Goal: Find contact information: Find contact information

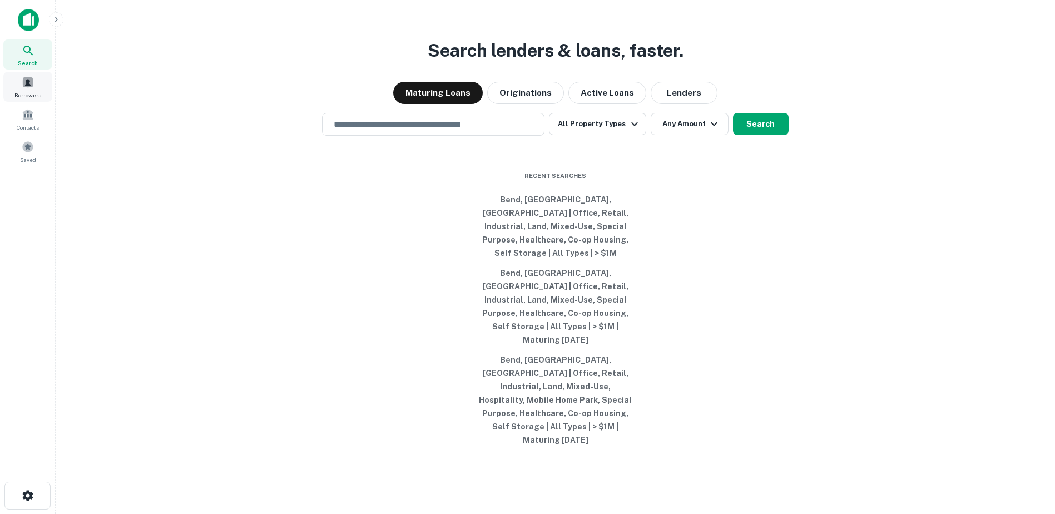
click at [17, 91] on span "Borrowers" at bounding box center [27, 95] width 27 height 9
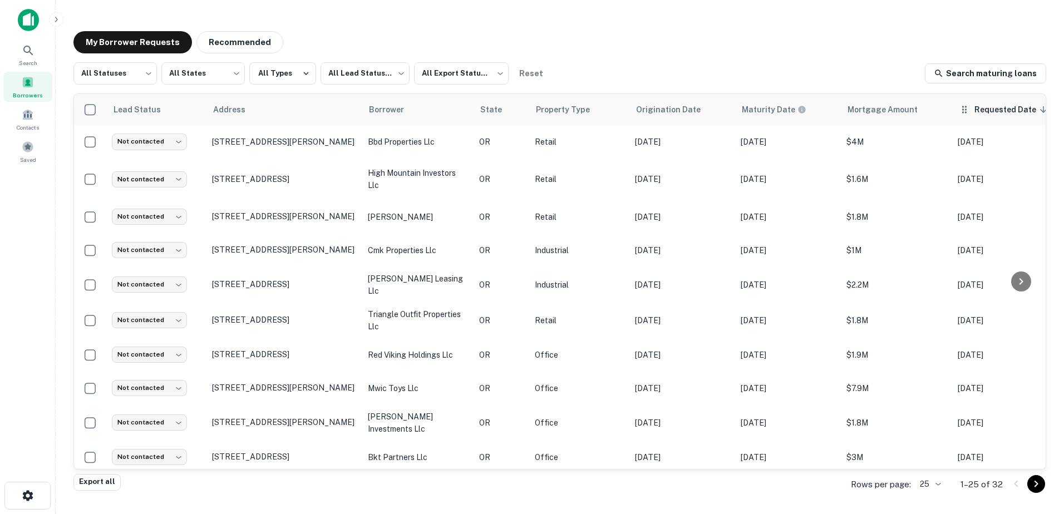
click at [993, 110] on span "Requested Date sorted descending" at bounding box center [1012, 109] width 76 height 13
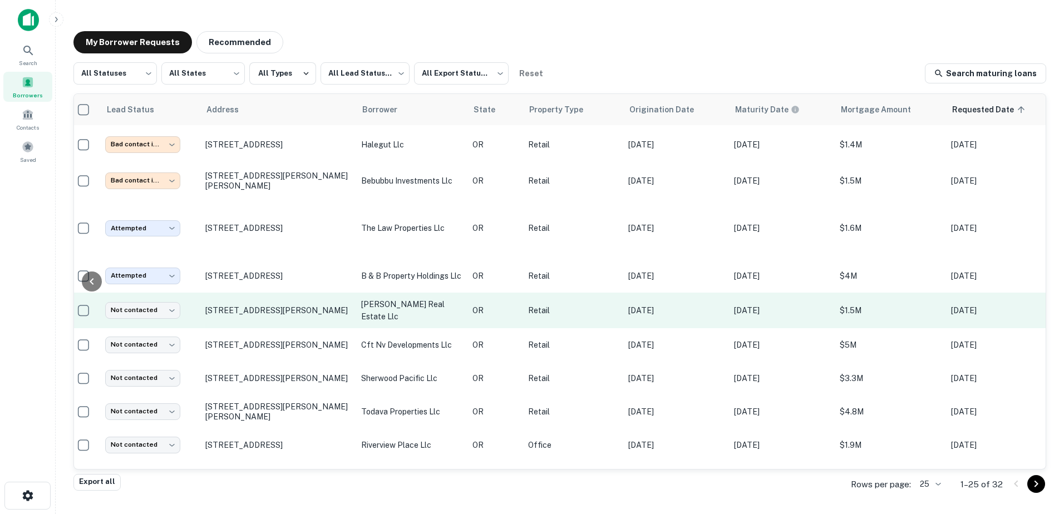
scroll to position [69, 0]
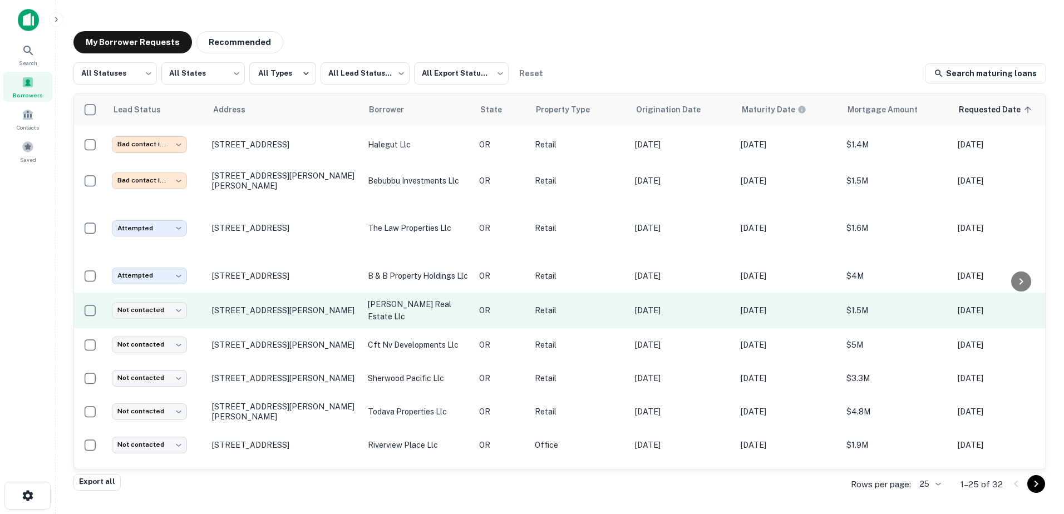
click at [402, 307] on p "[PERSON_NAME] real estate llc" at bounding box center [418, 310] width 100 height 24
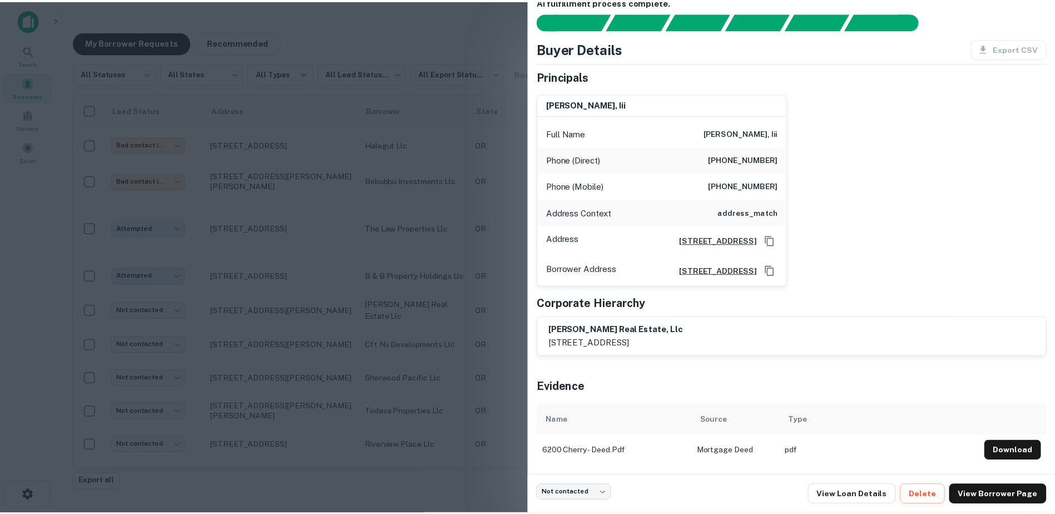
scroll to position [0, 0]
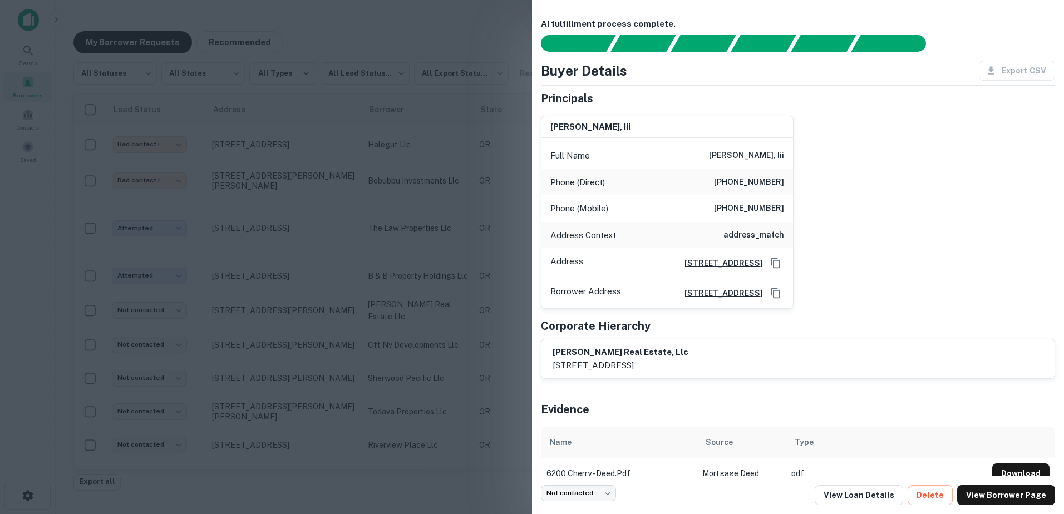
click at [475, 51] on div at bounding box center [532, 257] width 1064 height 514
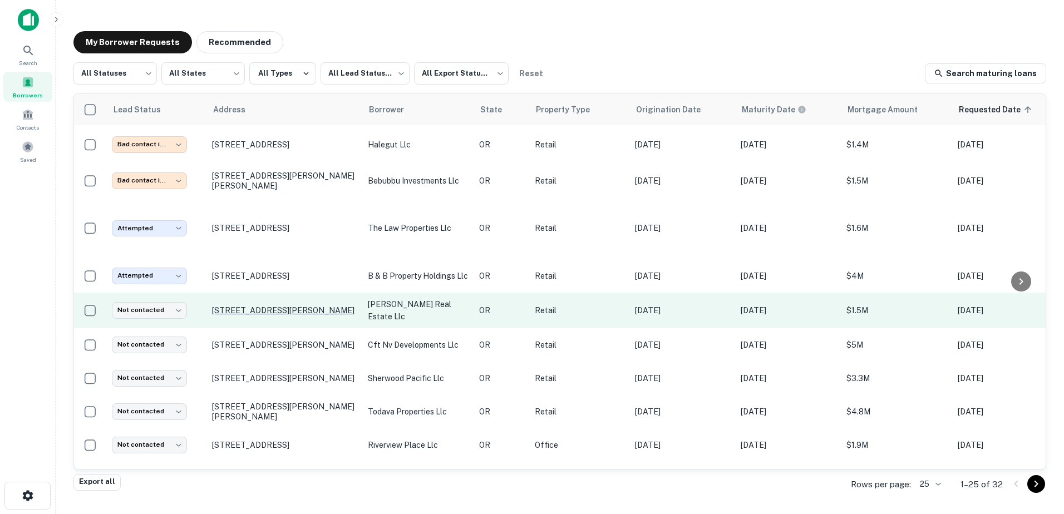
click at [313, 309] on p "[STREET_ADDRESS][PERSON_NAME]" at bounding box center [284, 310] width 145 height 10
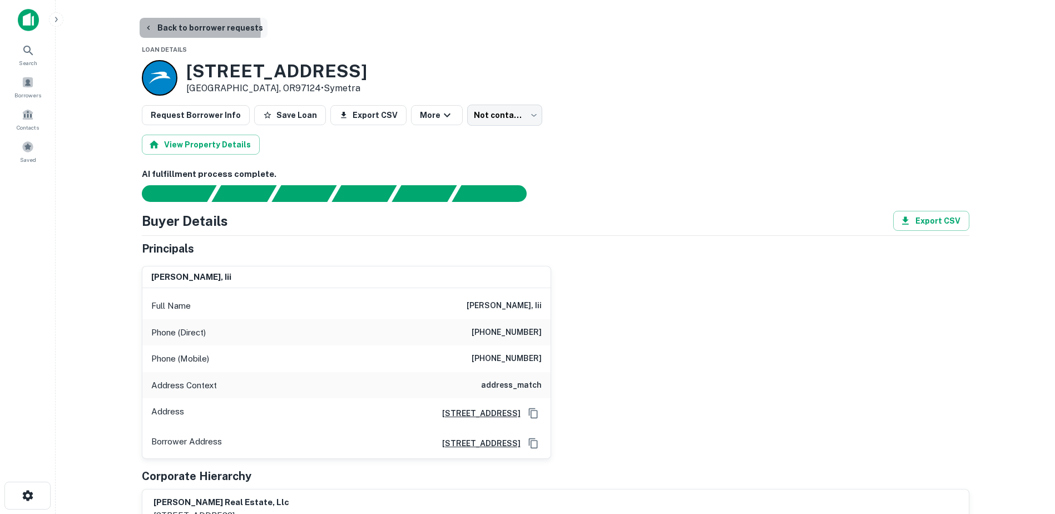
click at [165, 29] on button "Back to borrower requests" at bounding box center [204, 28] width 128 height 20
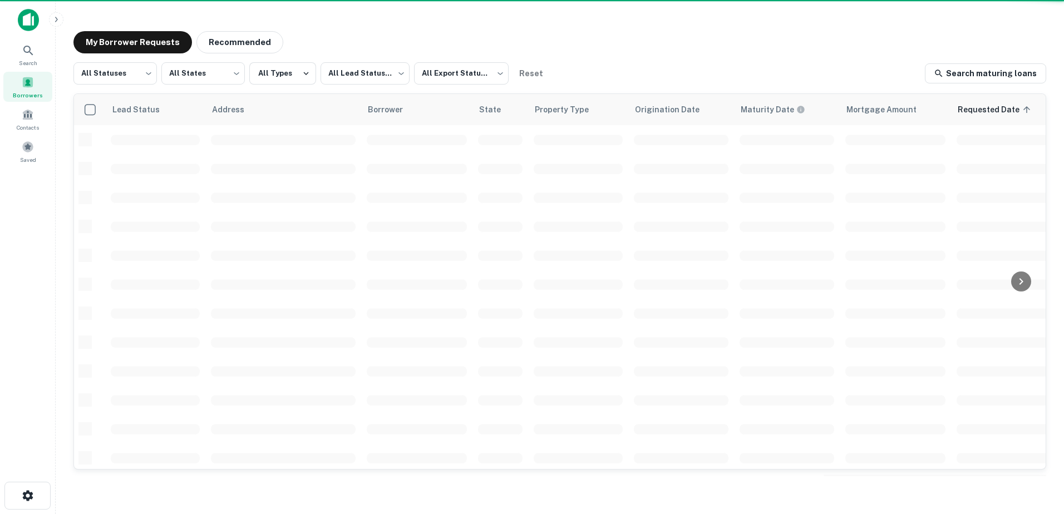
scroll to position [69, 0]
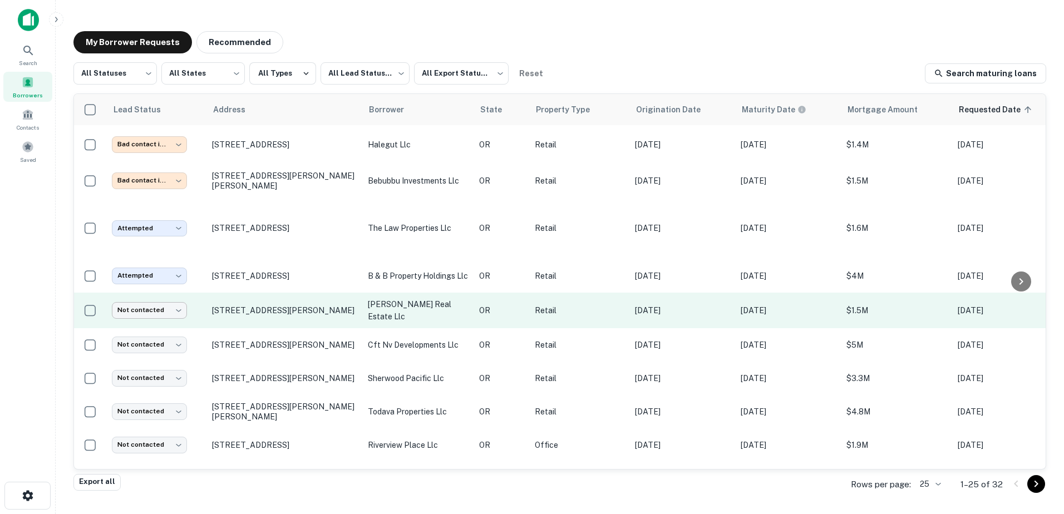
click at [170, 310] on body "**********" at bounding box center [532, 257] width 1064 height 514
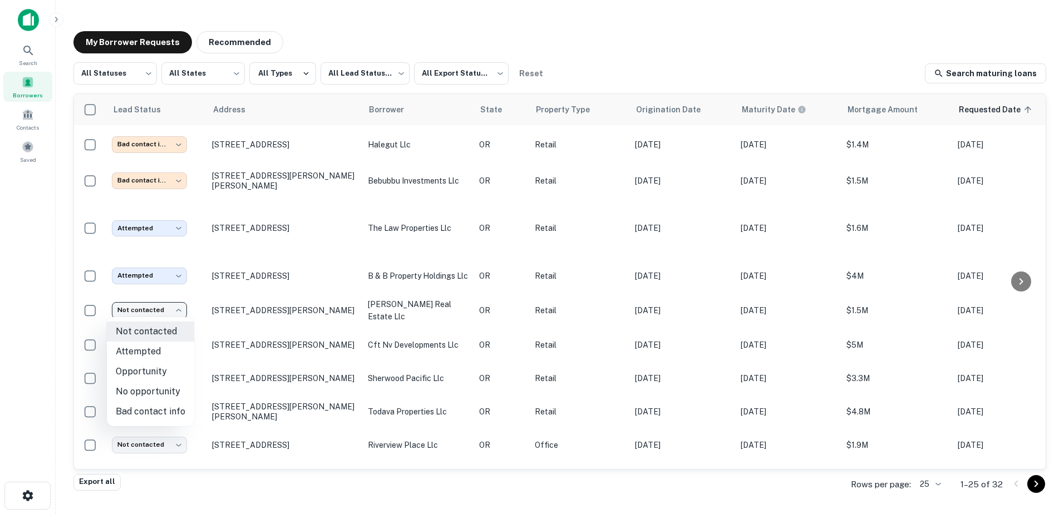
click at [272, 312] on div at bounding box center [532, 257] width 1064 height 514
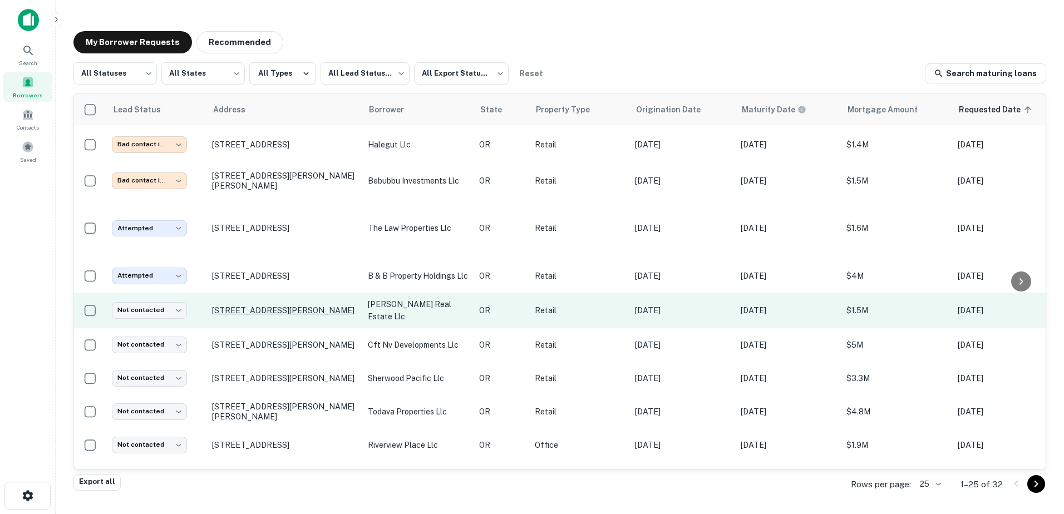
click at [245, 310] on p "[STREET_ADDRESS][PERSON_NAME]" at bounding box center [284, 310] width 145 height 10
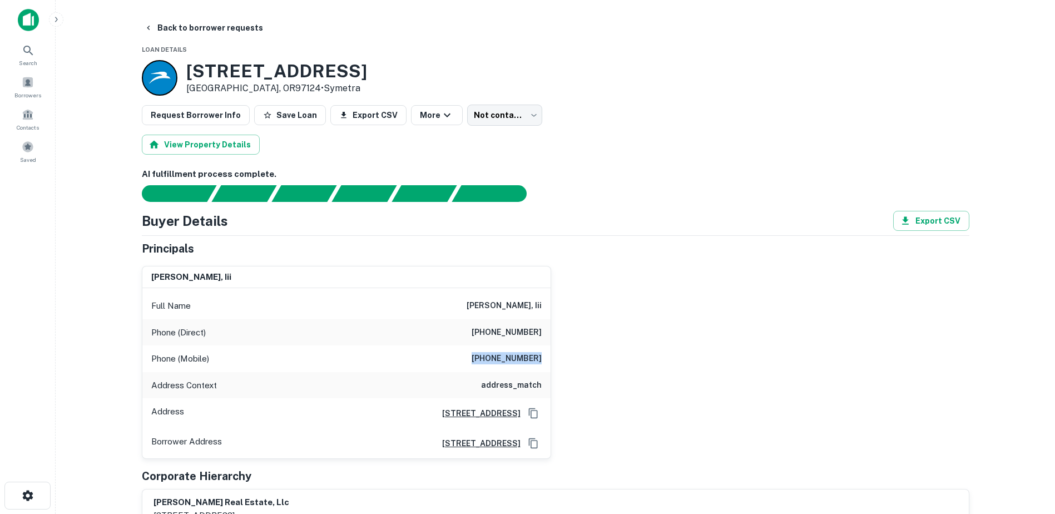
drag, startPoint x: 476, startPoint y: 357, endPoint x: 566, endPoint y: 362, distance: 90.3
click at [566, 362] on div "[PERSON_NAME], iii Full Name [PERSON_NAME], iii Phone (Direct) [PHONE_NUMBER] P…" at bounding box center [551, 358] width 837 height 203
copy h6 "[PHONE_NUMBER]"
drag, startPoint x: 477, startPoint y: 336, endPoint x: 565, endPoint y: 329, distance: 88.8
click at [565, 329] on div "[PERSON_NAME], iii Full Name [PERSON_NAME], iii Phone (Direct) [PHONE_NUMBER] P…" at bounding box center [551, 358] width 837 height 203
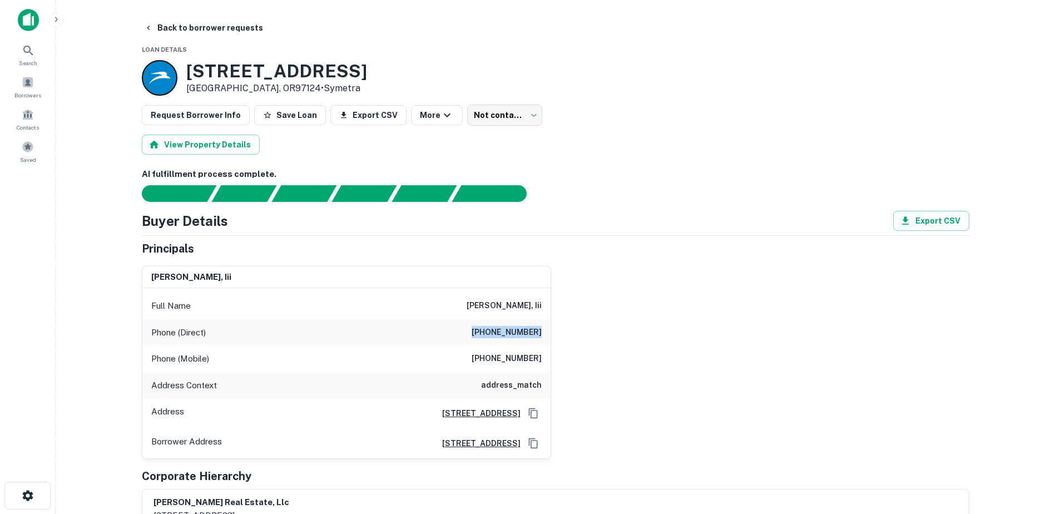
copy h6 "[PHONE_NUMBER]"
click at [165, 28] on button "Back to borrower requests" at bounding box center [204, 28] width 128 height 20
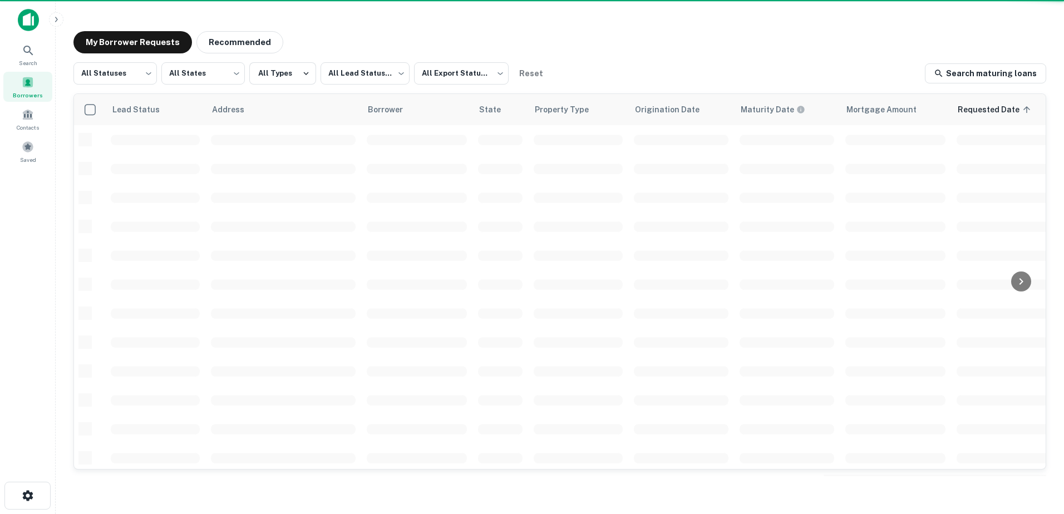
scroll to position [69, 0]
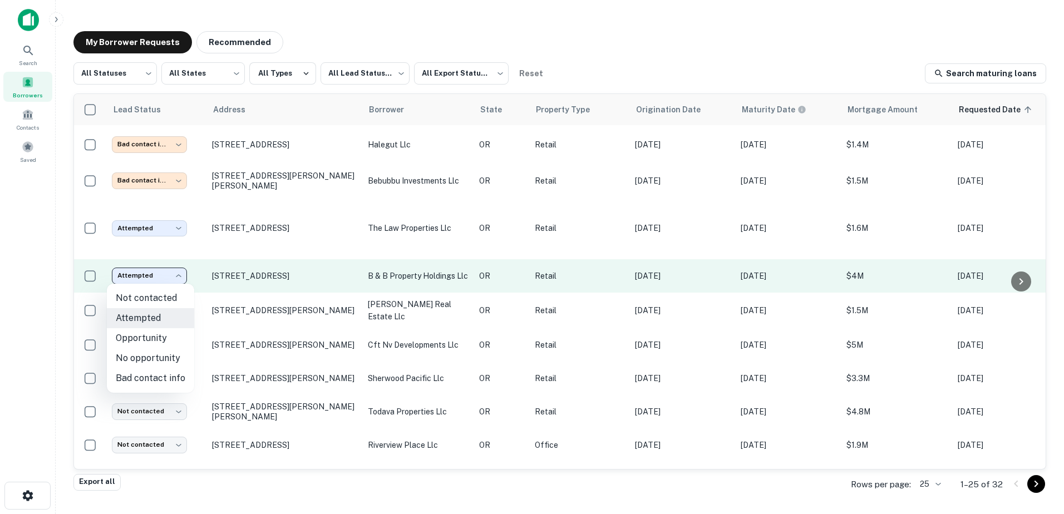
click at [174, 283] on body "**********" at bounding box center [532, 257] width 1064 height 514
click at [174, 283] on div at bounding box center [532, 257] width 1064 height 514
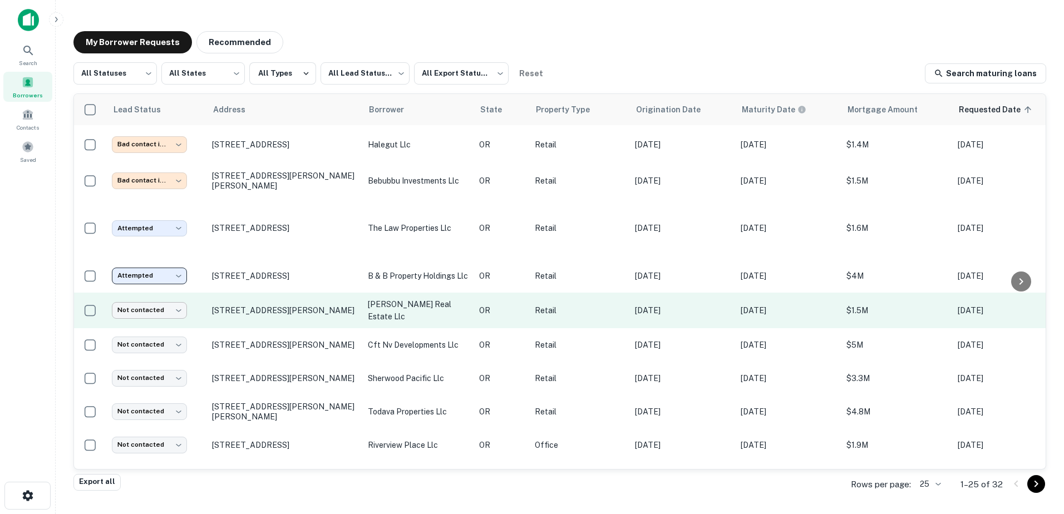
click at [170, 304] on body "**********" at bounding box center [532, 257] width 1064 height 514
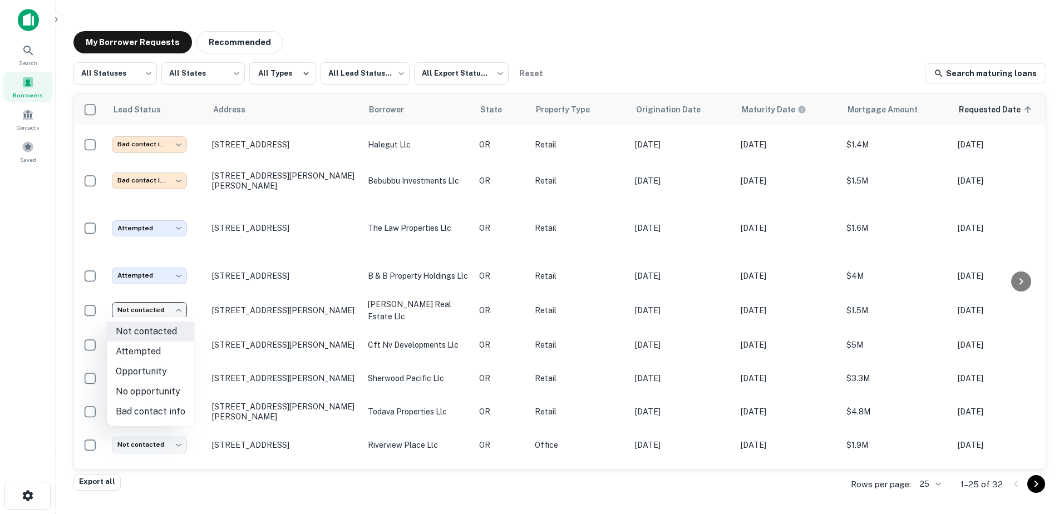
click at [156, 390] on li "No opportunity" at bounding box center [150, 392] width 87 height 20
type input "**********"
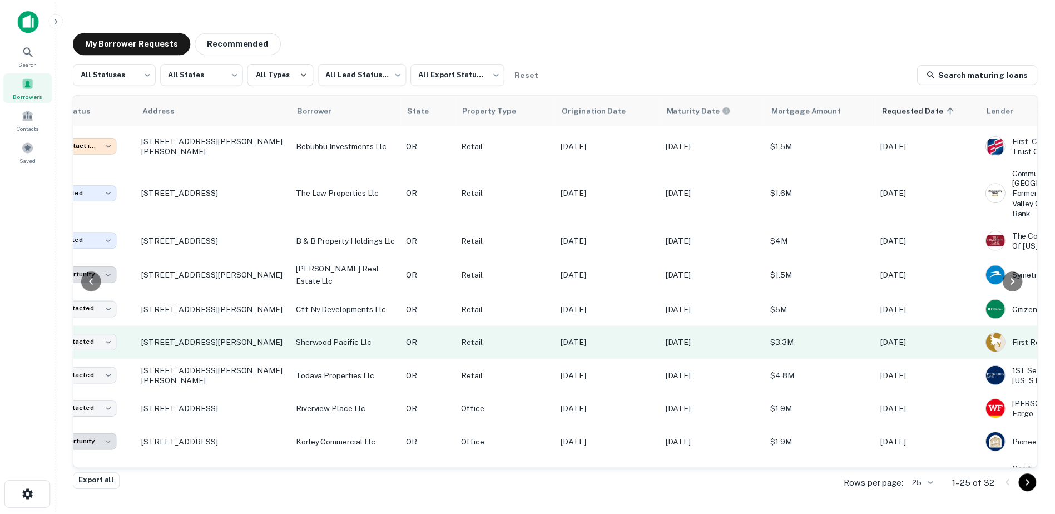
scroll to position [105, 0]
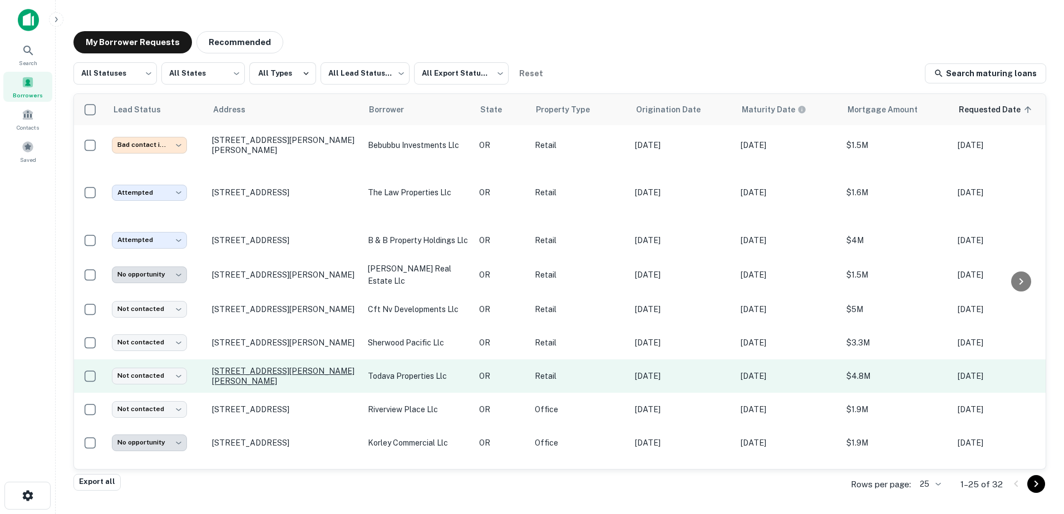
click at [287, 369] on p "[STREET_ADDRESS][PERSON_NAME][PERSON_NAME]" at bounding box center [284, 376] width 145 height 20
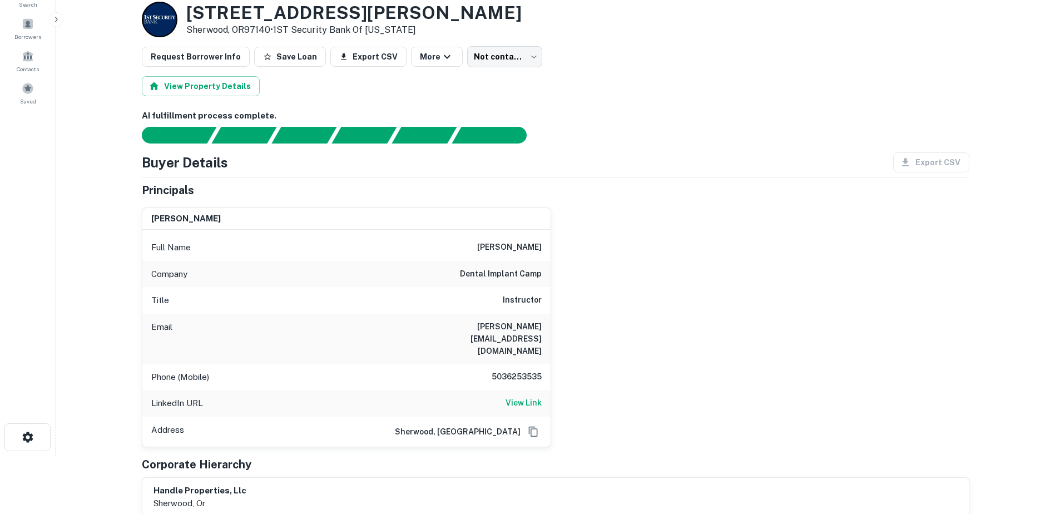
scroll to position [58, 0]
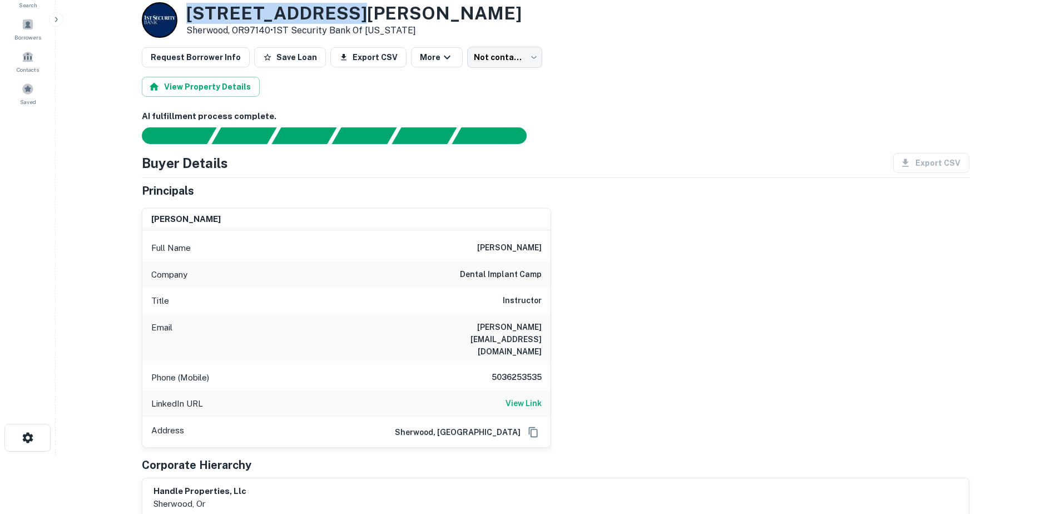
drag, startPoint x: 188, startPoint y: 10, endPoint x: 366, endPoint y: 14, distance: 178.1
click at [366, 14] on h3 "[STREET_ADDRESS][PERSON_NAME]" at bounding box center [353, 13] width 335 height 21
copy h3 "[STREET_ADDRESS][PERSON_NAME]"
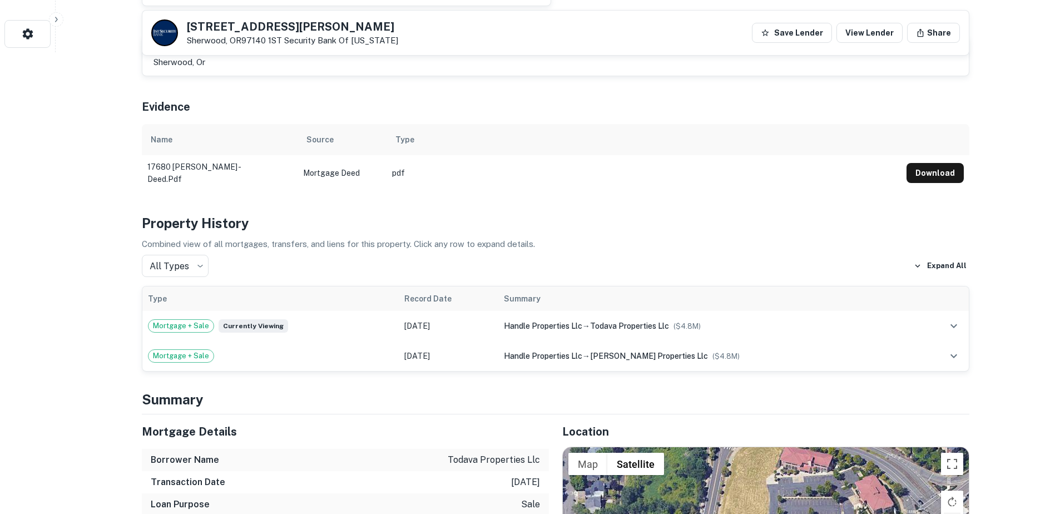
scroll to position [521, 0]
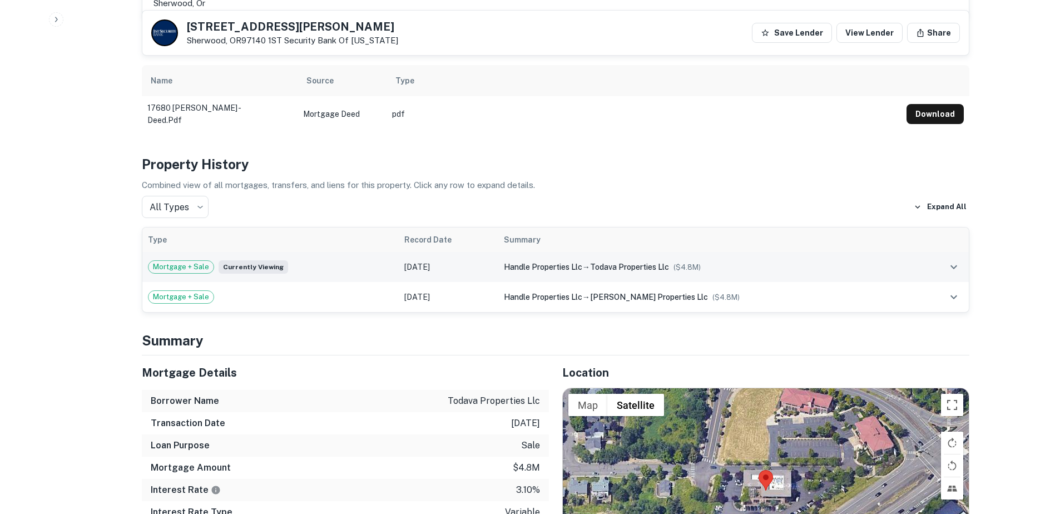
click at [579, 263] on span "handle properties llc" at bounding box center [543, 267] width 78 height 9
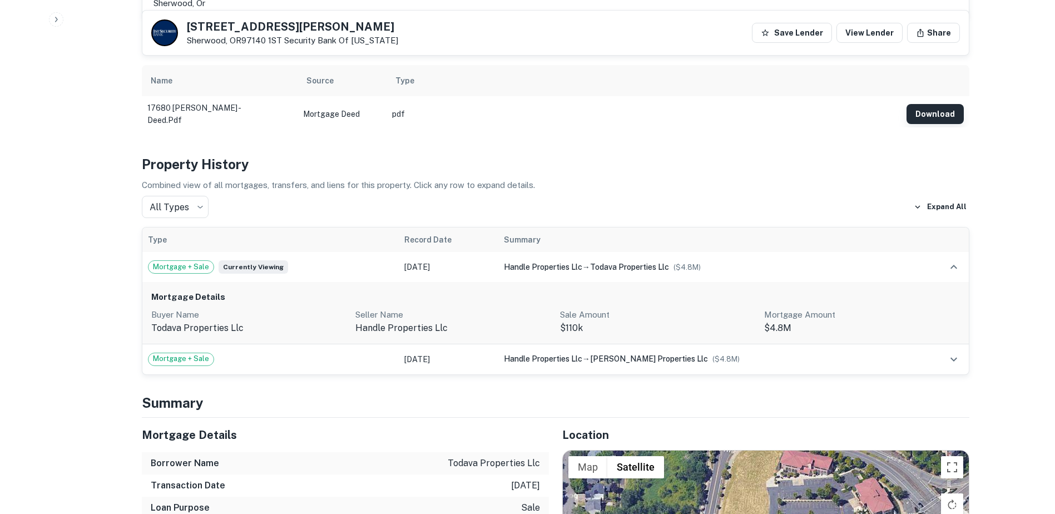
click at [941, 104] on button "Download" at bounding box center [935, 114] width 57 height 20
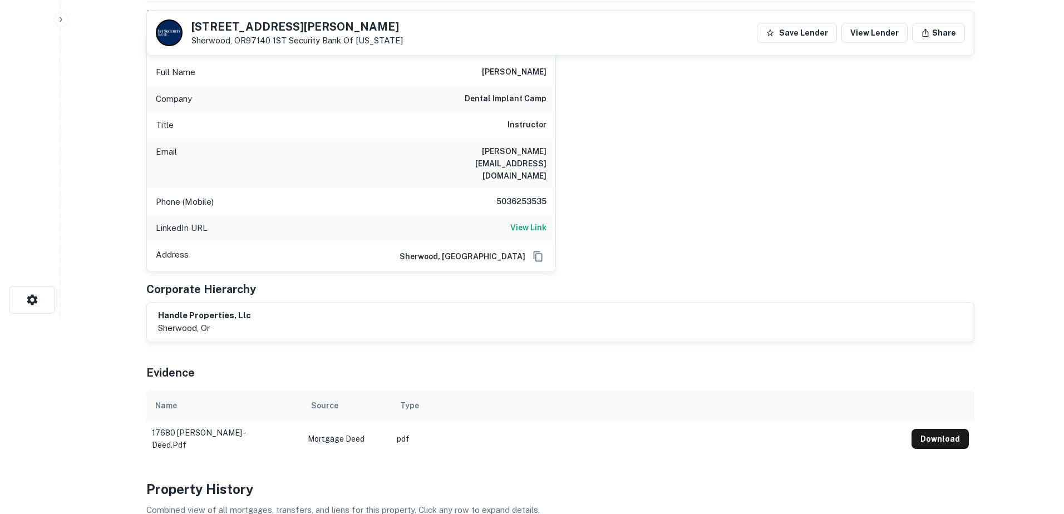
scroll to position [0, 0]
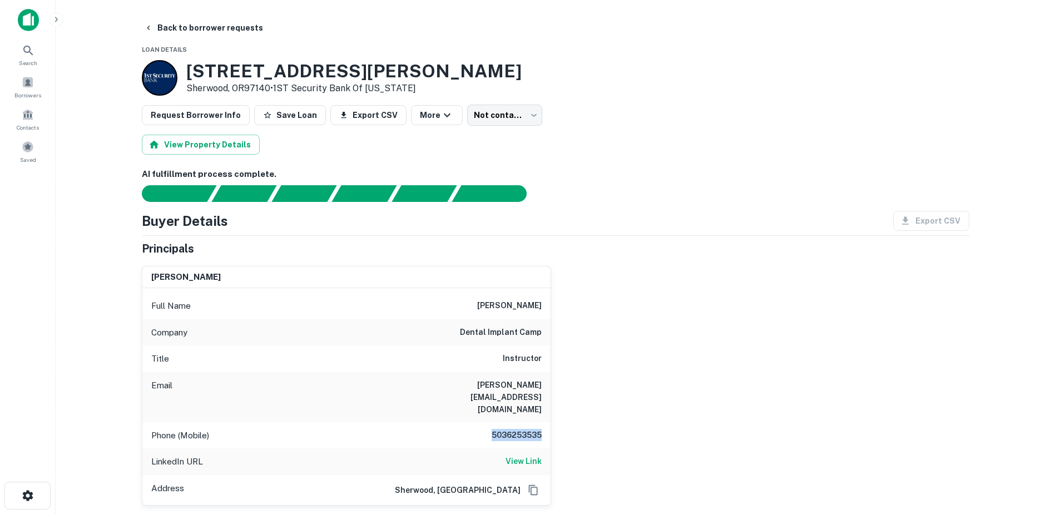
drag, startPoint x: 489, startPoint y: 413, endPoint x: 557, endPoint y: 414, distance: 68.4
click at [557, 414] on div "[PERSON_NAME] Full Name [PERSON_NAME] Company dental implant camp Title Instruc…" at bounding box center [551, 381] width 837 height 249
drag, startPoint x: 557, startPoint y: 414, endPoint x: 523, endPoint y: 408, distance: 35.0
copy h6 "5036253535"
drag, startPoint x: 451, startPoint y: 384, endPoint x: 549, endPoint y: 385, distance: 97.9
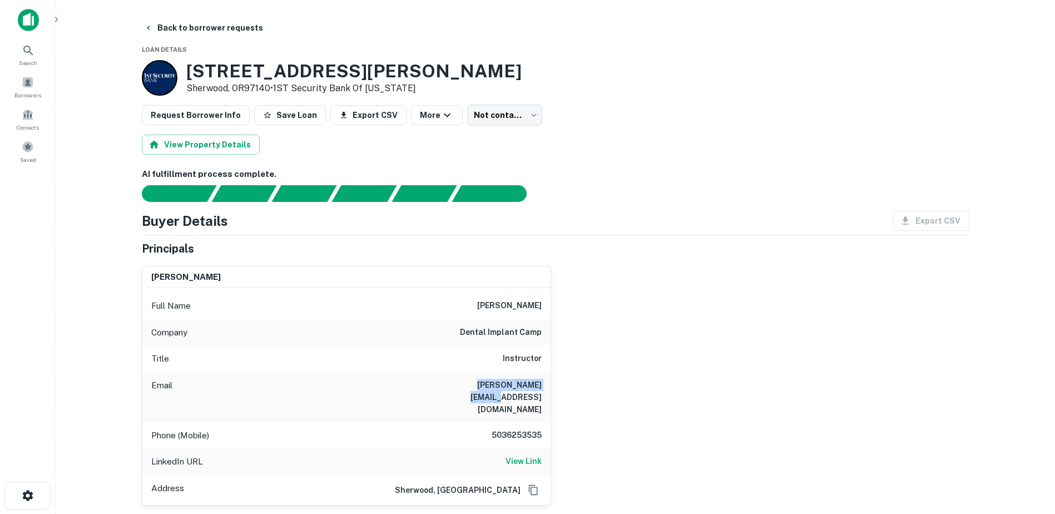
click at [549, 385] on div "Email [PERSON_NAME][EMAIL_ADDRESS][DOMAIN_NAME]" at bounding box center [346, 397] width 408 height 50
copy h6 "[PERSON_NAME][EMAIL_ADDRESS][DOMAIN_NAME]"
click at [169, 25] on button "Back to borrower requests" at bounding box center [204, 28] width 128 height 20
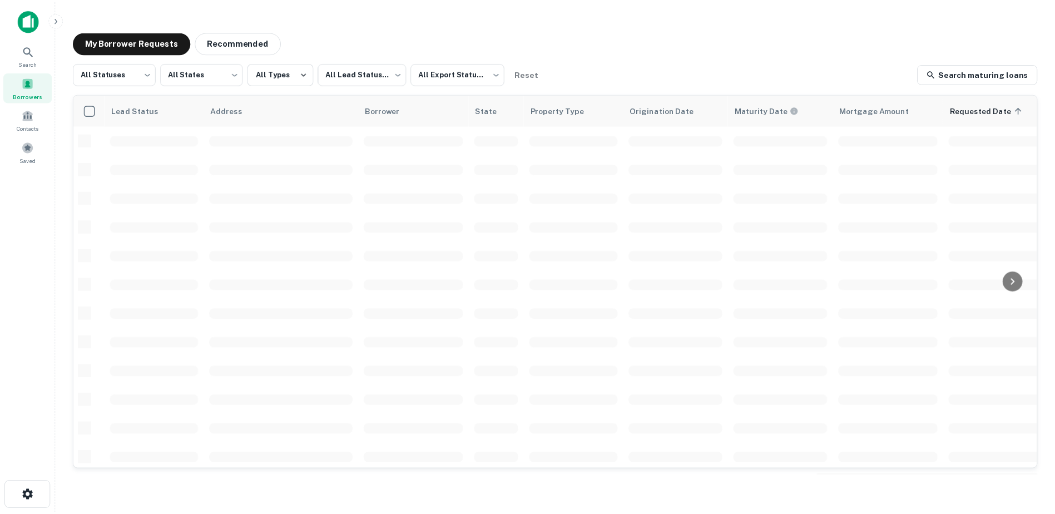
scroll to position [105, 0]
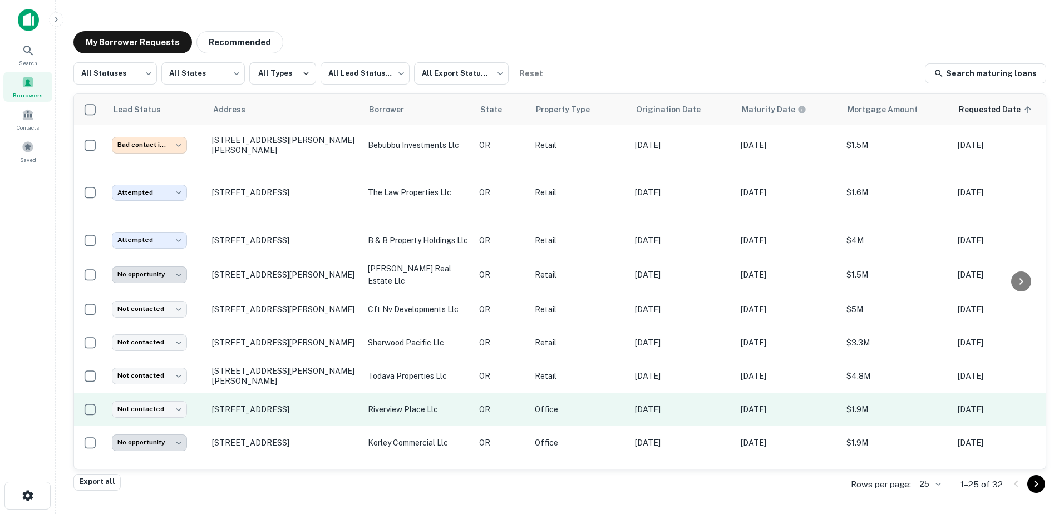
click at [288, 407] on p "[STREET_ADDRESS]" at bounding box center [284, 409] width 145 height 10
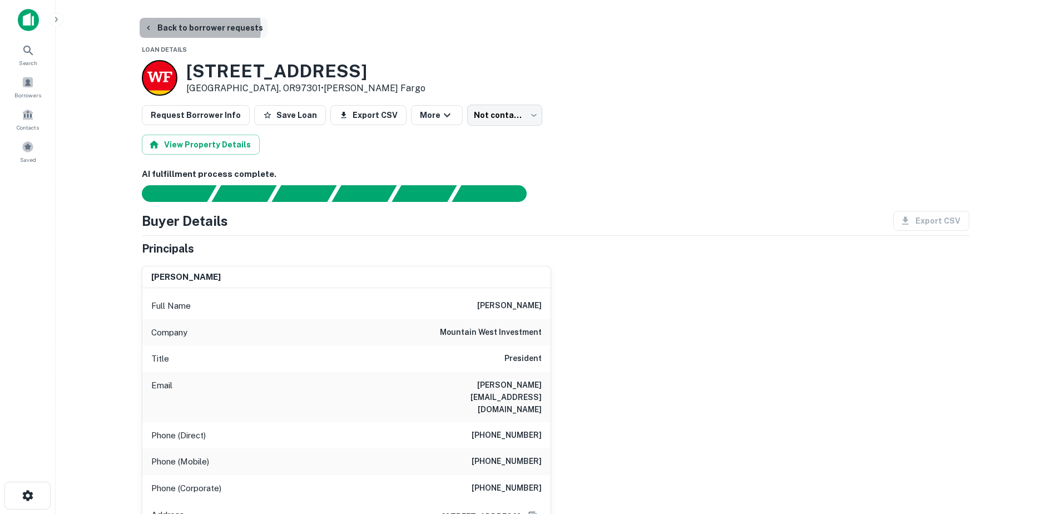
click at [184, 28] on button "Back to borrower requests" at bounding box center [204, 28] width 128 height 20
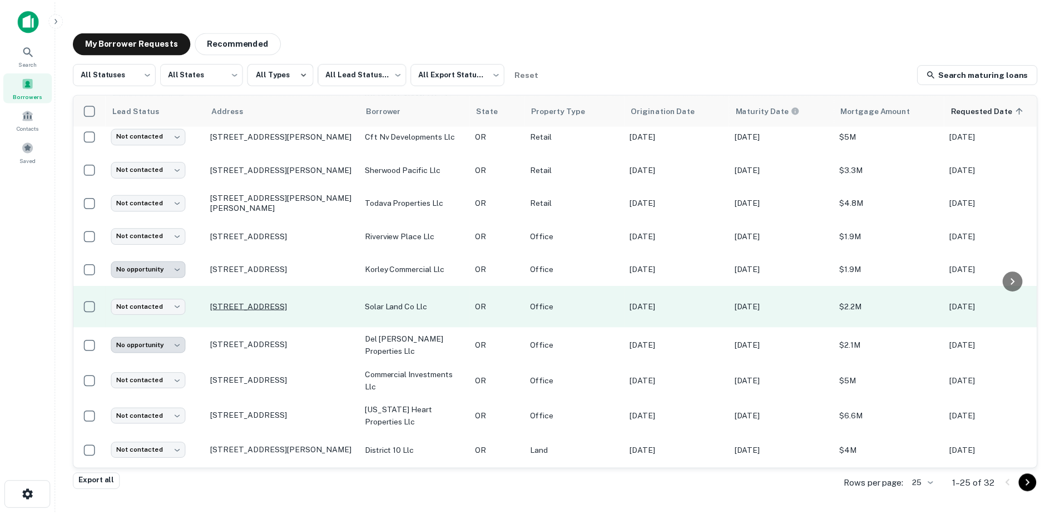
scroll to position [278, 0]
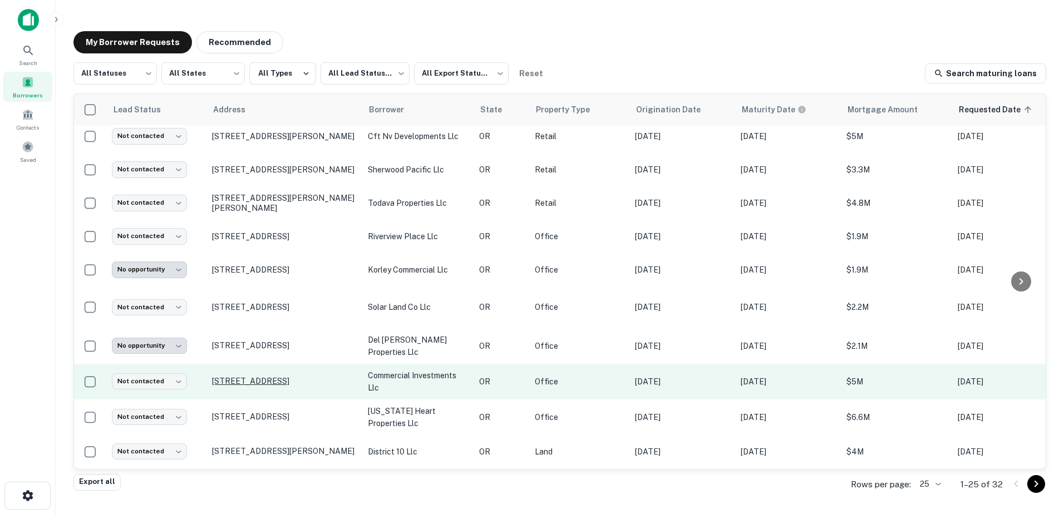
click at [241, 384] on p "[STREET_ADDRESS]" at bounding box center [284, 381] width 145 height 10
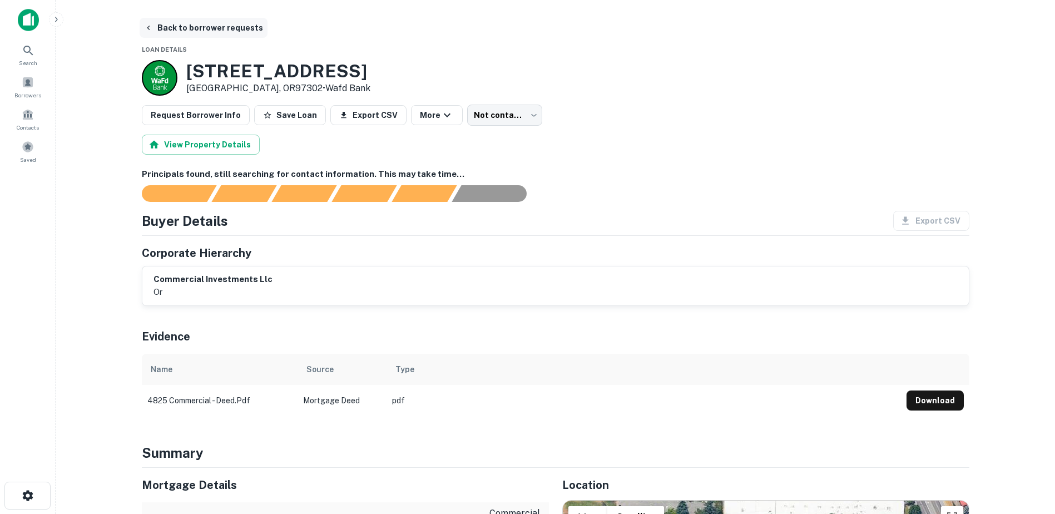
click at [175, 29] on button "Back to borrower requests" at bounding box center [204, 28] width 128 height 20
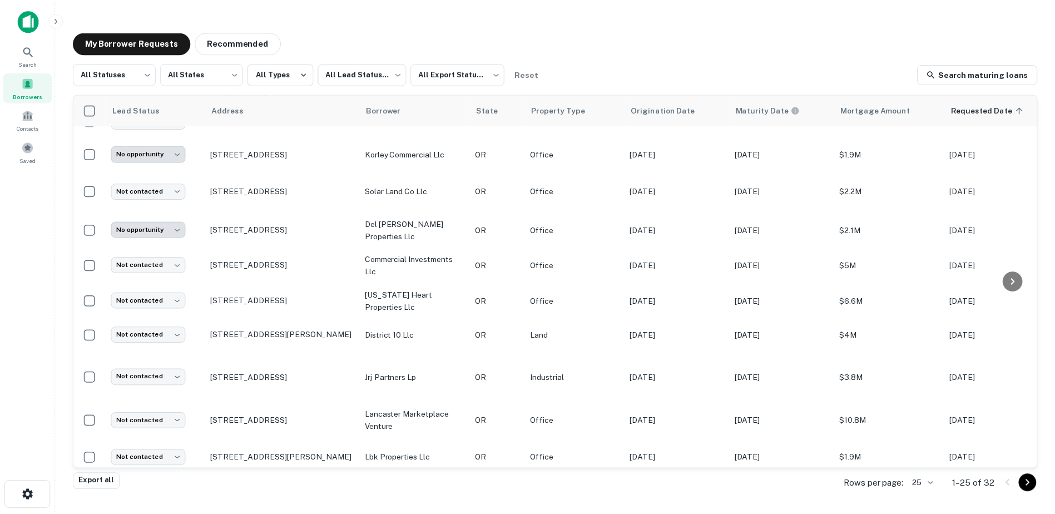
scroll to position [394, 0]
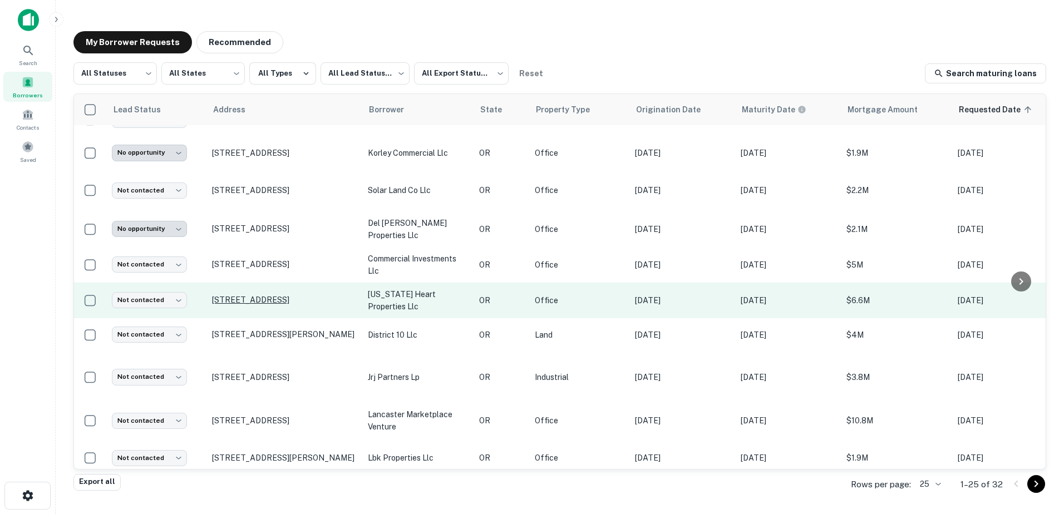
click at [325, 305] on p "[STREET_ADDRESS]" at bounding box center [284, 300] width 145 height 10
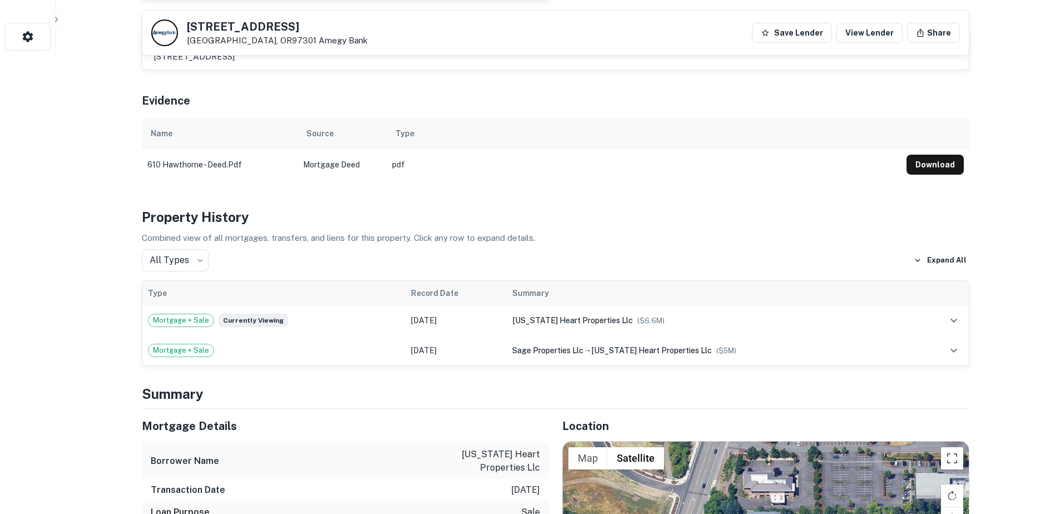
scroll to position [458, 0]
click at [923, 156] on button "Download" at bounding box center [935, 166] width 57 height 20
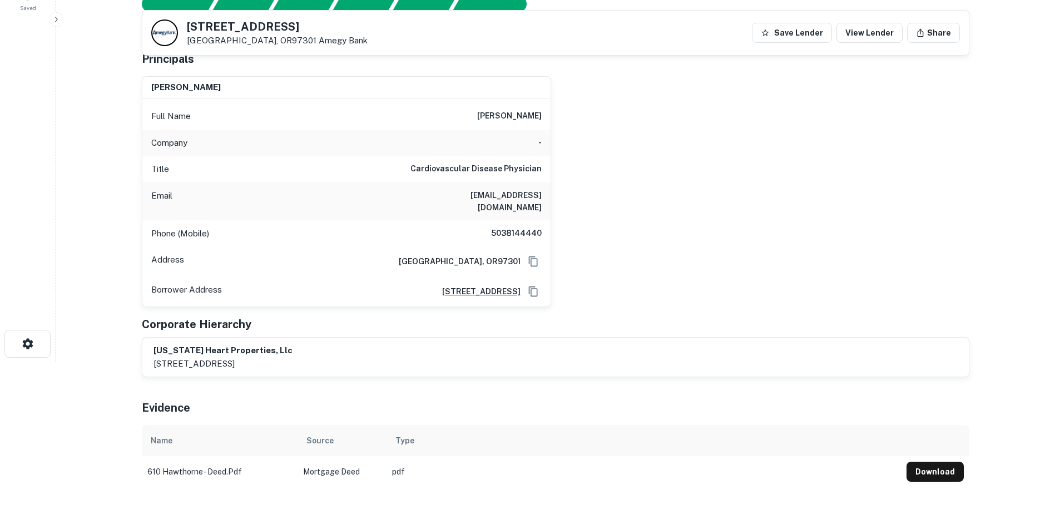
scroll to position [85, 0]
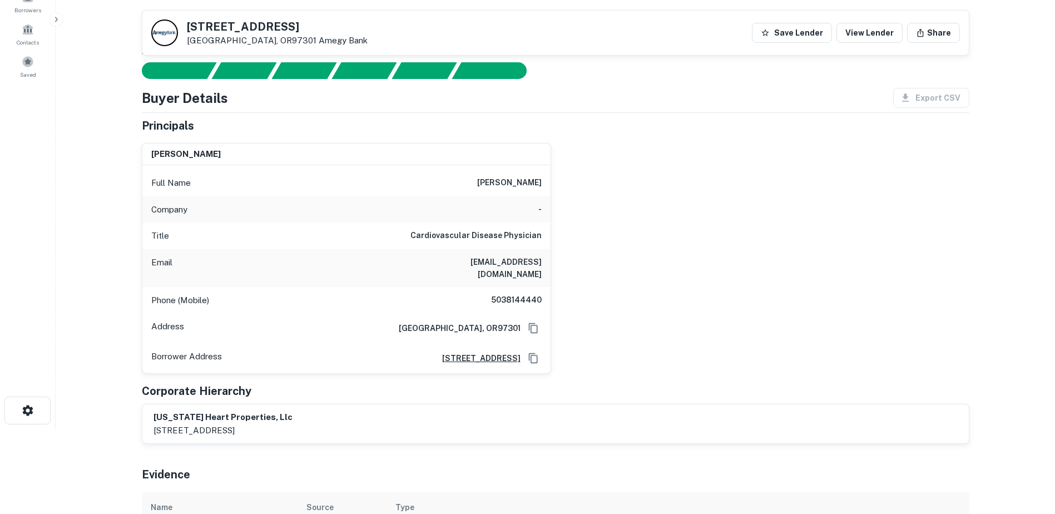
drag, startPoint x: 455, startPoint y: 182, endPoint x: 552, endPoint y: 183, distance: 97.9
click at [552, 183] on div "[PERSON_NAME] Full Name [PERSON_NAME] Company - Title Cardiovascular Disease Ph…" at bounding box center [551, 254] width 837 height 240
copy h6 "[PERSON_NAME]"
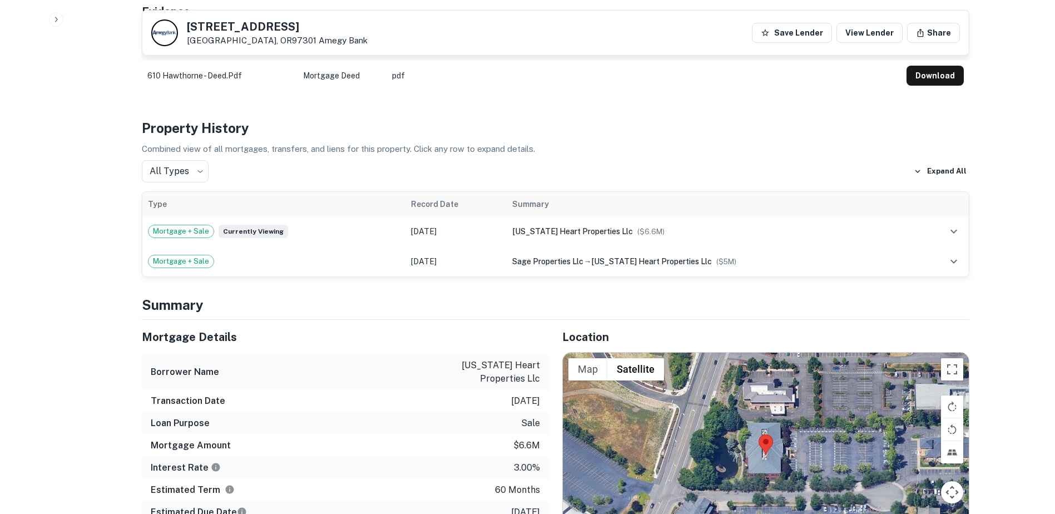
scroll to position [668, 0]
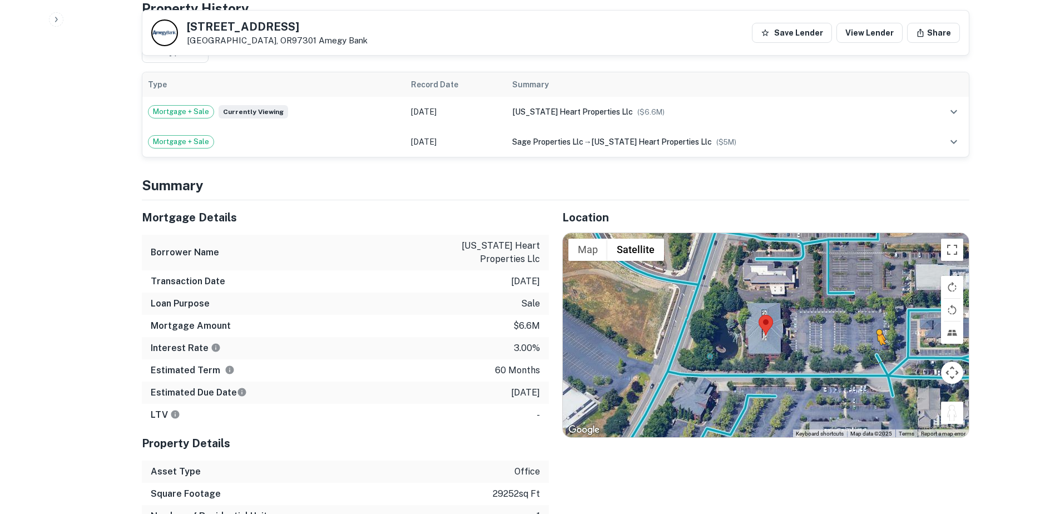
drag, startPoint x: 955, startPoint y: 401, endPoint x: 877, endPoint y: 344, distance: 95.9
click at [877, 344] on div "To activate drag with keyboard, press Alt + Enter. Once in keyboard drag state,…" at bounding box center [766, 335] width 406 height 205
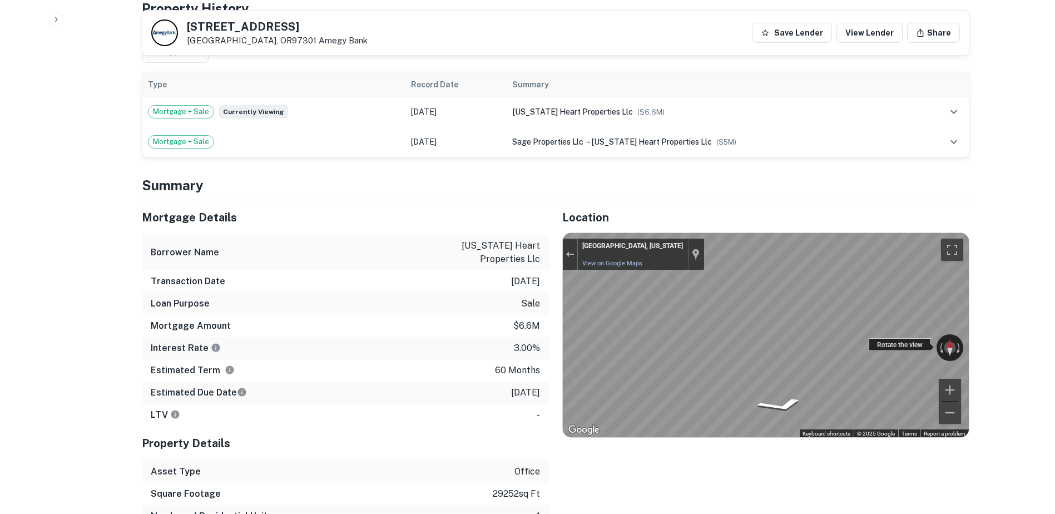
click at [921, 329] on div "← Move left → Move right ↑ Move up ↓ Move down + Zoom in - Zoom out [GEOGRAPHIC…" at bounding box center [766, 335] width 406 height 205
click at [609, 260] on link "View on Google Maps" at bounding box center [612, 263] width 60 height 7
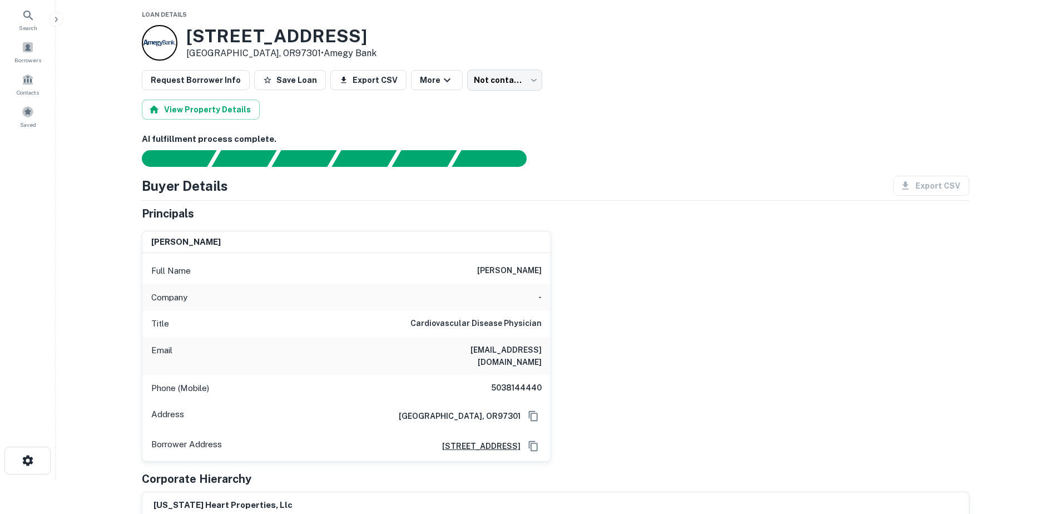
scroll to position [34, 0]
click at [631, 176] on div "Buyer Details Export CSV" at bounding box center [556, 186] width 828 height 20
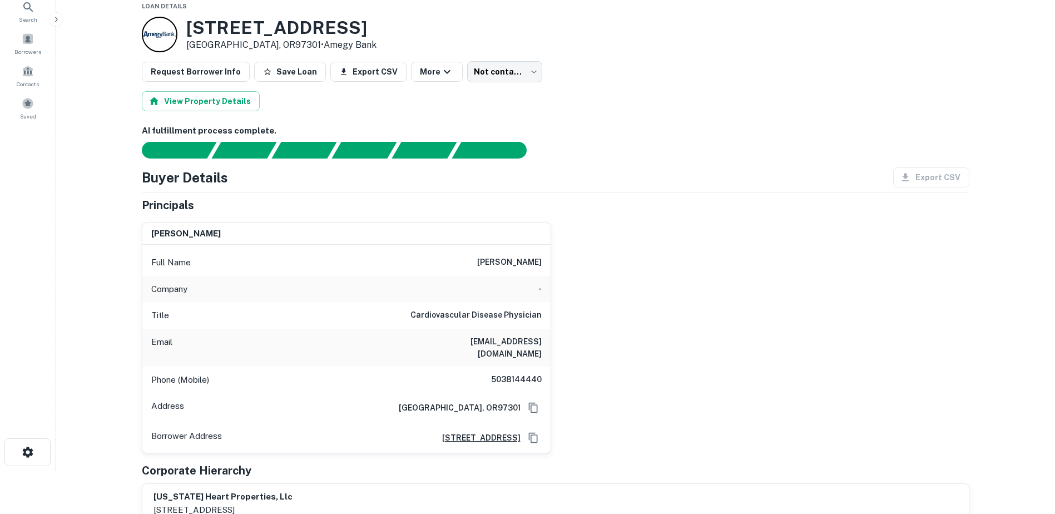
scroll to position [44, 0]
drag, startPoint x: 450, startPoint y: 335, endPoint x: 549, endPoint y: 343, distance: 99.3
click at [549, 343] on div "Email [EMAIL_ADDRESS][DOMAIN_NAME]" at bounding box center [346, 347] width 408 height 38
drag, startPoint x: 549, startPoint y: 343, endPoint x: 680, endPoint y: 114, distance: 264.0
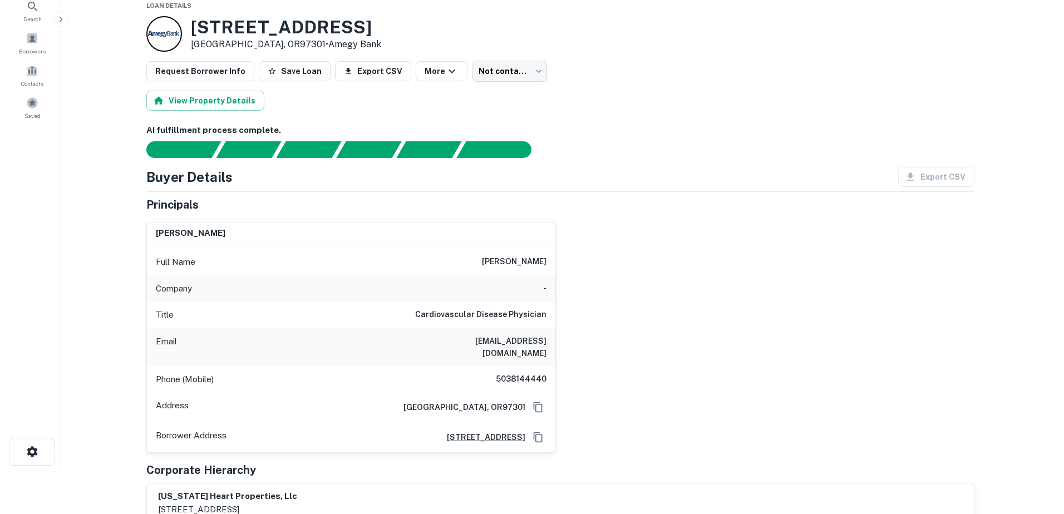
scroll to position [0, 0]
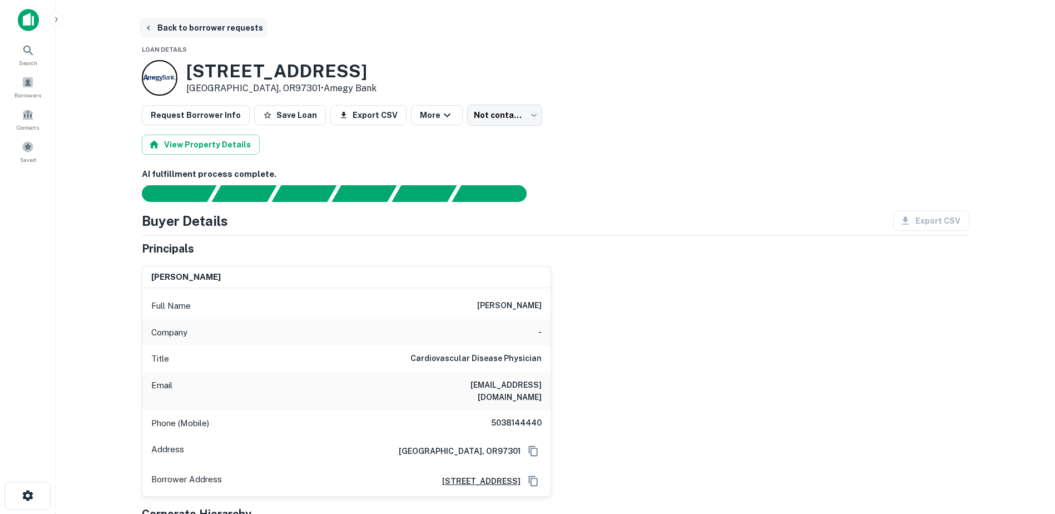
click at [152, 27] on icon "button" at bounding box center [148, 27] width 9 height 9
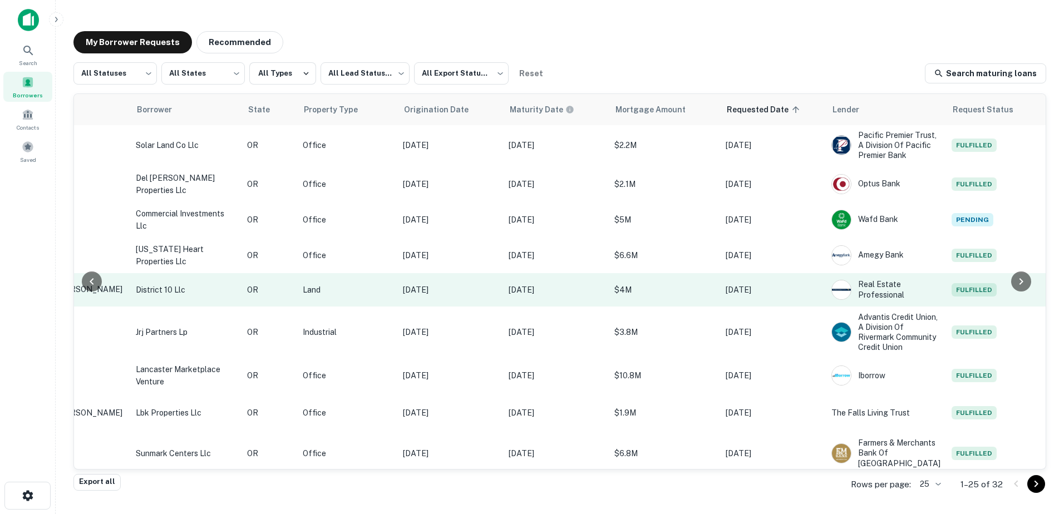
scroll to position [440, 0]
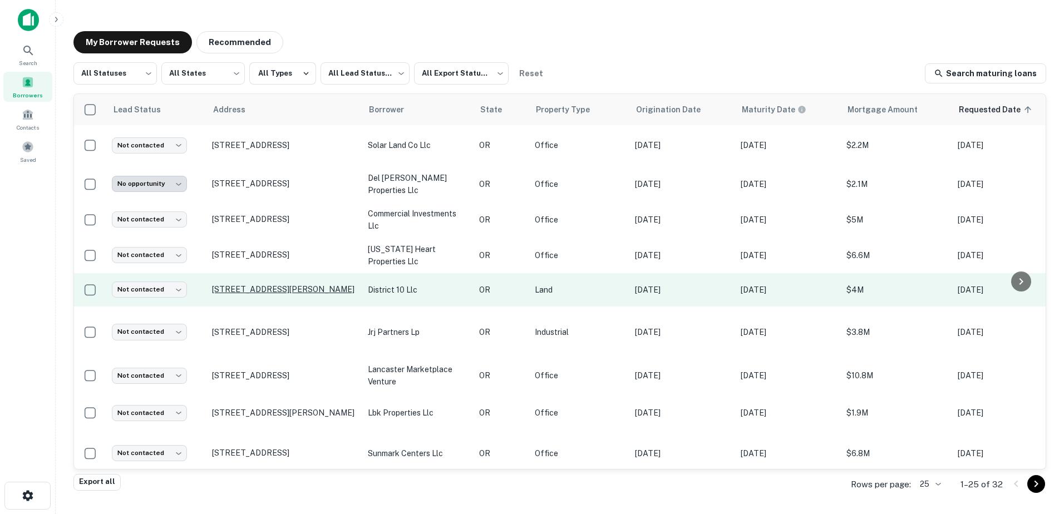
click at [312, 294] on p "[STREET_ADDRESS][PERSON_NAME]" at bounding box center [284, 289] width 145 height 10
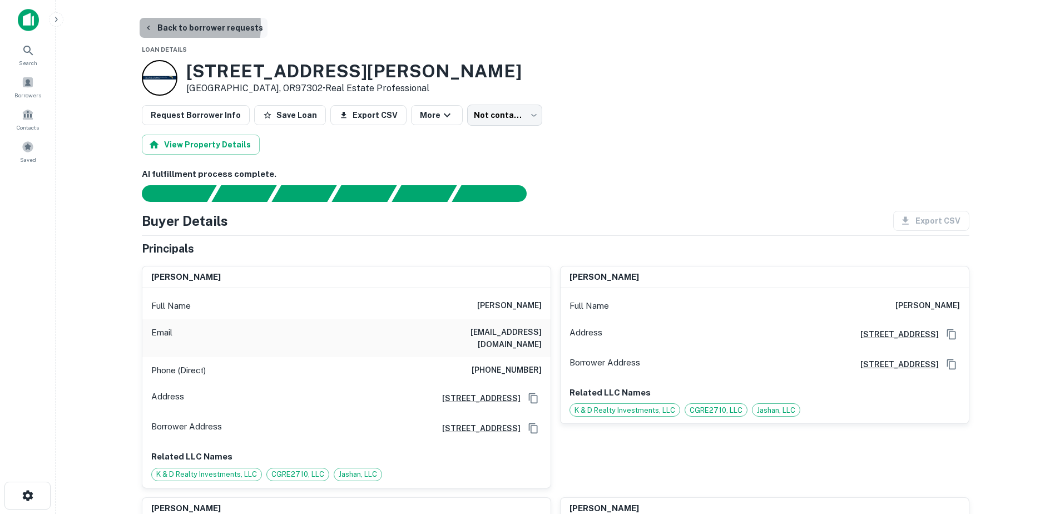
click at [146, 26] on icon "button" at bounding box center [148, 27] width 9 height 9
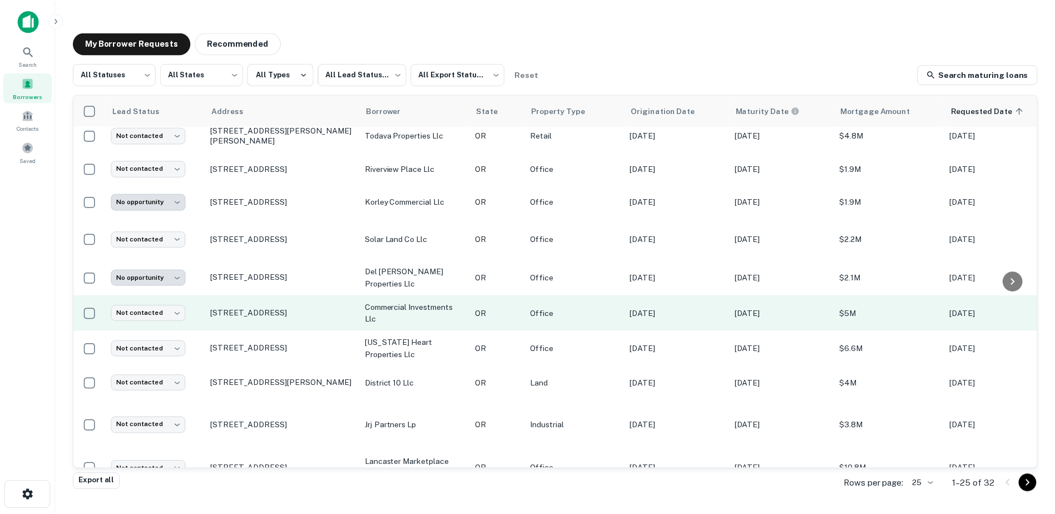
scroll to position [347, 0]
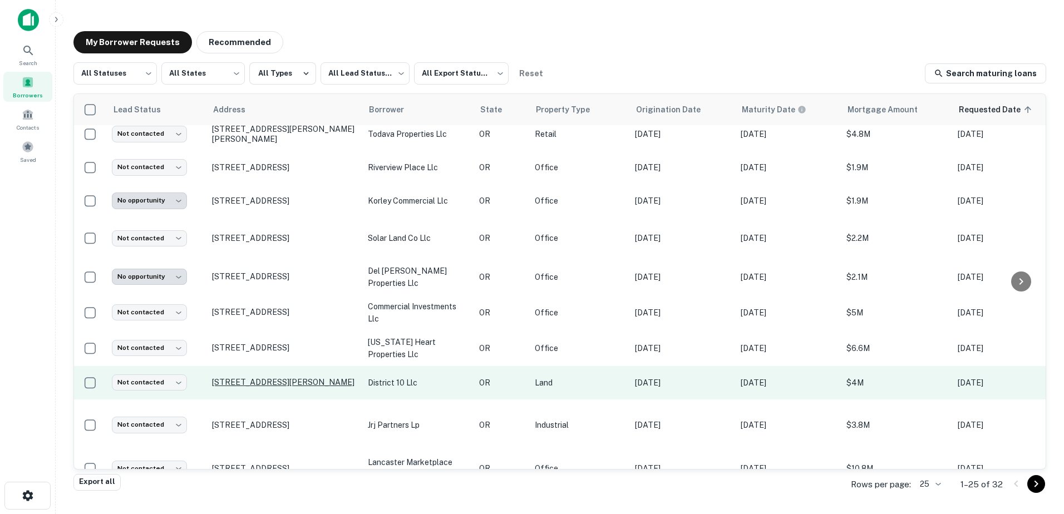
click at [285, 387] on p "[STREET_ADDRESS][PERSON_NAME]" at bounding box center [284, 382] width 145 height 10
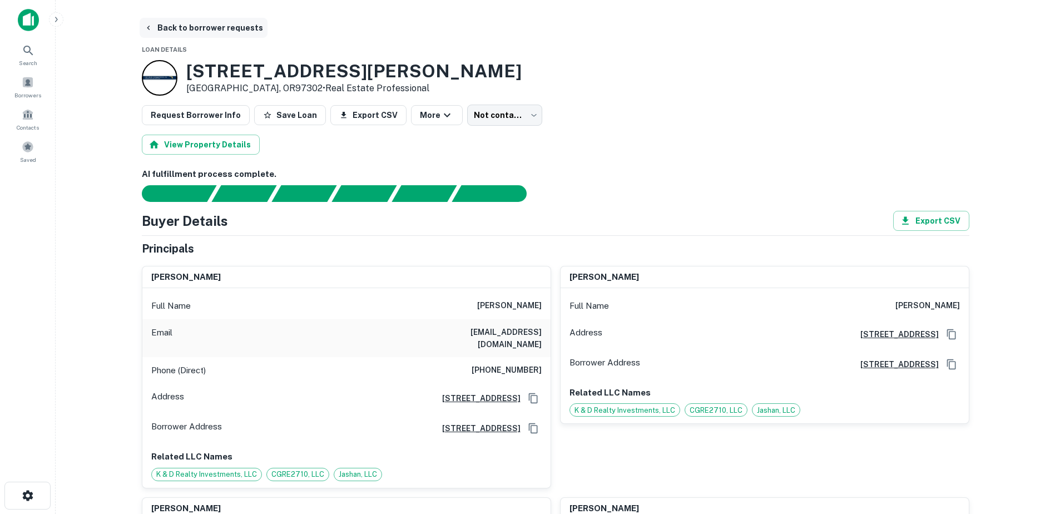
click at [178, 29] on button "Back to borrower requests" at bounding box center [204, 28] width 128 height 20
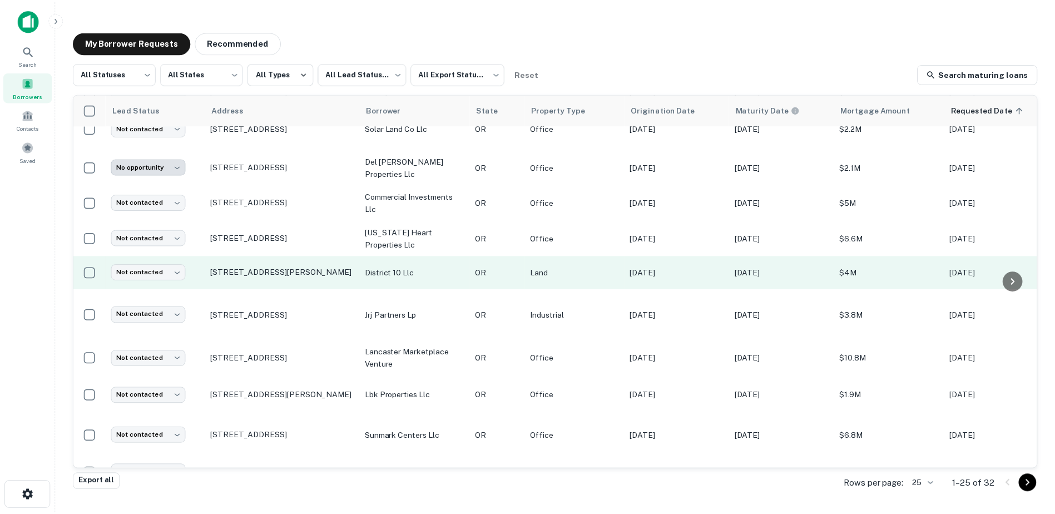
scroll to position [456, 0]
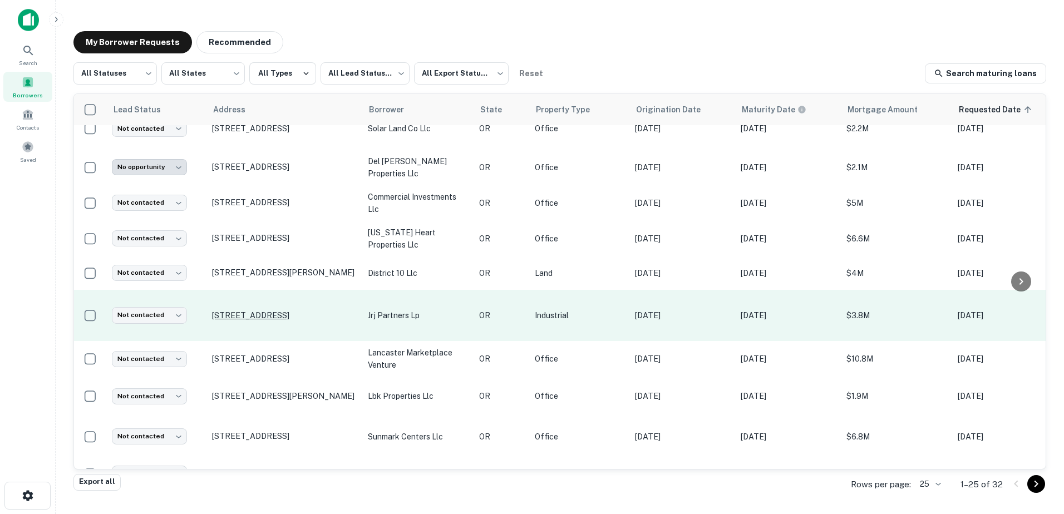
click at [305, 320] on p "[STREET_ADDRESS]" at bounding box center [284, 315] width 145 height 10
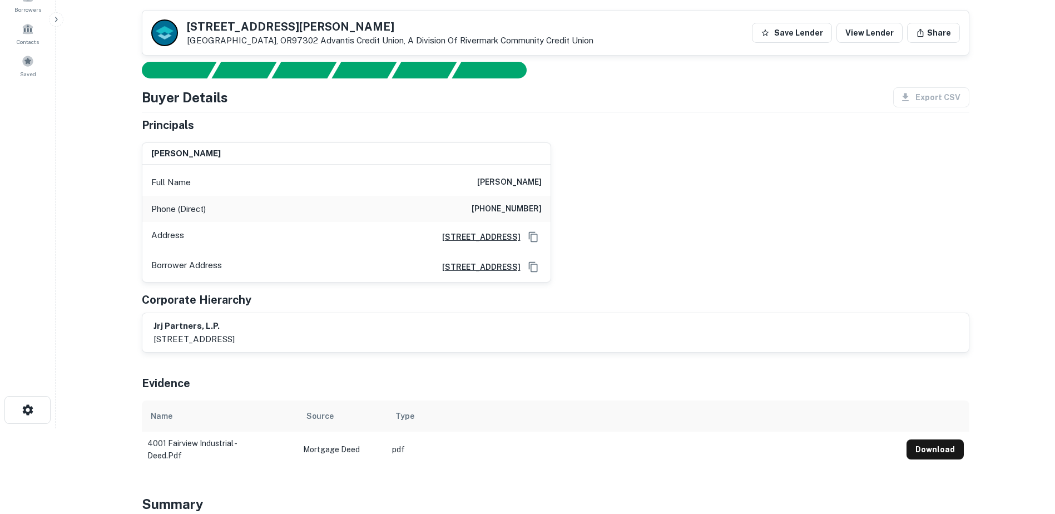
scroll to position [86, 0]
drag, startPoint x: 188, startPoint y: 28, endPoint x: 387, endPoint y: 23, distance: 199.2
click at [387, 23] on h5 "[STREET_ADDRESS][PERSON_NAME]" at bounding box center [390, 26] width 407 height 11
copy h5 "[STREET_ADDRESS][PERSON_NAME]"
click at [924, 450] on button "Download" at bounding box center [935, 449] width 57 height 20
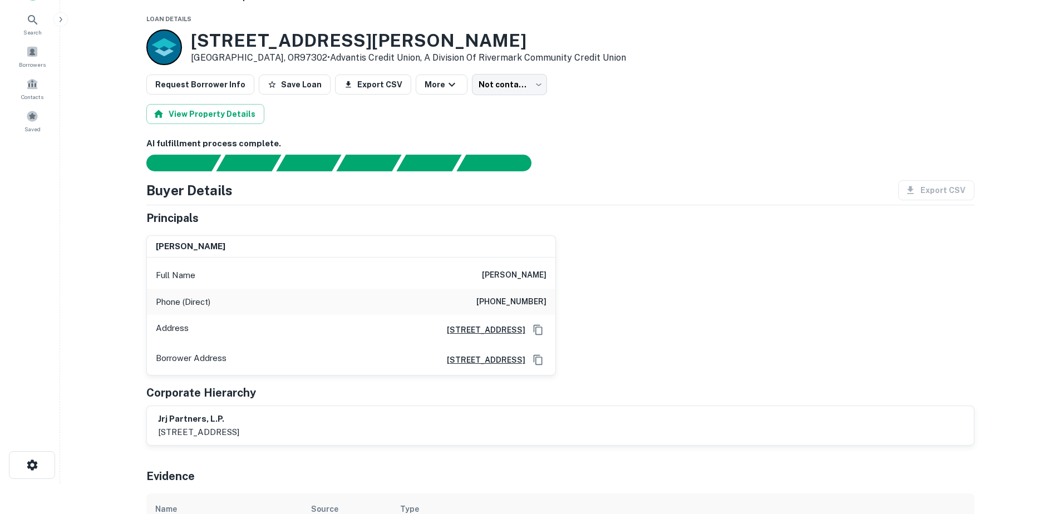
scroll to position [0, 0]
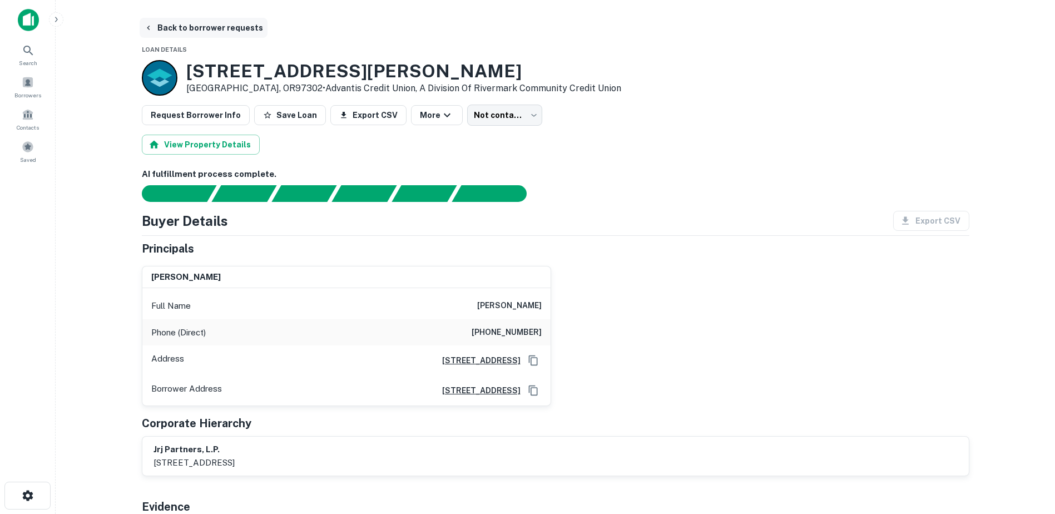
click at [155, 26] on button "Back to borrower requests" at bounding box center [204, 28] width 128 height 20
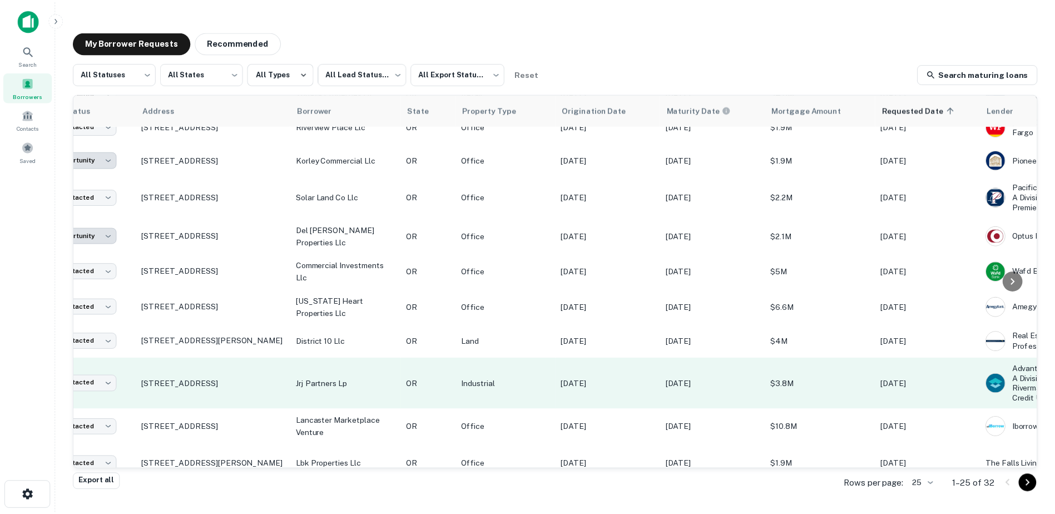
scroll to position [388, 0]
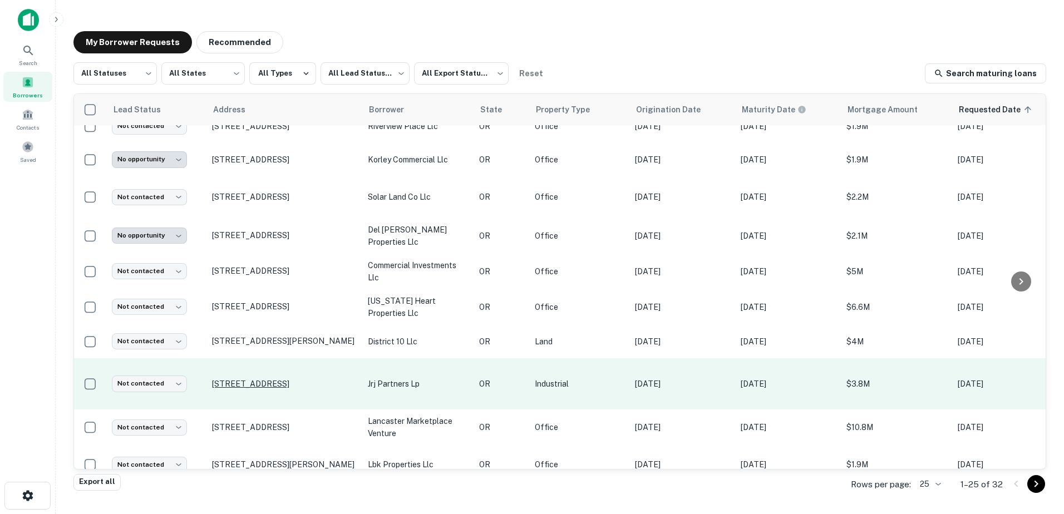
click at [241, 388] on p "[STREET_ADDRESS]" at bounding box center [284, 384] width 145 height 10
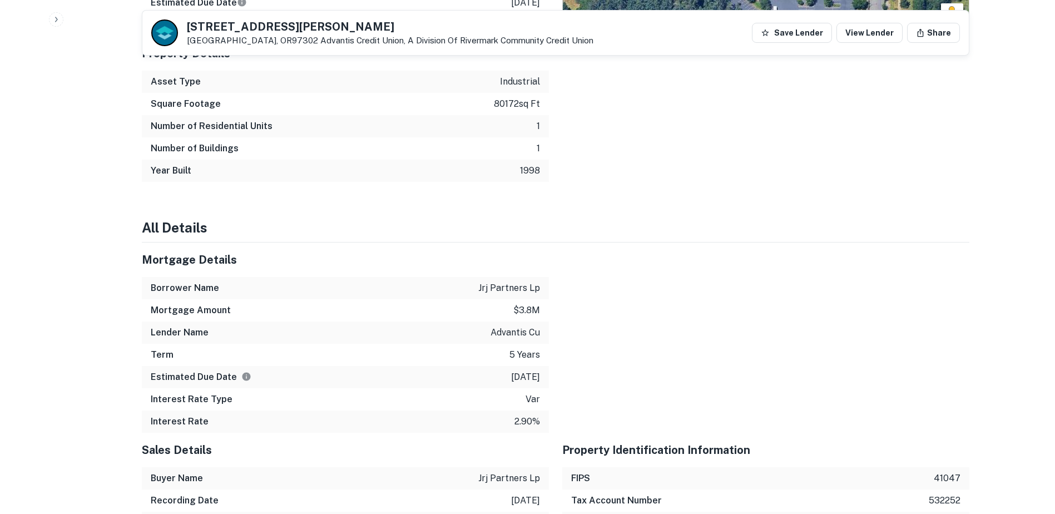
scroll to position [804, 0]
click at [290, 387] on div "Estimated Due Date [DATE]" at bounding box center [345, 377] width 407 height 22
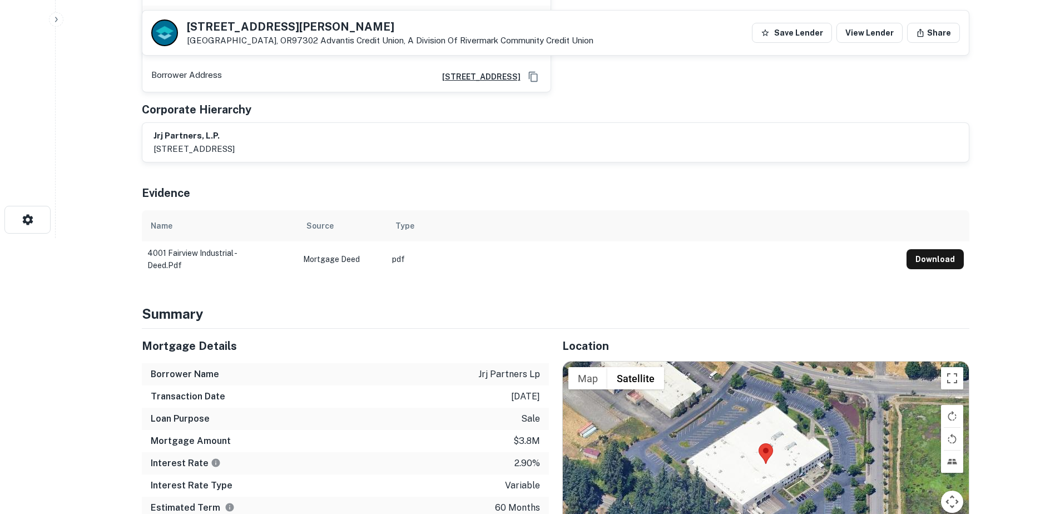
scroll to position [275, 0]
click at [944, 261] on button "Download" at bounding box center [935, 260] width 57 height 20
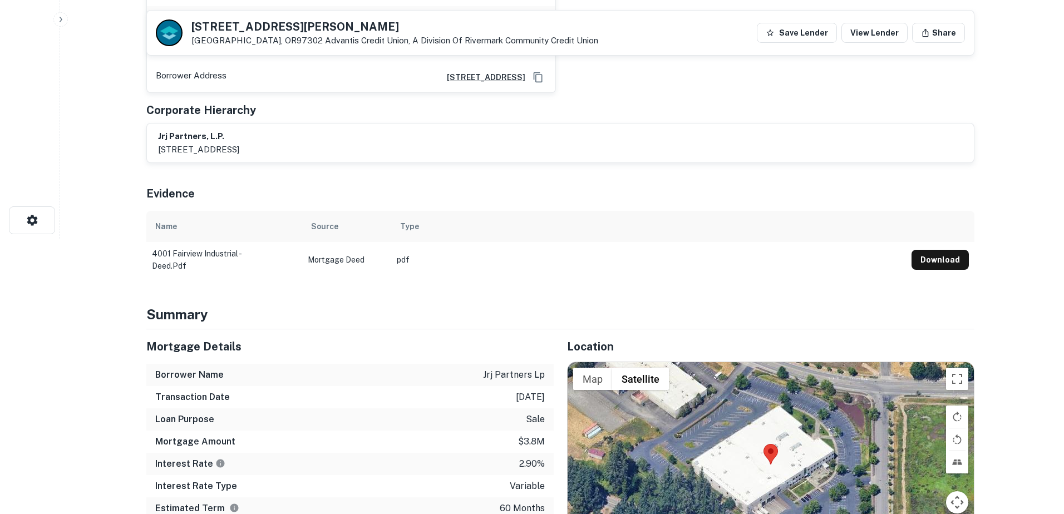
scroll to position [0, 0]
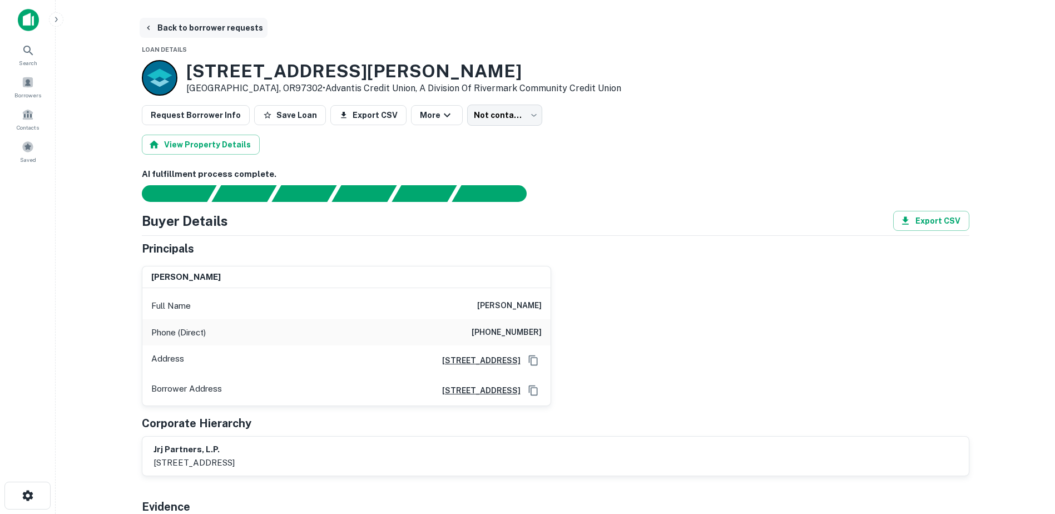
click at [158, 25] on button "Back to borrower requests" at bounding box center [204, 28] width 128 height 20
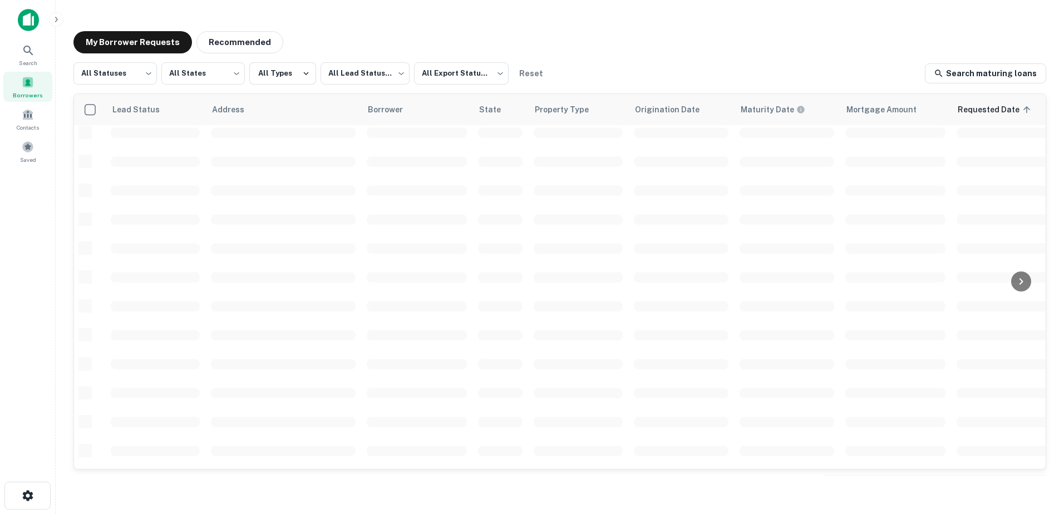
scroll to position [388, 0]
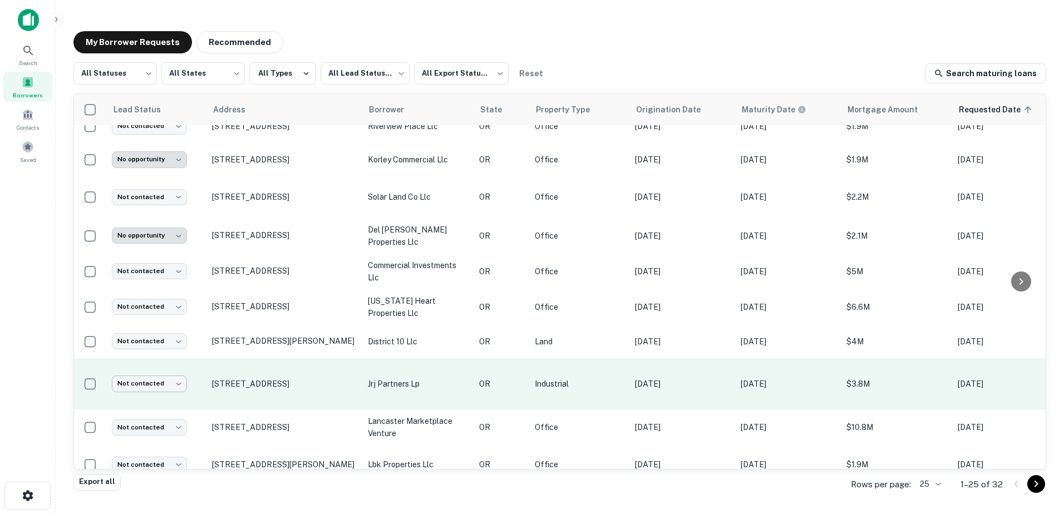
click at [184, 390] on body "**********" at bounding box center [532, 257] width 1064 height 514
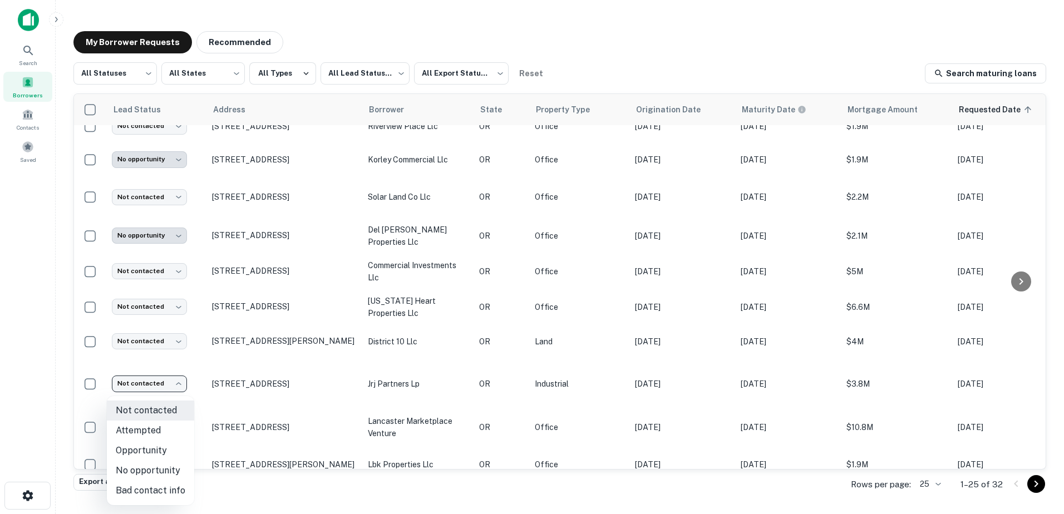
click at [160, 485] on li "Bad contact info" at bounding box center [150, 491] width 87 height 20
type input "**********"
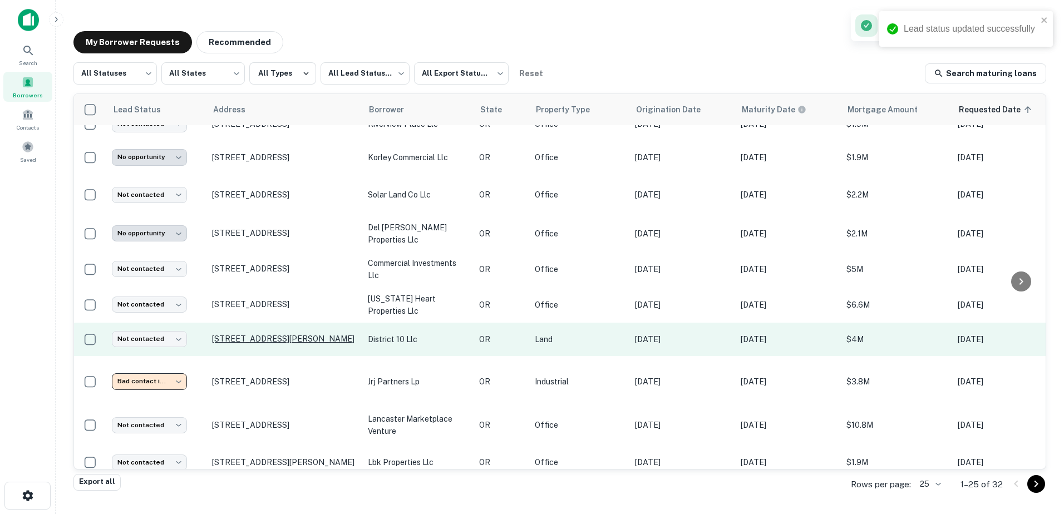
scroll to position [391, 0]
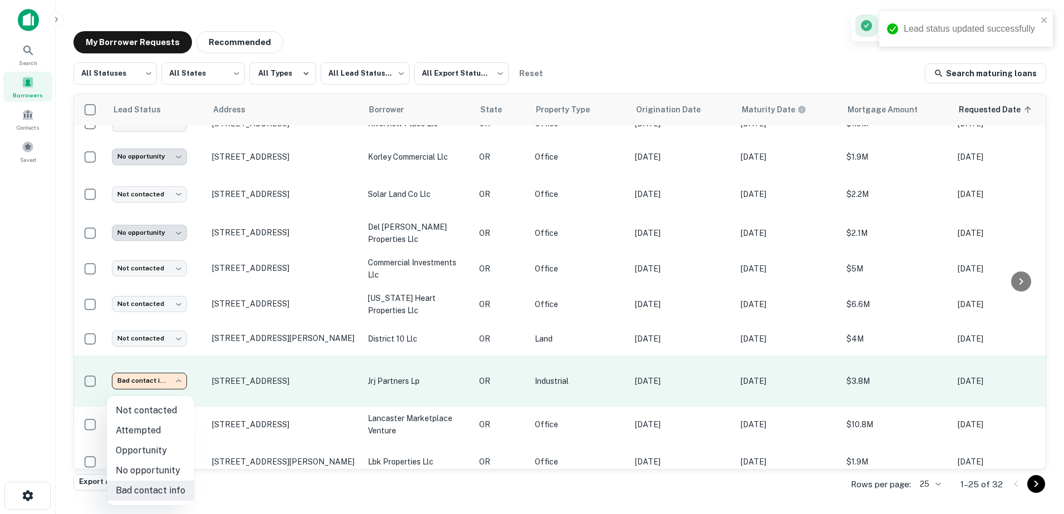
click at [176, 388] on body "**********" at bounding box center [532, 257] width 1064 height 514
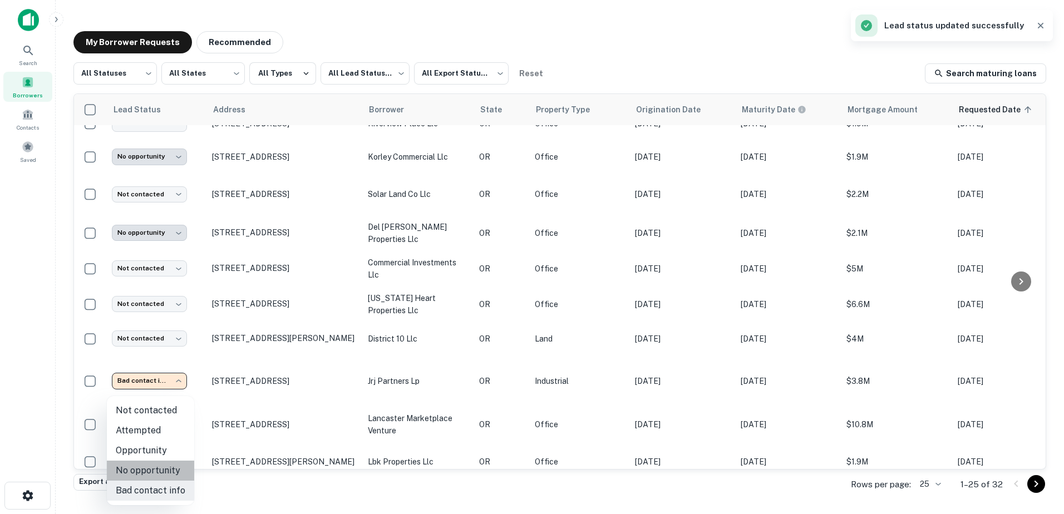
click at [161, 474] on li "No opportunity" at bounding box center [150, 471] width 87 height 20
type input "**********"
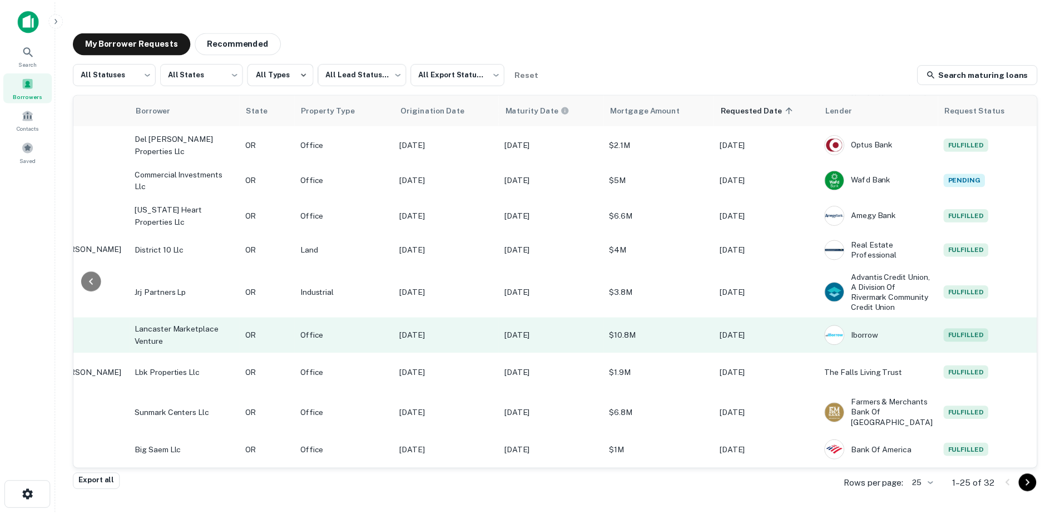
scroll to position [480, 0]
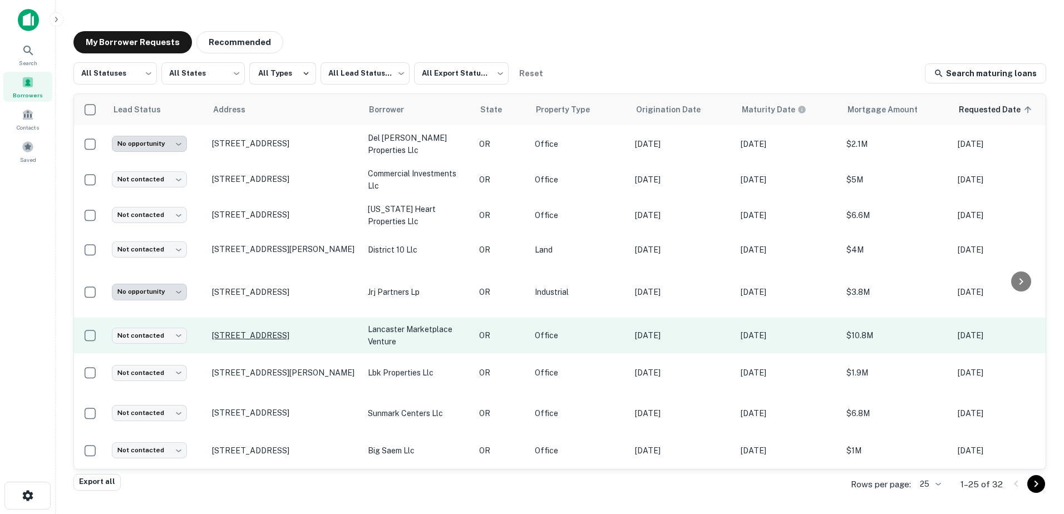
click at [292, 340] on p "[STREET_ADDRESS]" at bounding box center [284, 335] width 145 height 10
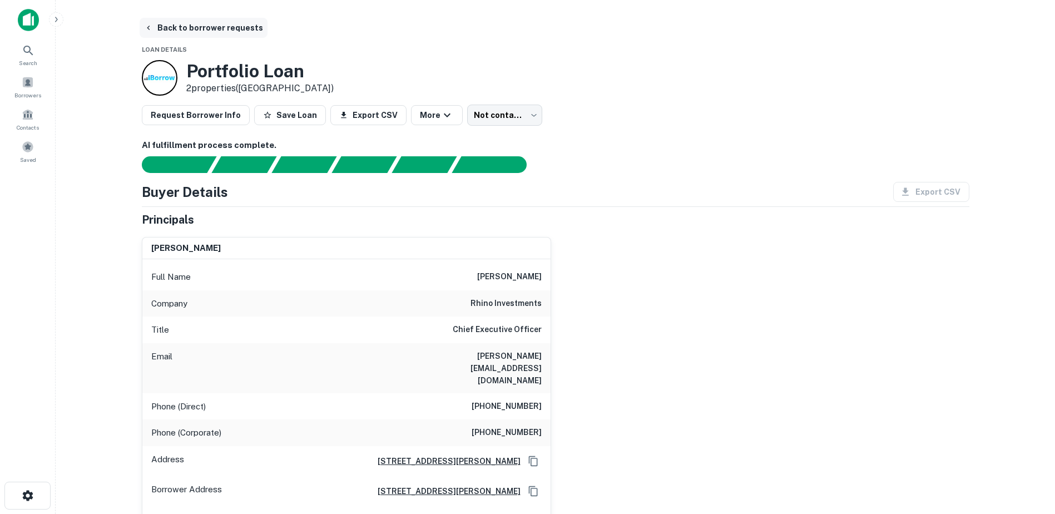
click at [160, 26] on button "Back to borrower requests" at bounding box center [204, 28] width 128 height 20
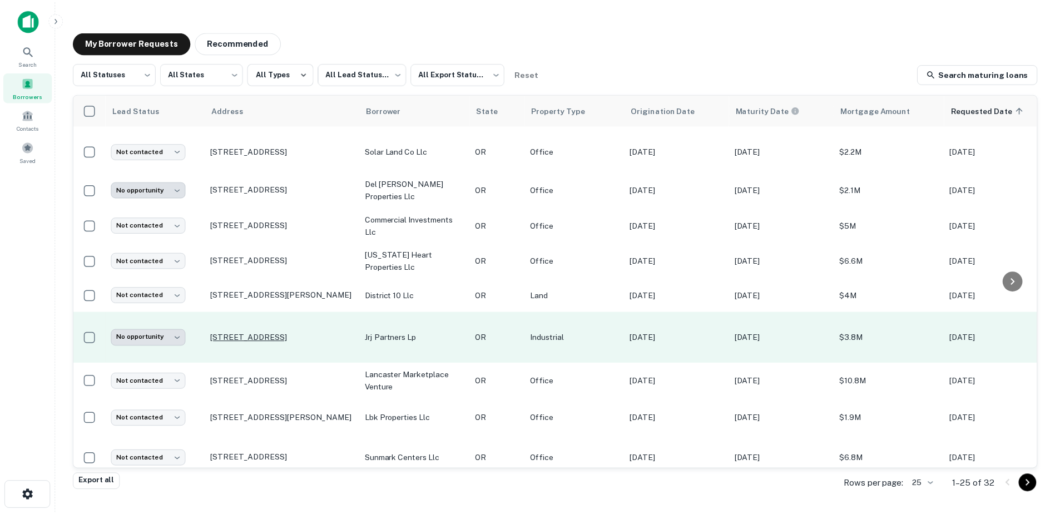
scroll to position [454, 0]
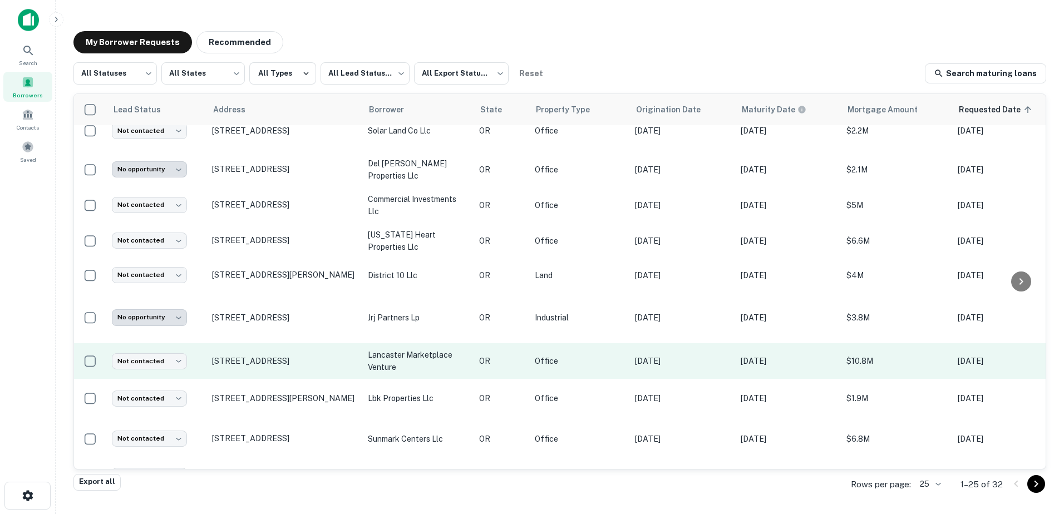
click at [276, 371] on td "[STREET_ADDRESS]" at bounding box center [284, 361] width 156 height 36
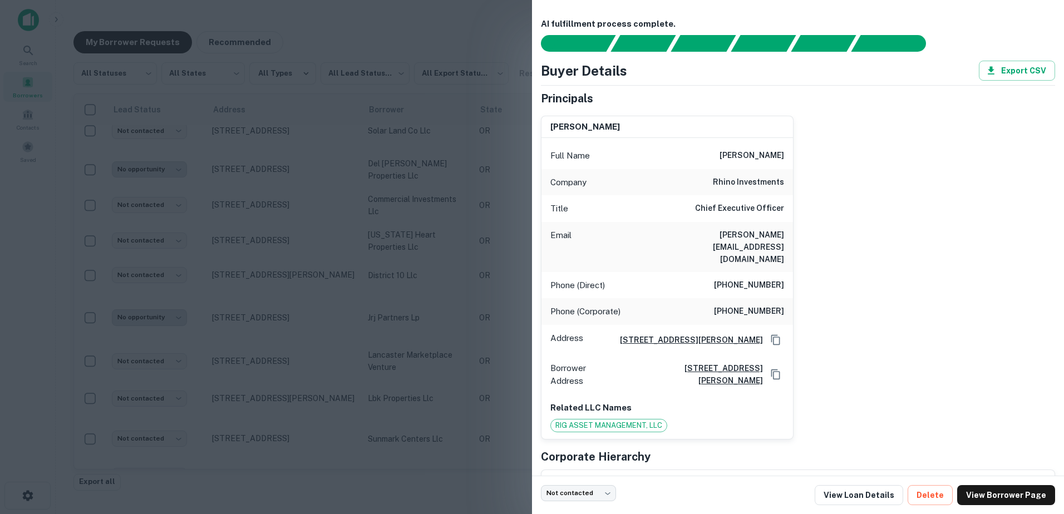
click at [259, 388] on div at bounding box center [532, 257] width 1064 height 514
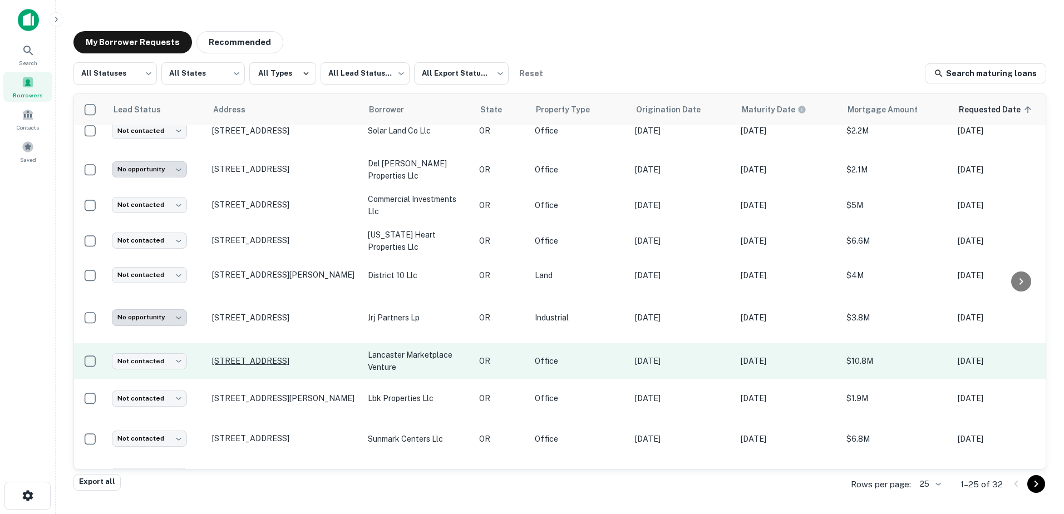
click at [259, 366] on p "[STREET_ADDRESS]" at bounding box center [284, 361] width 145 height 10
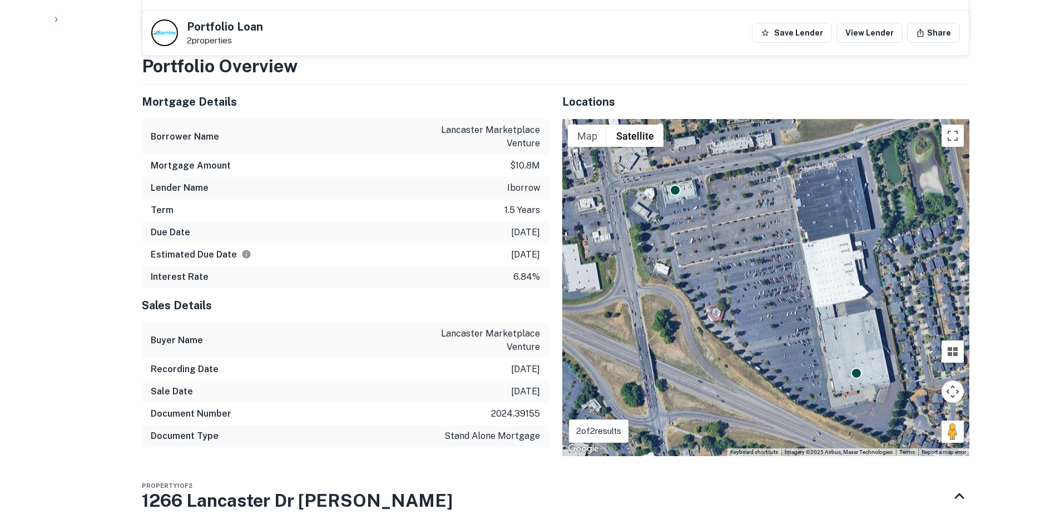
scroll to position [846, 0]
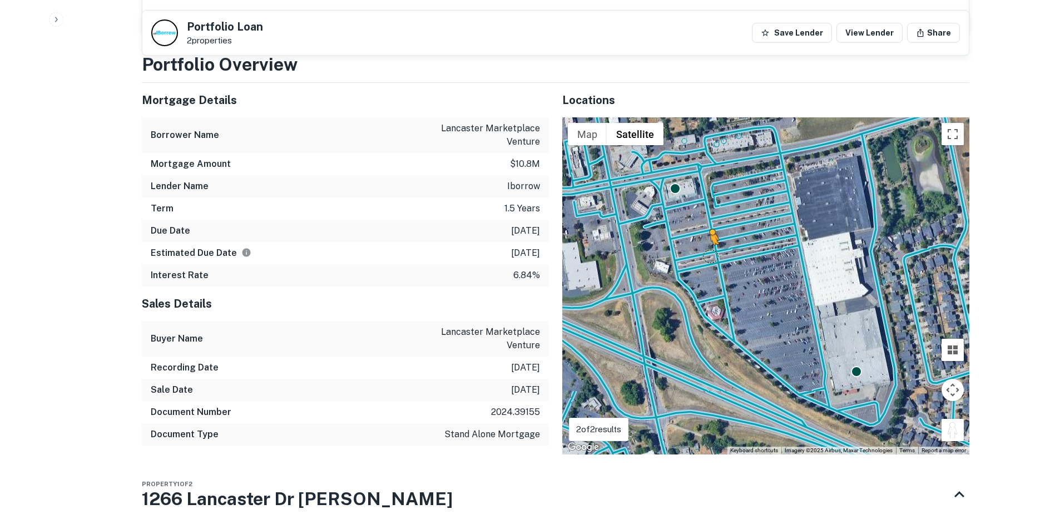
drag, startPoint x: 950, startPoint y: 407, endPoint x: 703, endPoint y: 228, distance: 305.5
click at [703, 228] on div "To activate drag with keyboard, press Alt + Enter. Once in keyboard drag state,…" at bounding box center [765, 285] width 407 height 337
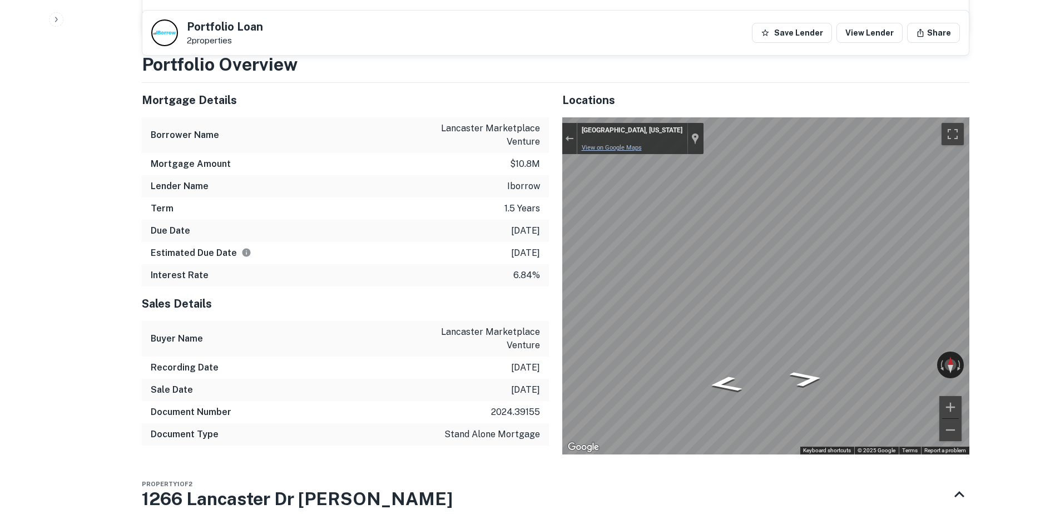
click at [600, 144] on link "View on Google Maps" at bounding box center [612, 147] width 60 height 7
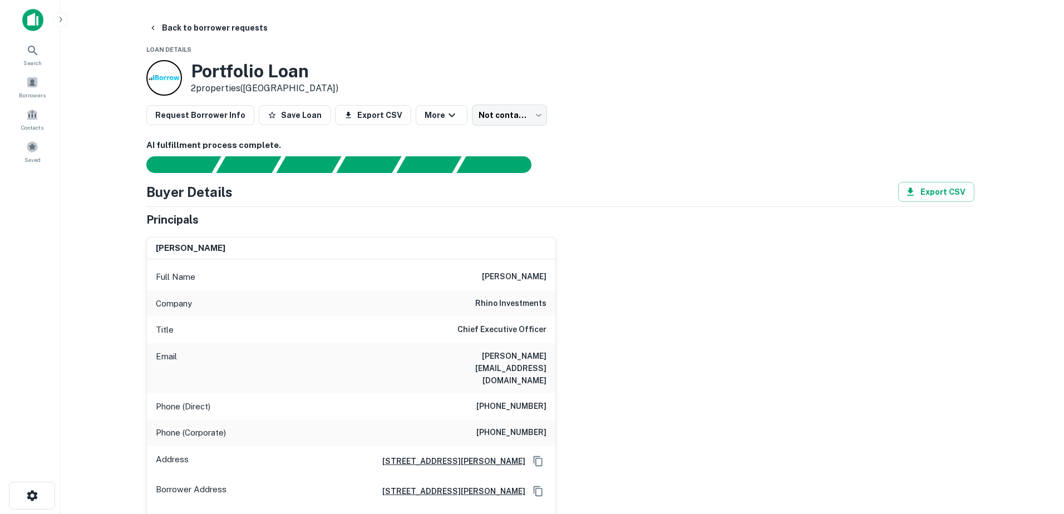
scroll to position [0, 0]
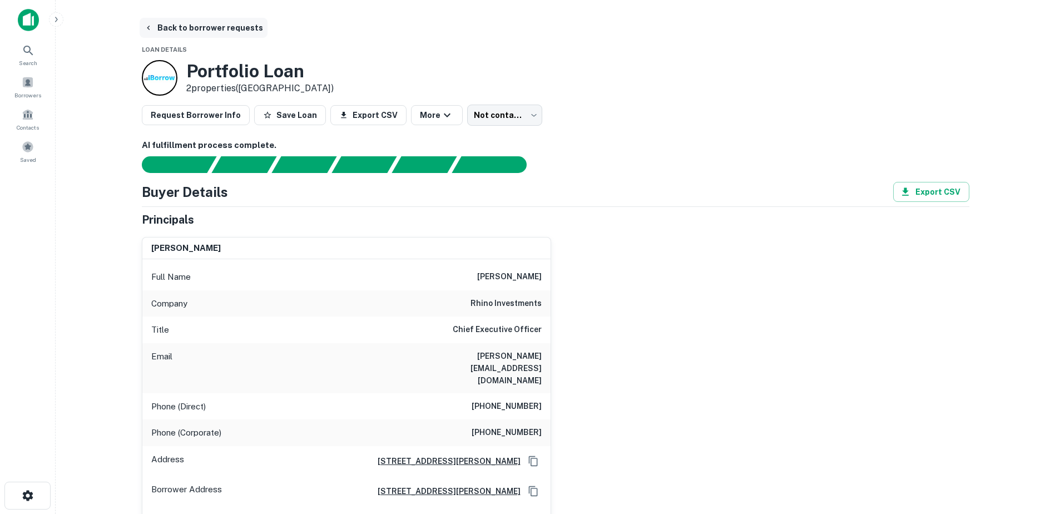
click at [215, 24] on button "Back to borrower requests" at bounding box center [204, 28] width 128 height 20
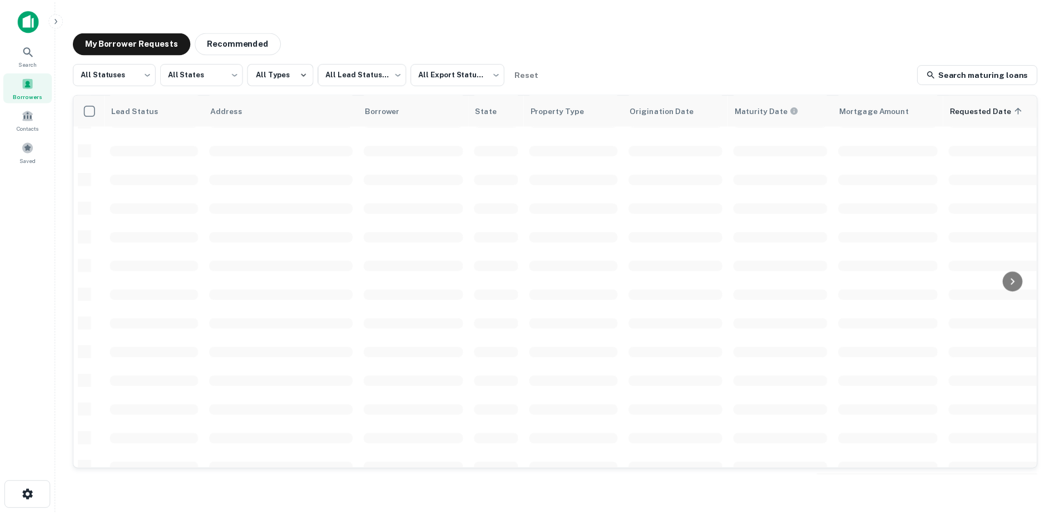
scroll to position [388, 0]
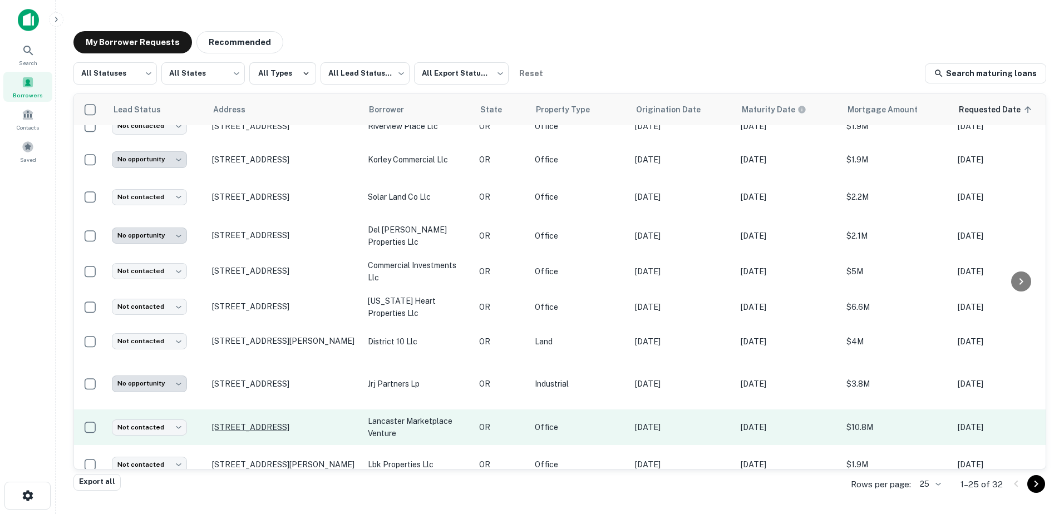
click at [300, 432] on p "[STREET_ADDRESS]" at bounding box center [284, 427] width 145 height 10
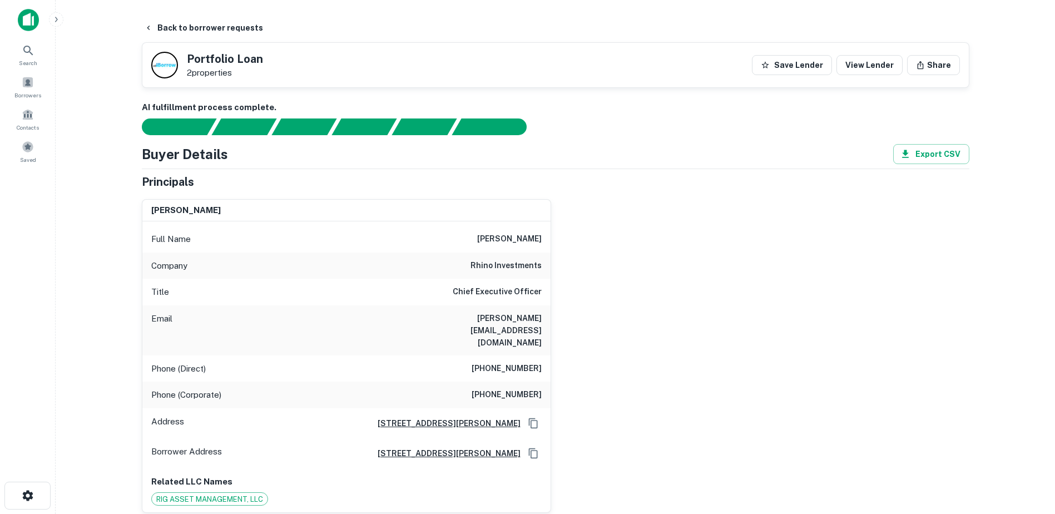
scroll to position [612, 0]
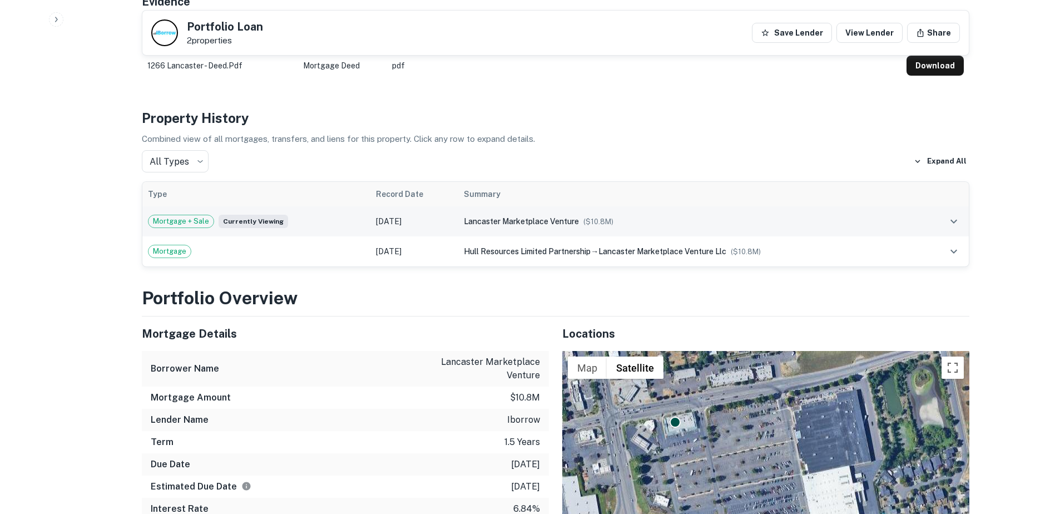
click at [173, 216] on span "Mortgage + Sale" at bounding box center [181, 221] width 65 height 11
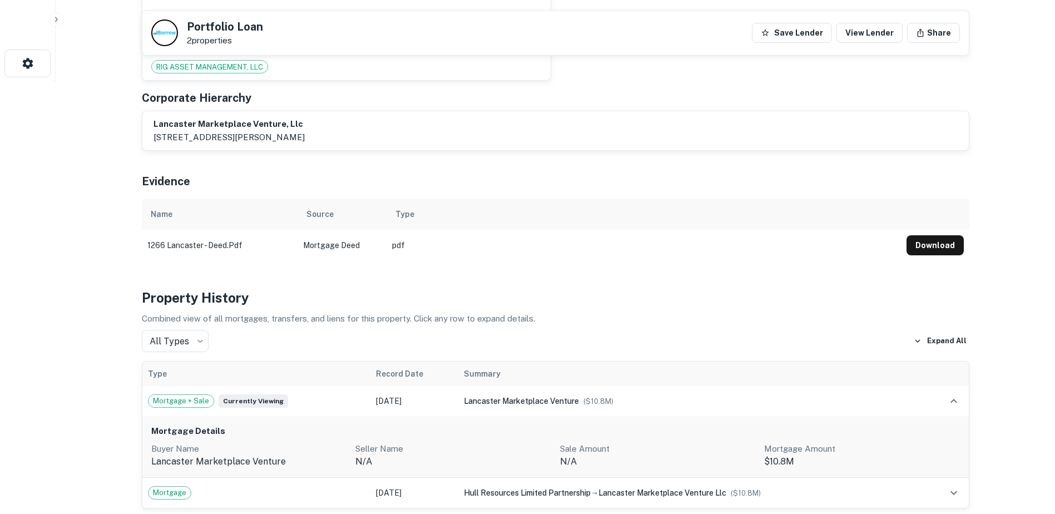
scroll to position [389, 0]
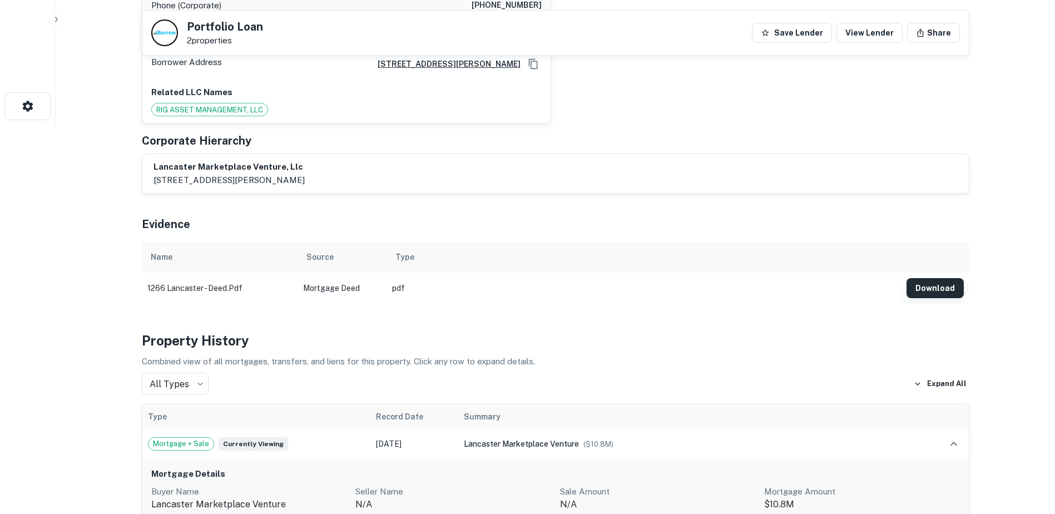
click at [942, 278] on button "Download" at bounding box center [935, 288] width 57 height 20
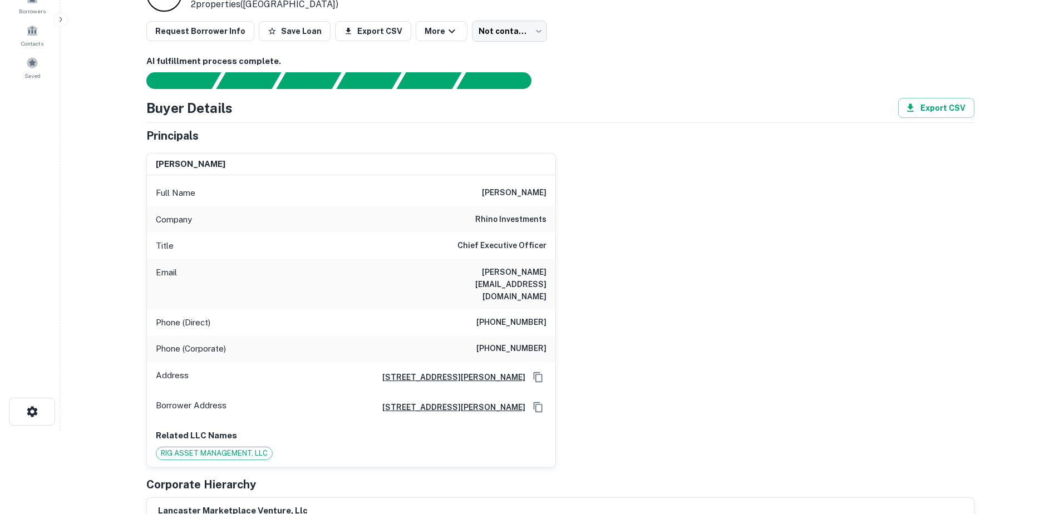
scroll to position [0, 0]
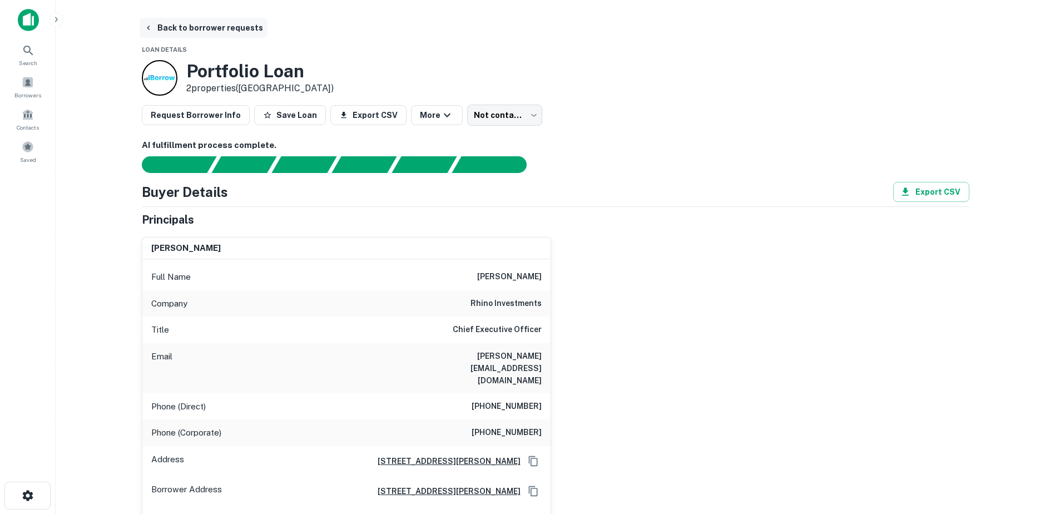
click at [176, 32] on button "Back to borrower requests" at bounding box center [204, 28] width 128 height 20
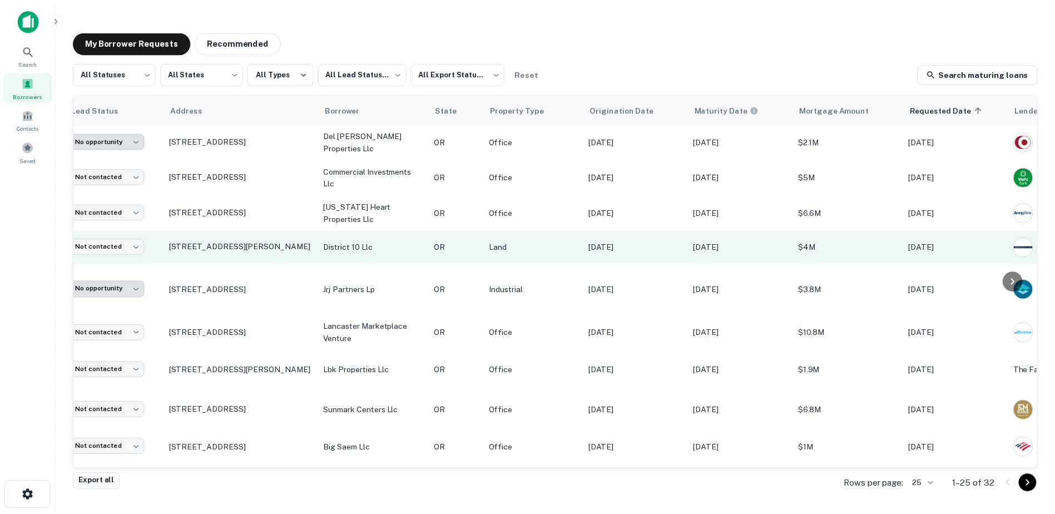
scroll to position [482, 0]
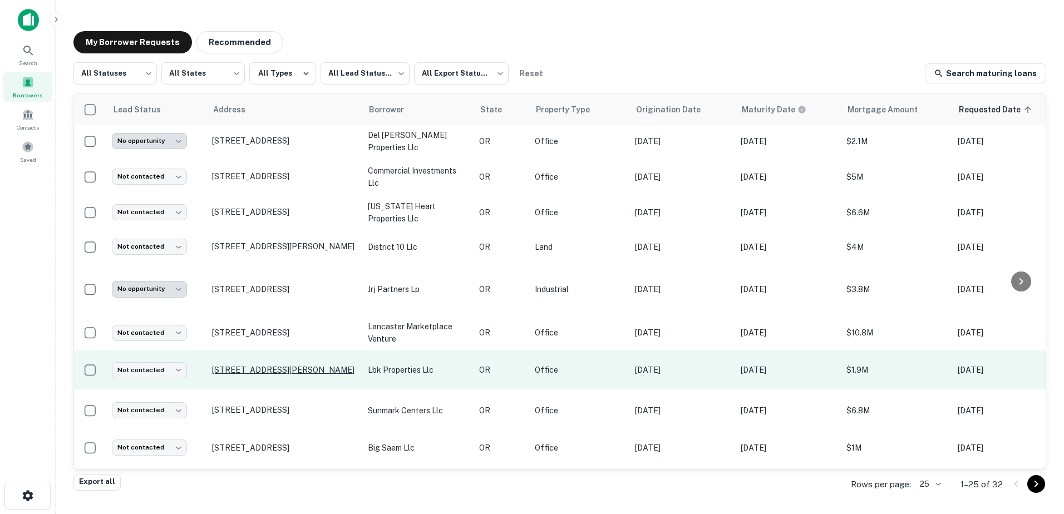
click at [298, 375] on p "[STREET_ADDRESS][PERSON_NAME]" at bounding box center [284, 370] width 145 height 10
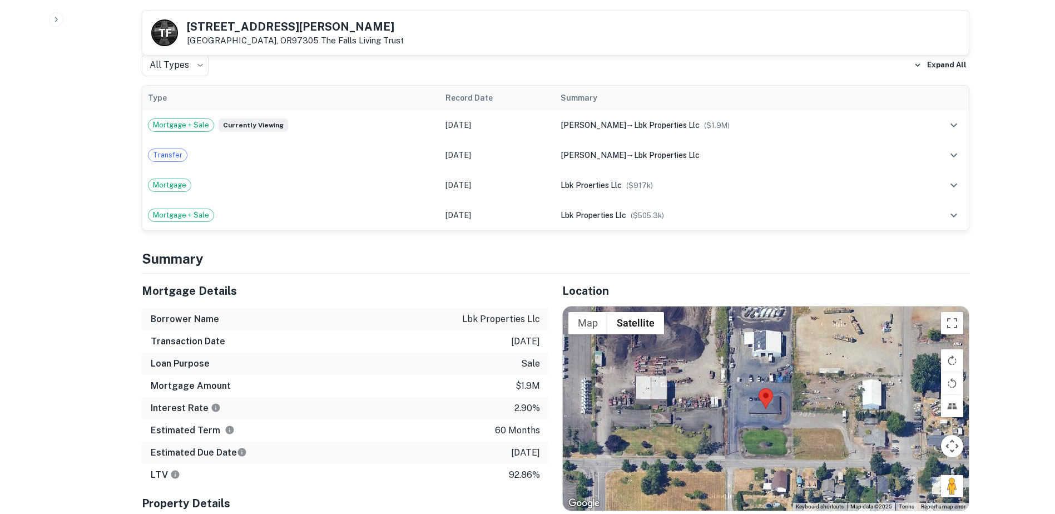
scroll to position [613, 0]
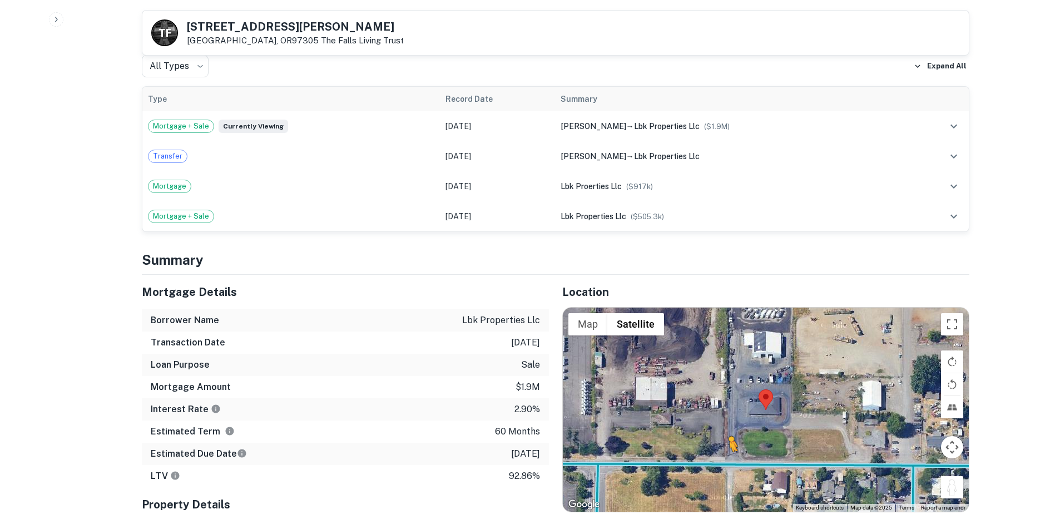
drag, startPoint x: 949, startPoint y: 468, endPoint x: 729, endPoint y: 438, distance: 221.9
click at [729, 438] on div "To activate drag with keyboard, press Alt + Enter. Once in keyboard drag state,…" at bounding box center [766, 410] width 406 height 205
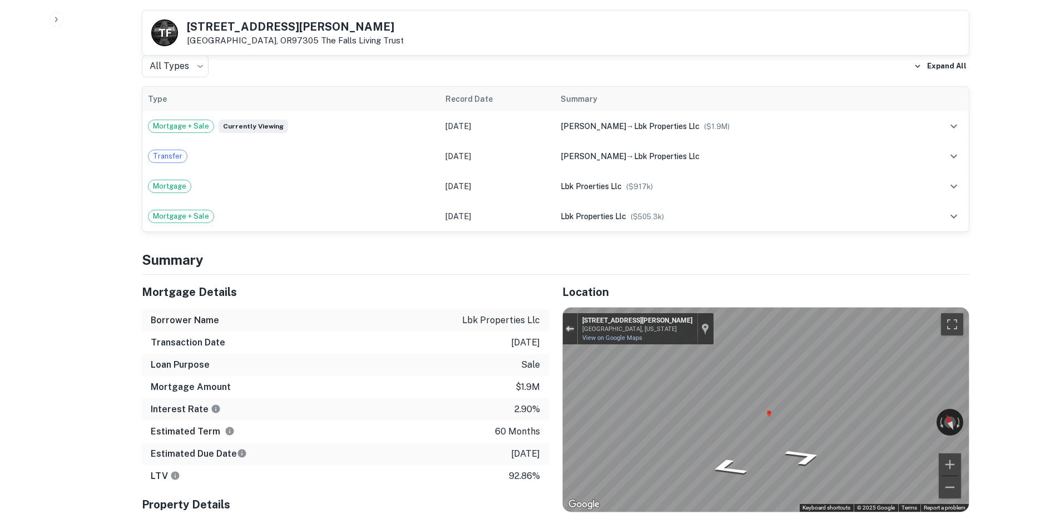
click at [574, 325] on div "Exit the Street View" at bounding box center [570, 328] width 8 height 7
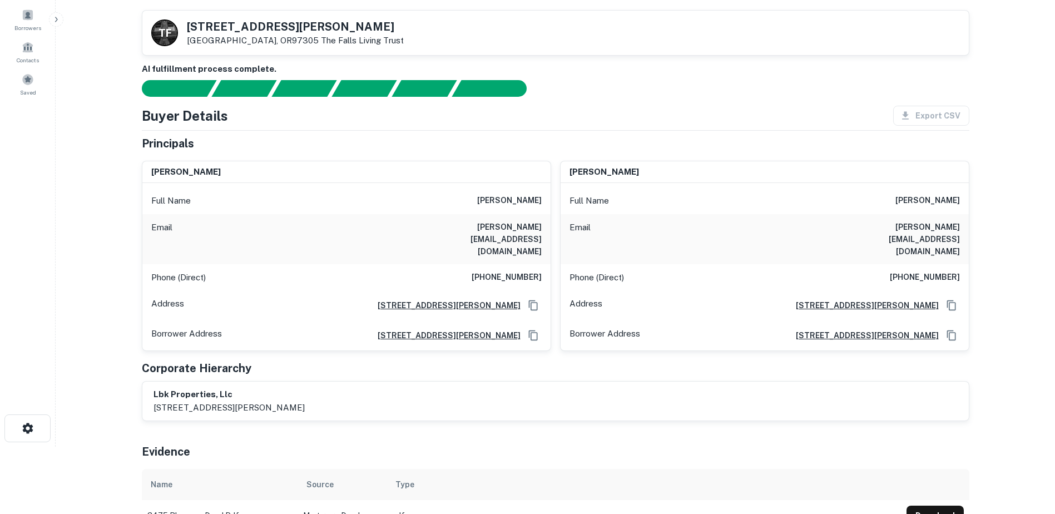
scroll to position [56, 0]
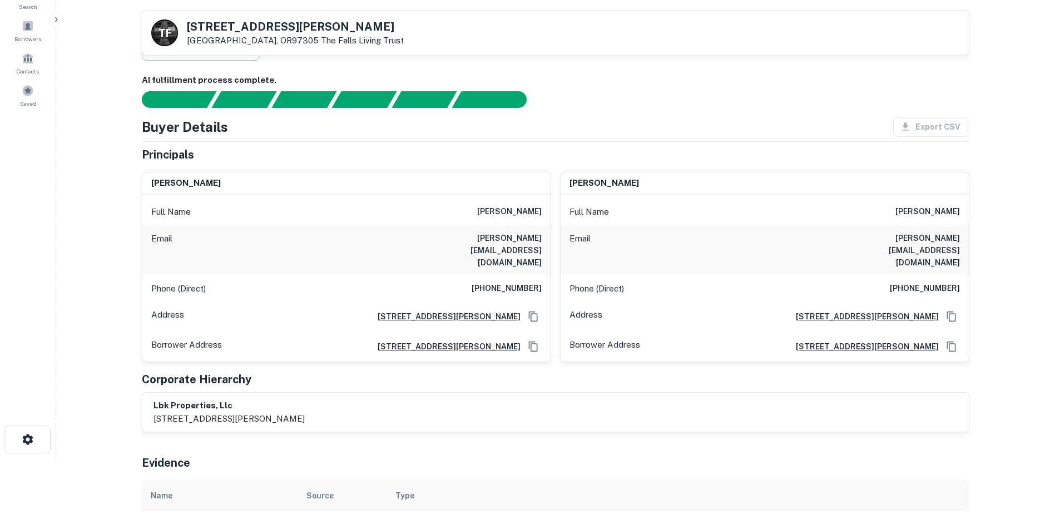
drag, startPoint x: 478, startPoint y: 211, endPoint x: 545, endPoint y: 210, distance: 67.3
click at [545, 210] on div "Full Name [PERSON_NAME]" at bounding box center [346, 212] width 408 height 27
drag, startPoint x: 545, startPoint y: 210, endPoint x: 510, endPoint y: 209, distance: 35.6
copy h6 "[PERSON_NAME]"
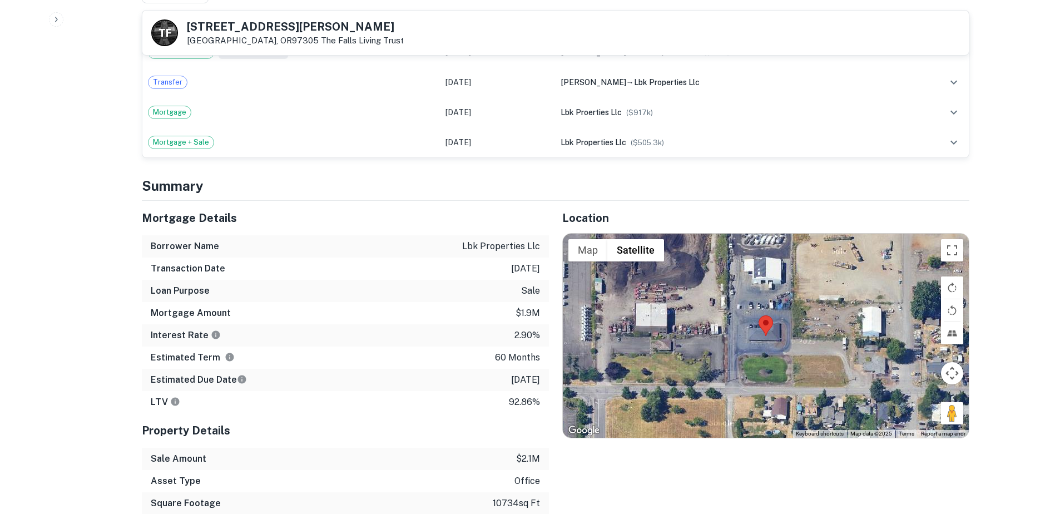
scroll to position [946, 0]
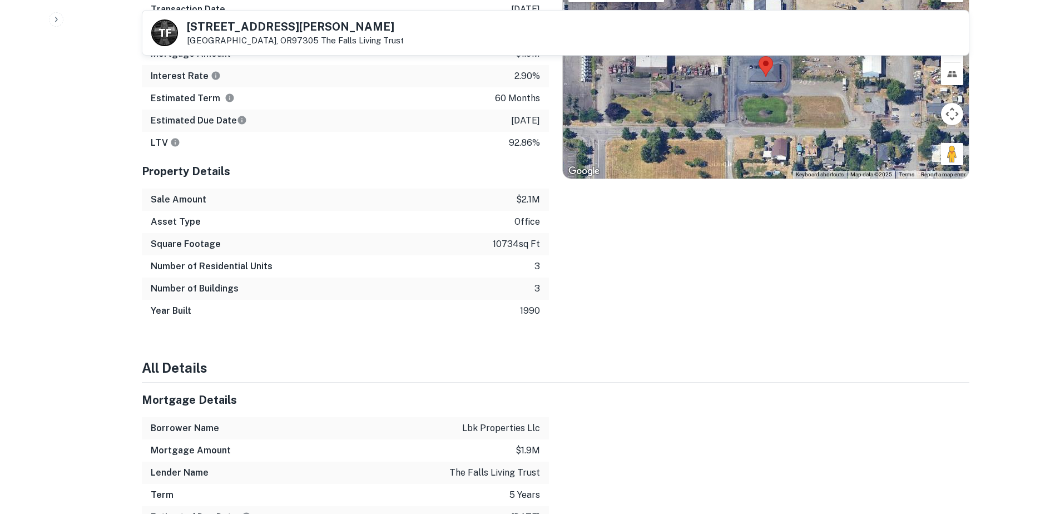
drag, startPoint x: 942, startPoint y: 134, endPoint x: 749, endPoint y: 103, distance: 196.1
click at [749, 103] on div "Loading... Map Terrain Satellite Labels Keyboard shortcuts Map Data Map data ©2…" at bounding box center [766, 76] width 406 height 205
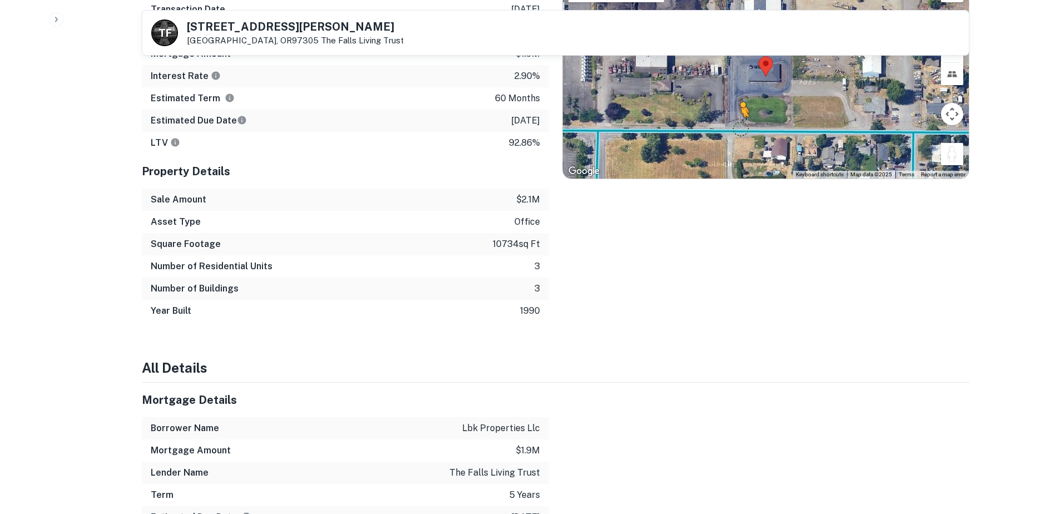
drag, startPoint x: 955, startPoint y: 131, endPoint x: 734, endPoint y: 105, distance: 221.9
click at [734, 105] on div "To activate drag with keyboard, press Alt + Enter. Once in keyboard drag state,…" at bounding box center [766, 76] width 406 height 205
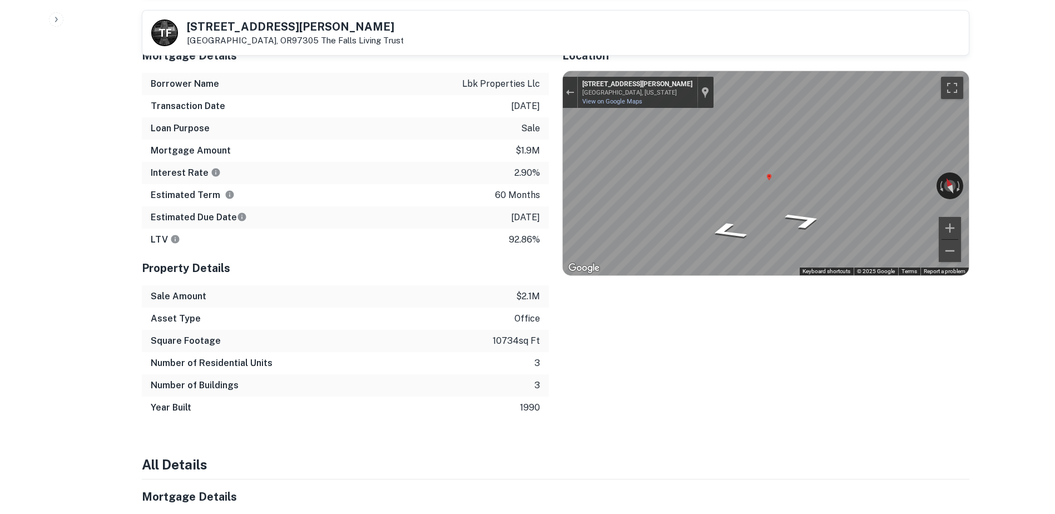
scroll to position [841, 0]
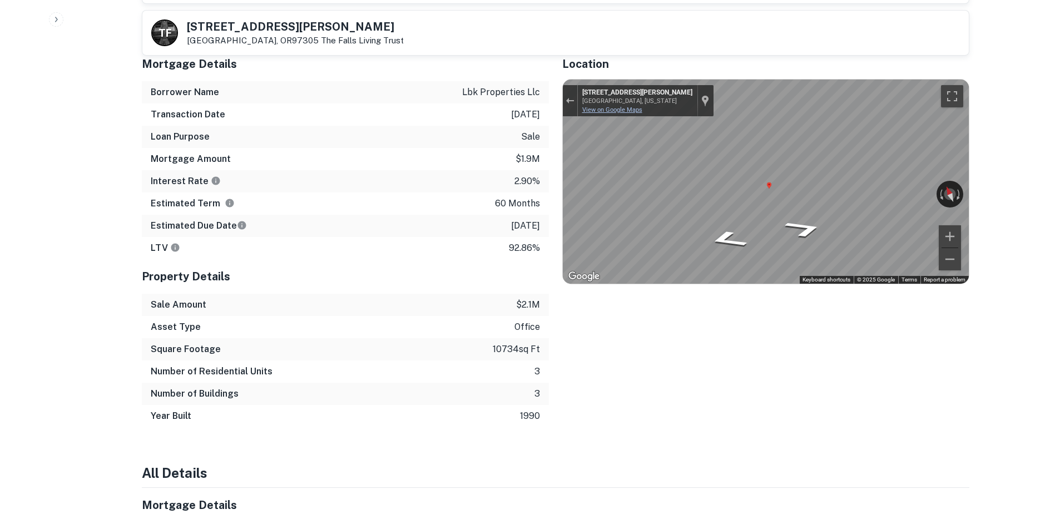
click at [618, 106] on link "View on Google Maps" at bounding box center [612, 109] width 60 height 7
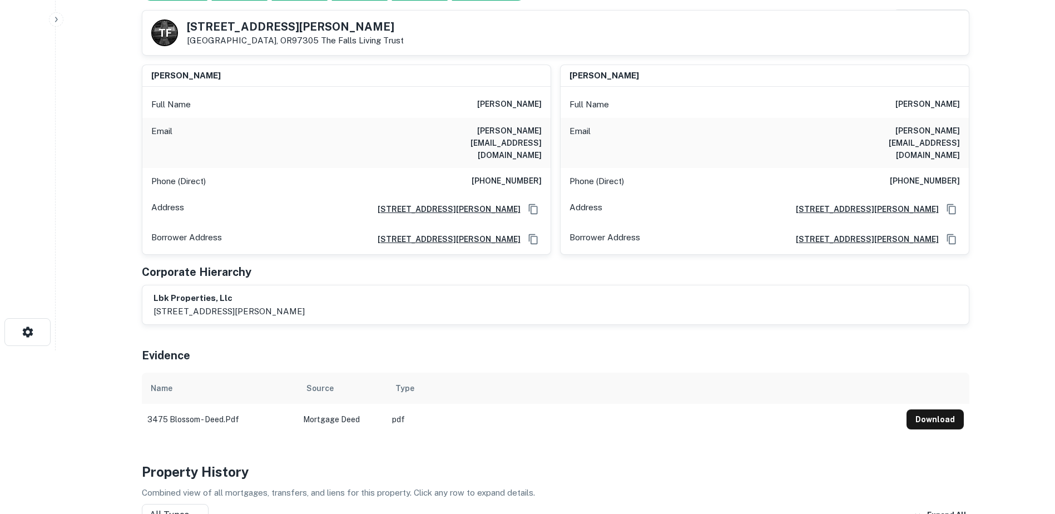
scroll to position [0, 0]
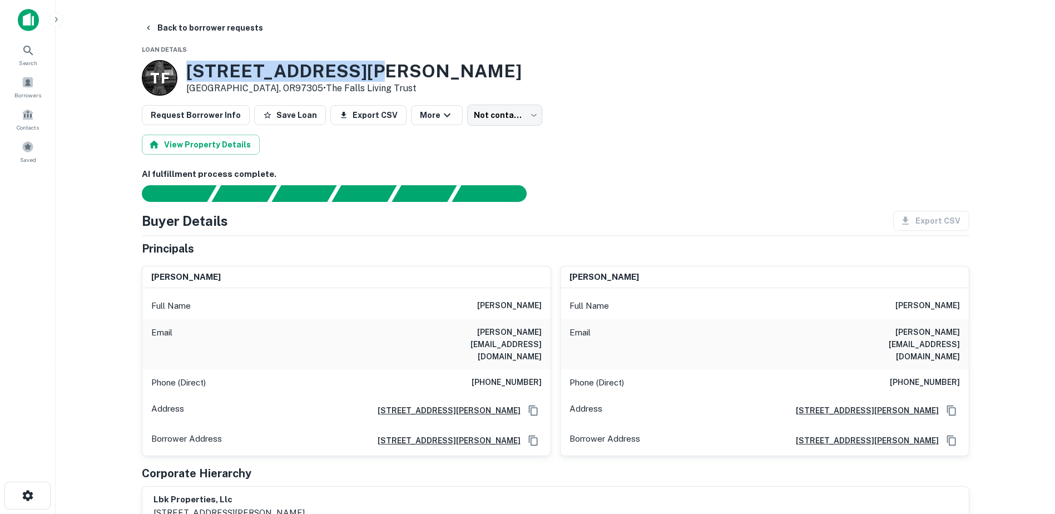
drag, startPoint x: 406, startPoint y: 69, endPoint x: 187, endPoint y: 66, distance: 219.2
click at [187, 66] on div "T F [STREET_ADDRESS] • The Falls Living Trust" at bounding box center [556, 78] width 828 height 36
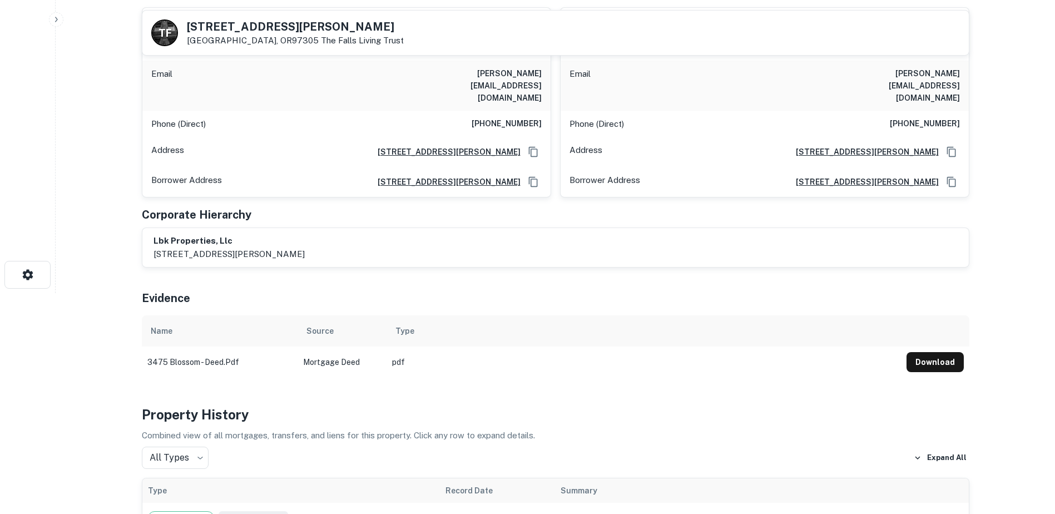
scroll to position [223, 0]
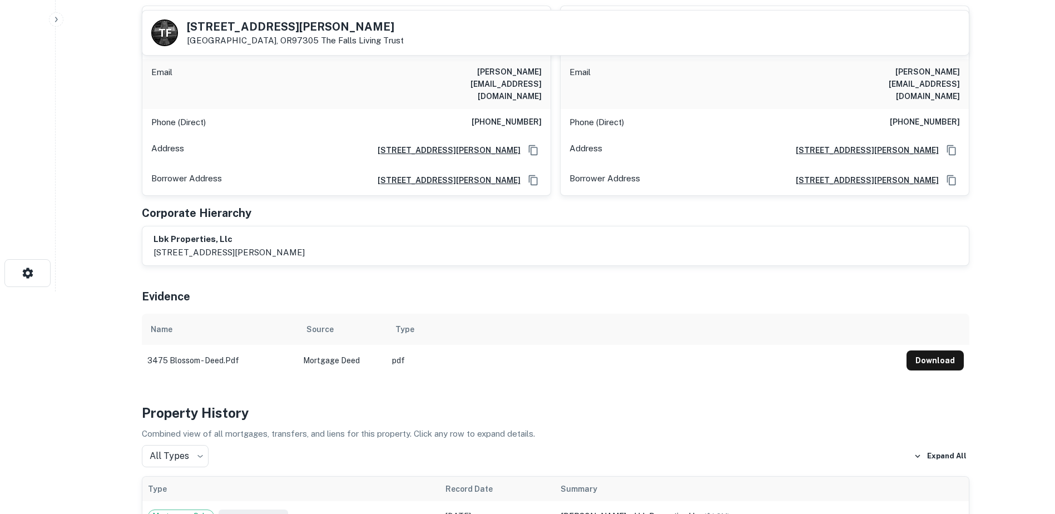
click at [921, 350] on button "Download" at bounding box center [935, 360] width 57 height 20
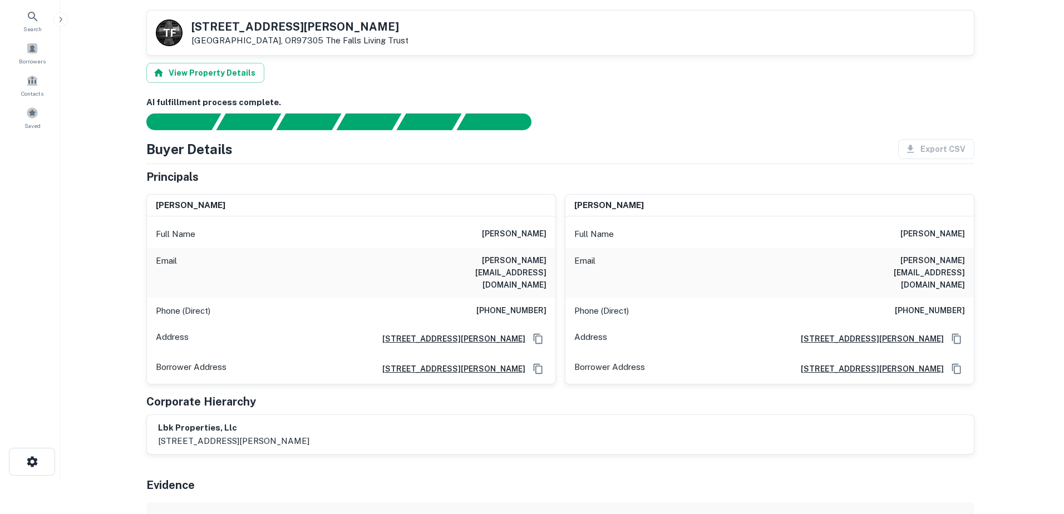
scroll to position [0, 0]
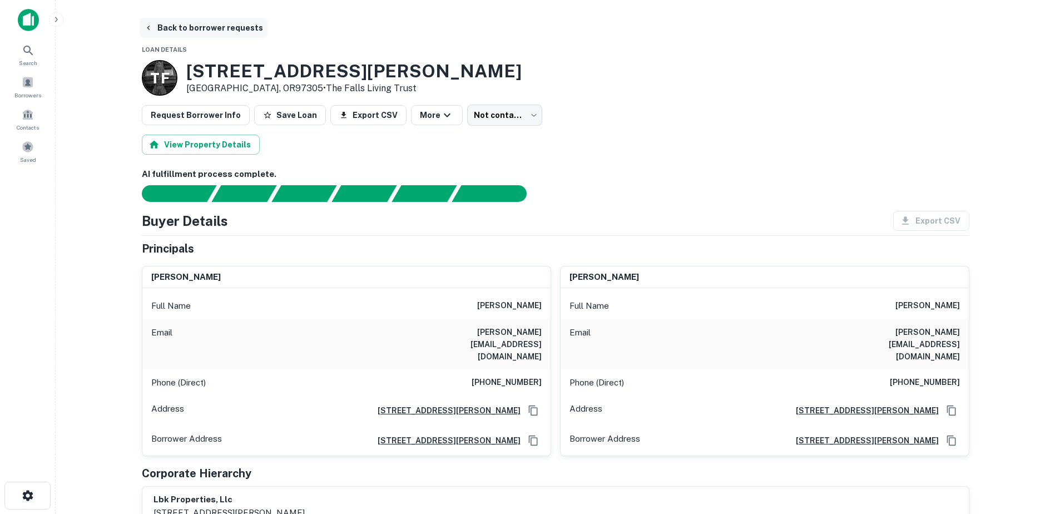
click at [192, 33] on button "Back to borrower requests" at bounding box center [204, 28] width 128 height 20
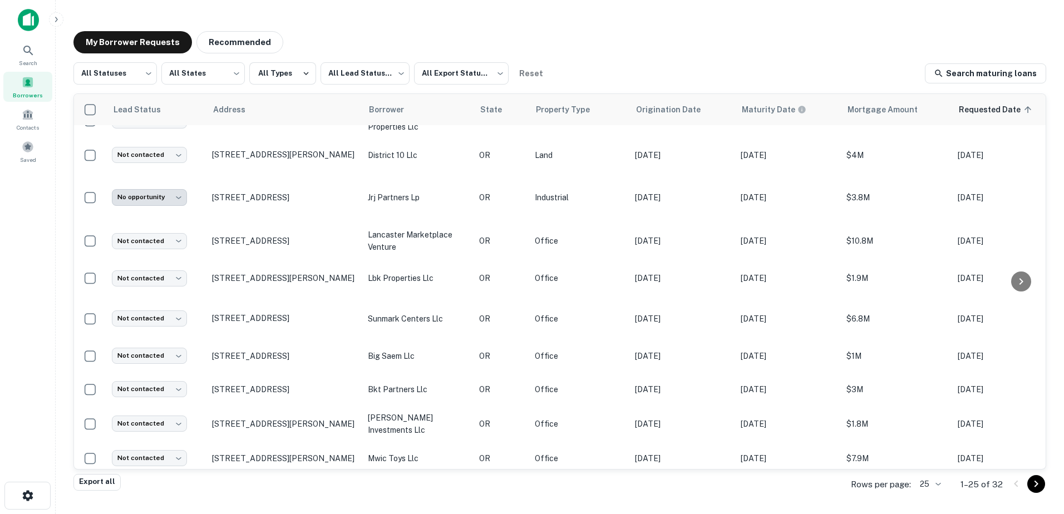
scroll to position [604, 0]
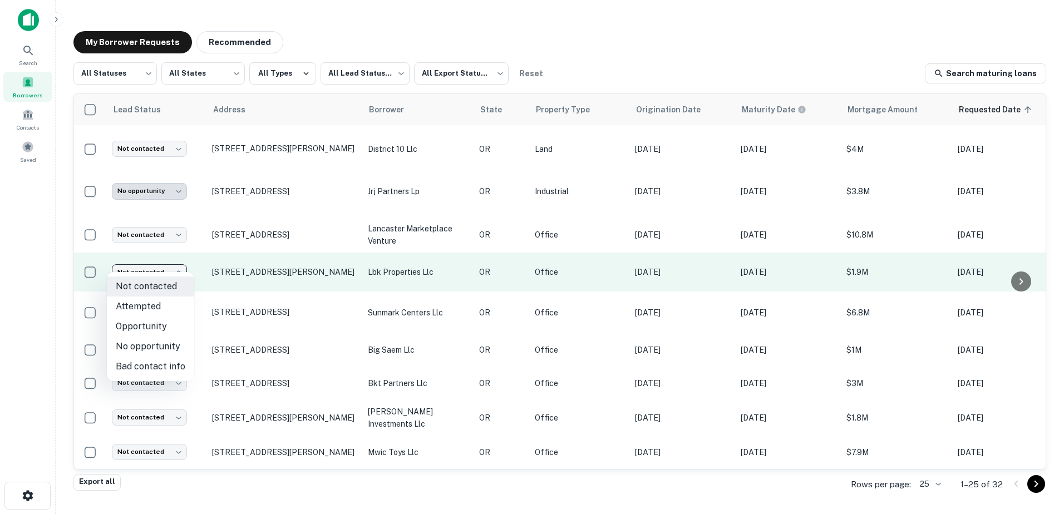
click at [164, 265] on body "**********" at bounding box center [532, 257] width 1064 height 514
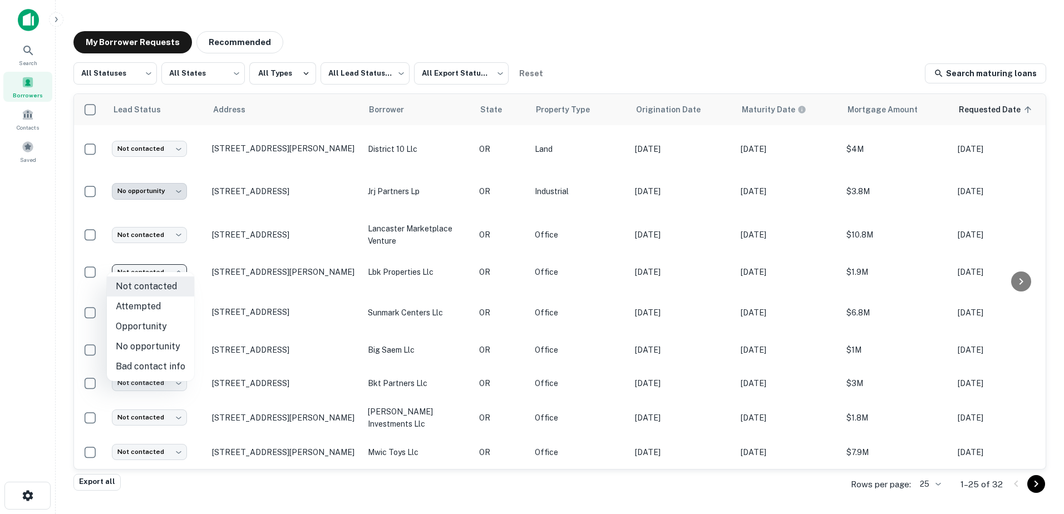
click at [160, 350] on li "No opportunity" at bounding box center [150, 347] width 87 height 20
type input "**********"
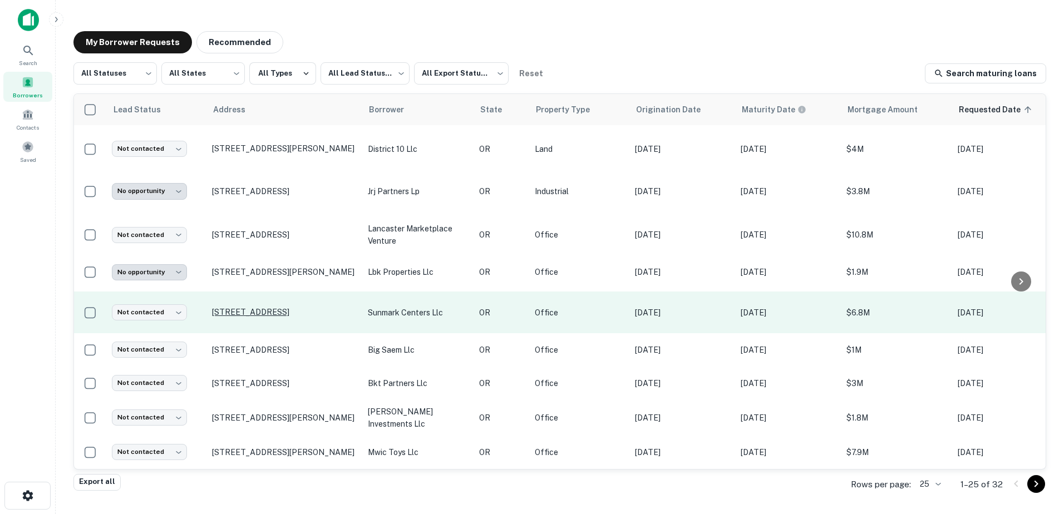
click at [285, 307] on p "[STREET_ADDRESS]" at bounding box center [284, 312] width 145 height 10
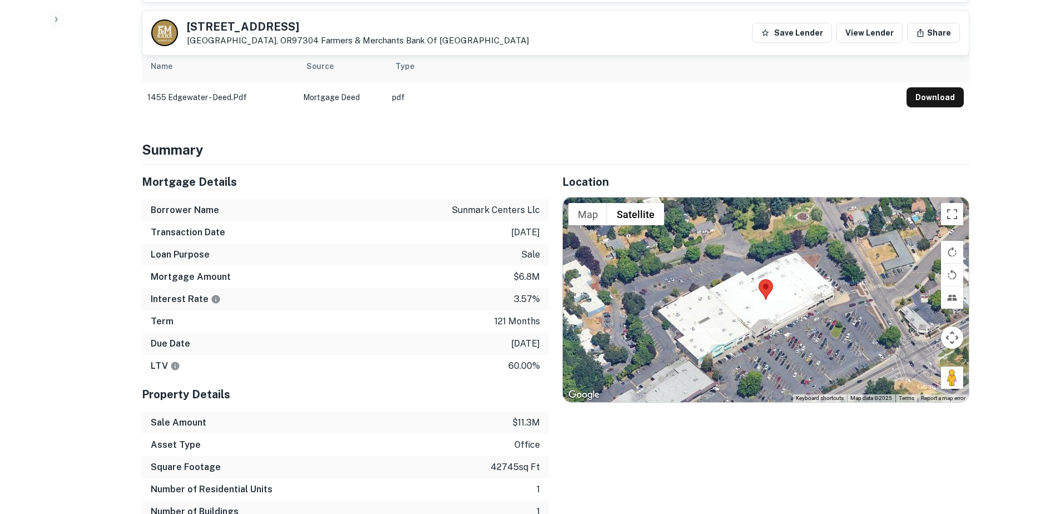
scroll to position [555, 0]
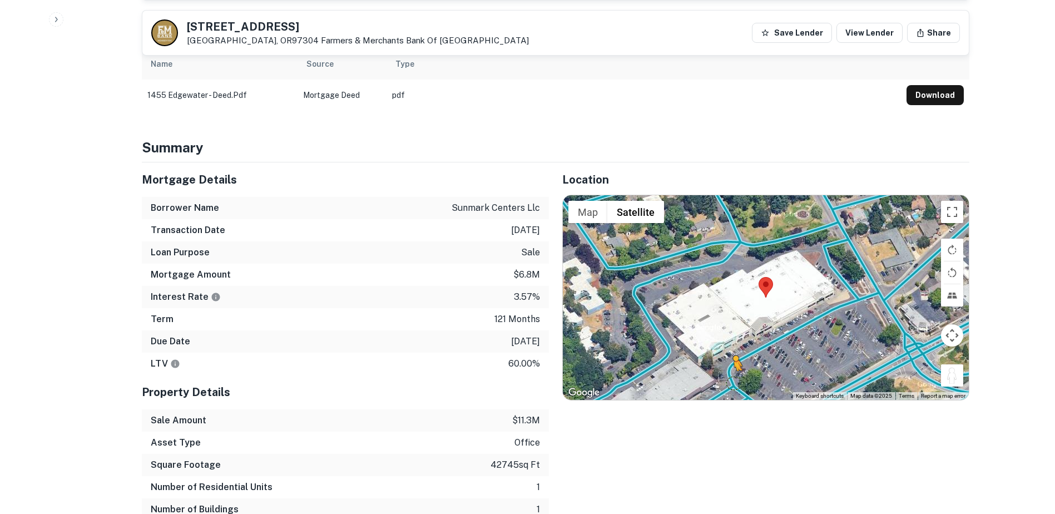
drag, startPoint x: 949, startPoint y: 359, endPoint x: 734, endPoint y: 372, distance: 215.7
click at [734, 372] on div "To activate drag with keyboard, press Alt + Enter. Once in keyboard drag state,…" at bounding box center [766, 297] width 406 height 205
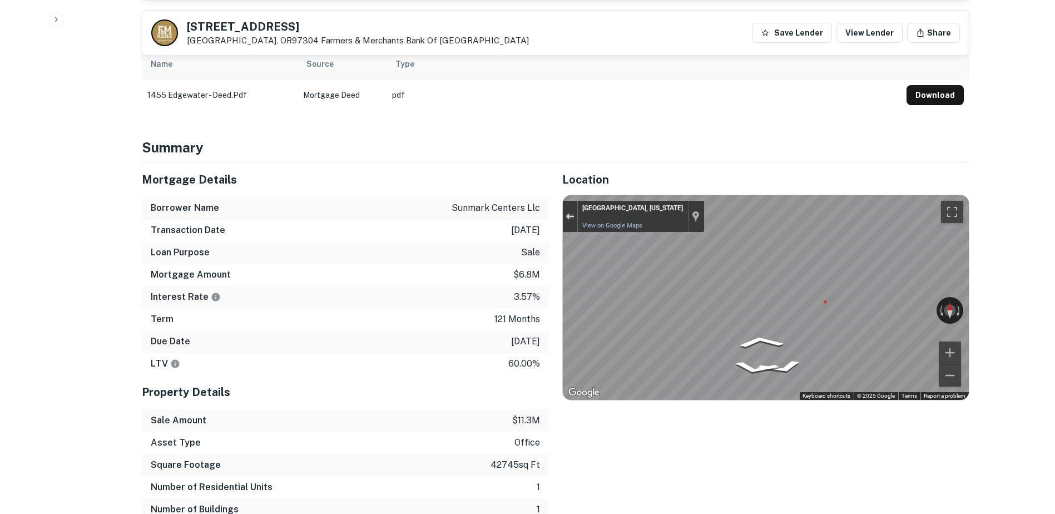
click at [570, 213] on div "Exit the Street View" at bounding box center [570, 216] width 8 height 7
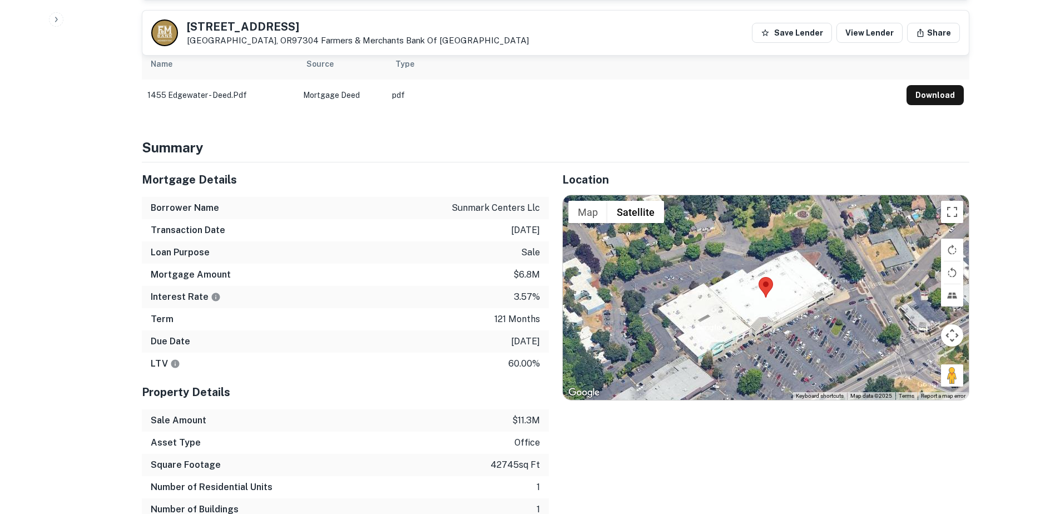
drag, startPoint x: 1049, startPoint y: 193, endPoint x: 1054, endPoint y: 218, distance: 25.5
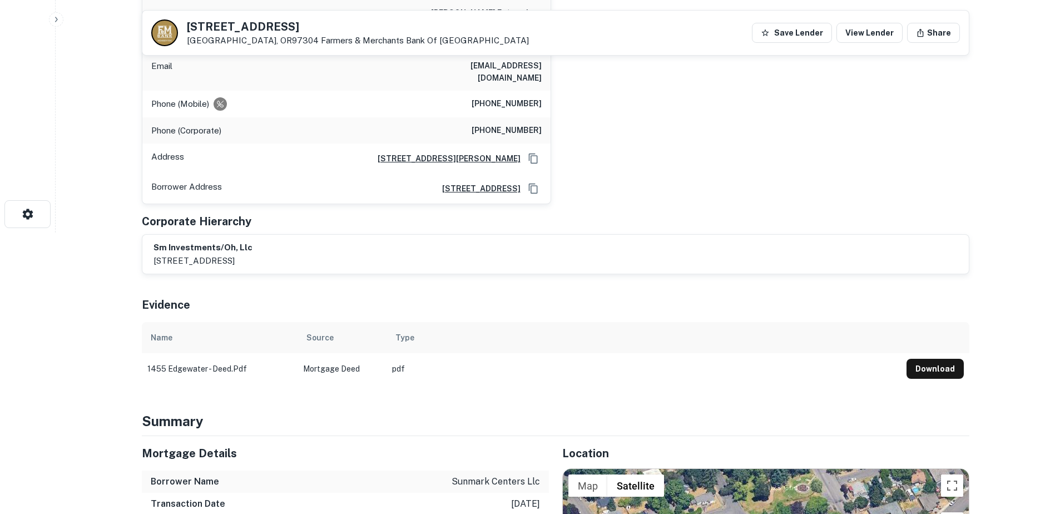
scroll to position [299, 0]
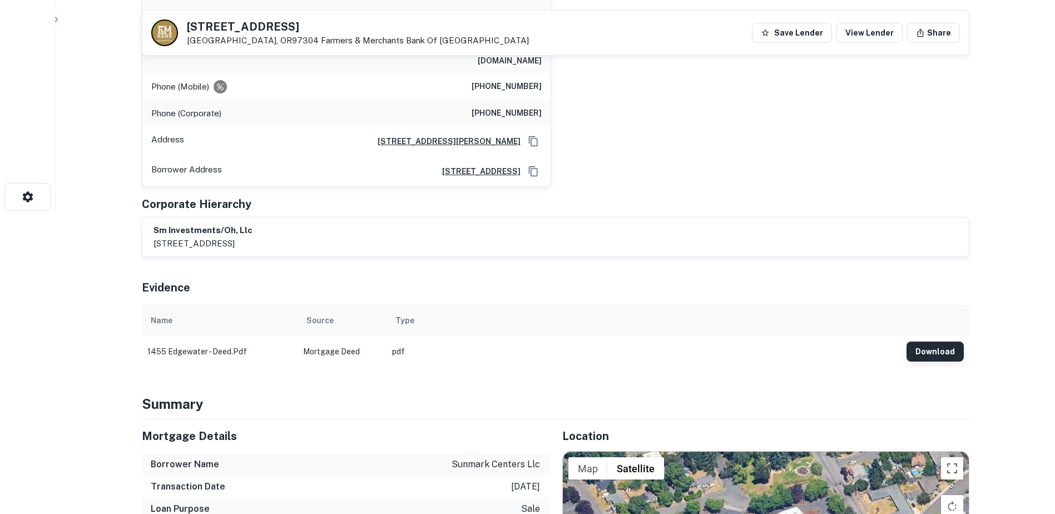
click at [943, 347] on button "Download" at bounding box center [935, 352] width 57 height 20
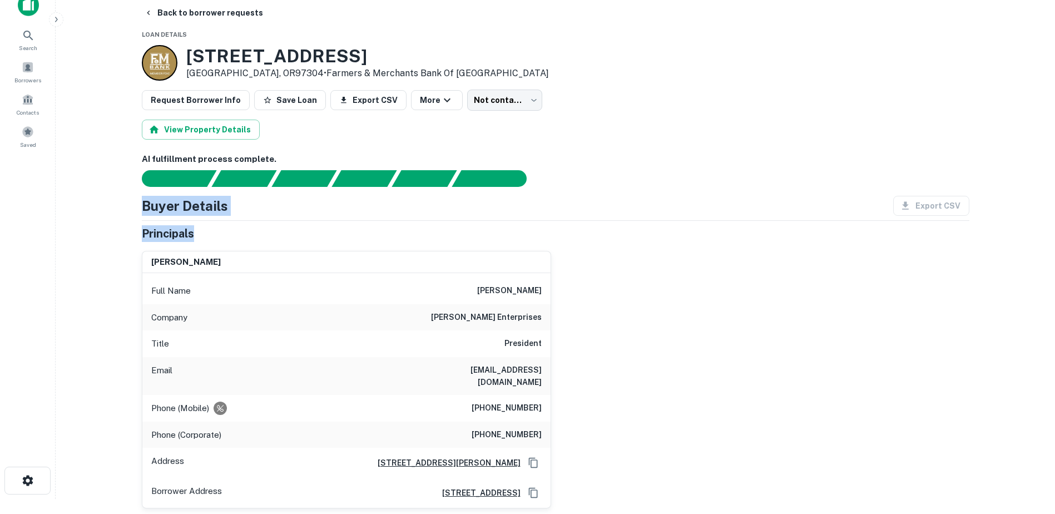
scroll to position [0, 0]
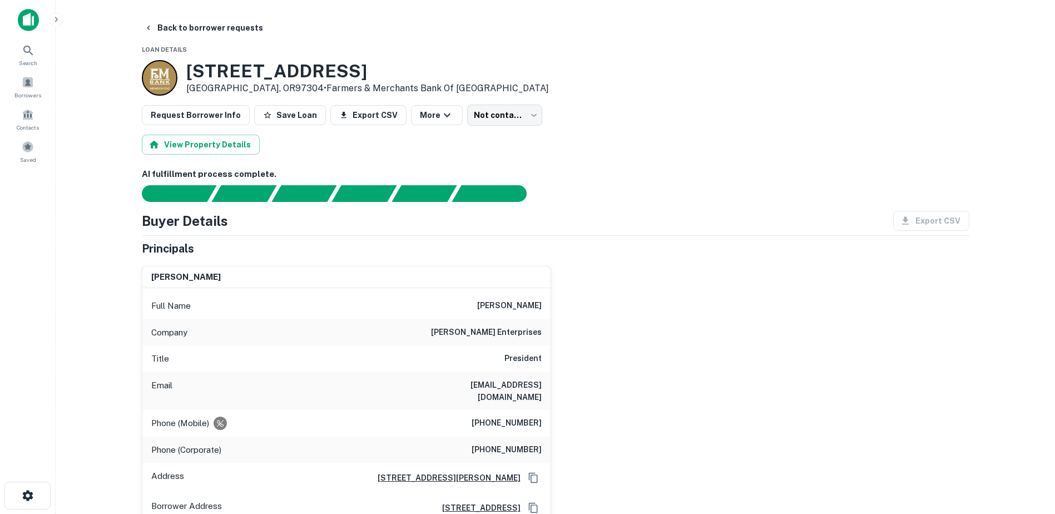
click at [715, 273] on div "[PERSON_NAME] Full Name [PERSON_NAME] Company [PERSON_NAME] enterprises Title P…" at bounding box center [551, 390] width 837 height 267
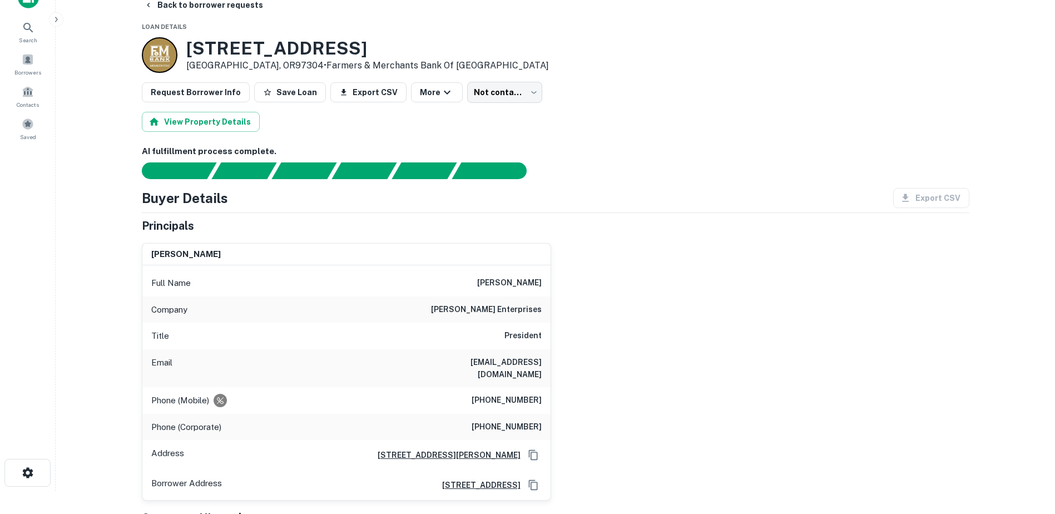
scroll to position [28, 0]
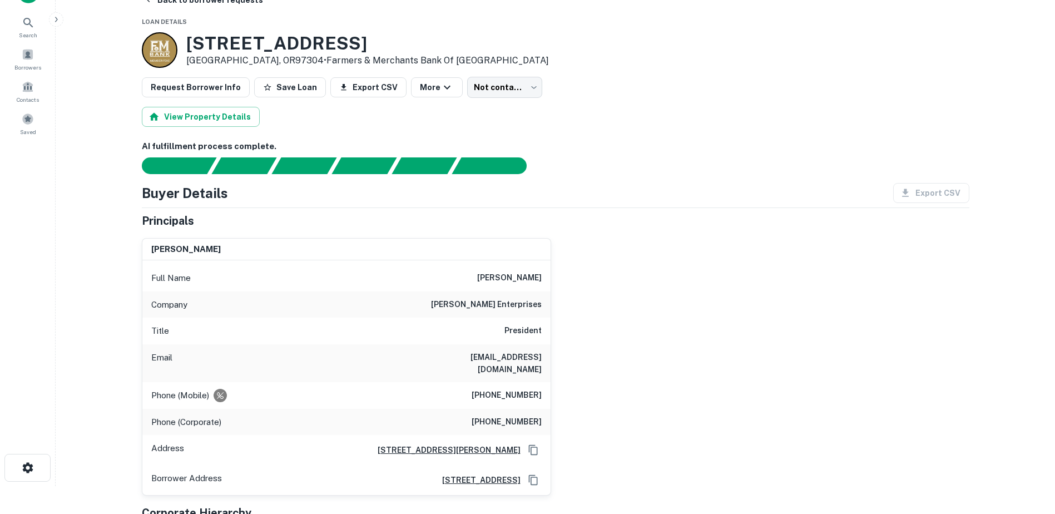
drag, startPoint x: 192, startPoint y: 42, endPoint x: 412, endPoint y: 41, distance: 220.3
click at [412, 41] on h3 "[STREET_ADDRESS]" at bounding box center [367, 43] width 363 height 21
drag, startPoint x: 412, startPoint y: 41, endPoint x: 233, endPoint y: 38, distance: 179.7
click at [233, 38] on h3 "[STREET_ADDRESS]" at bounding box center [367, 43] width 363 height 21
drag, startPoint x: 189, startPoint y: 43, endPoint x: 412, endPoint y: 42, distance: 222.5
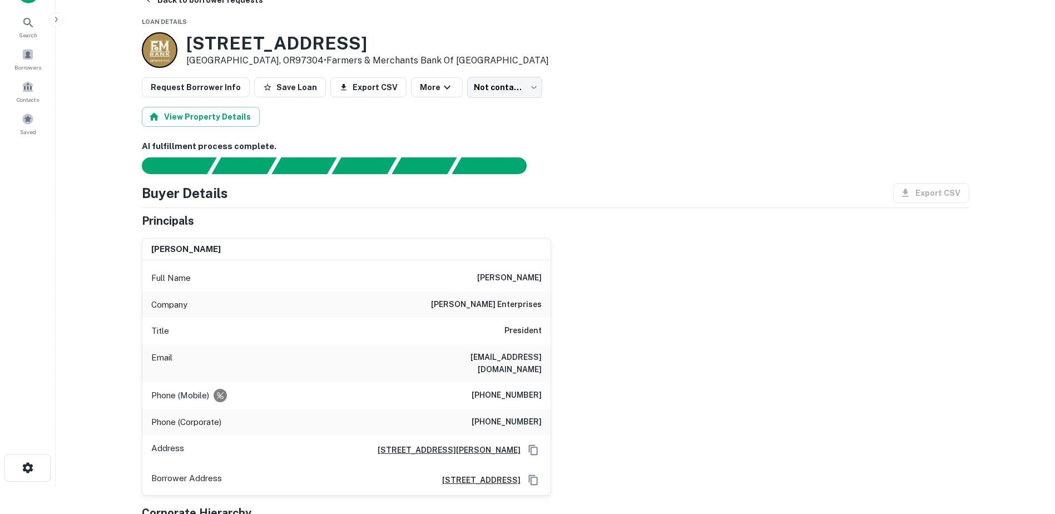
click at [412, 42] on h3 "[STREET_ADDRESS]" at bounding box center [367, 43] width 363 height 21
copy h3 "[STREET_ADDRESS]"
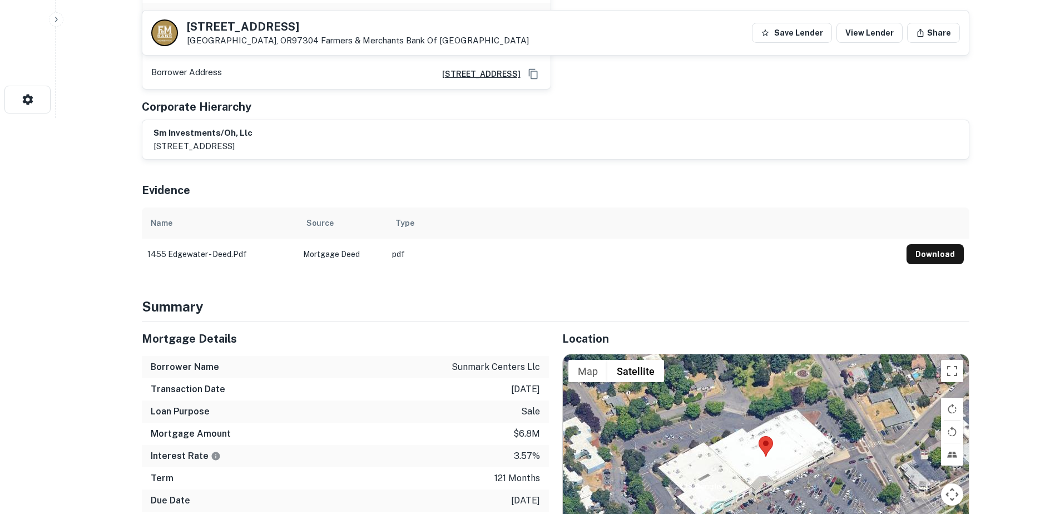
scroll to position [0, 0]
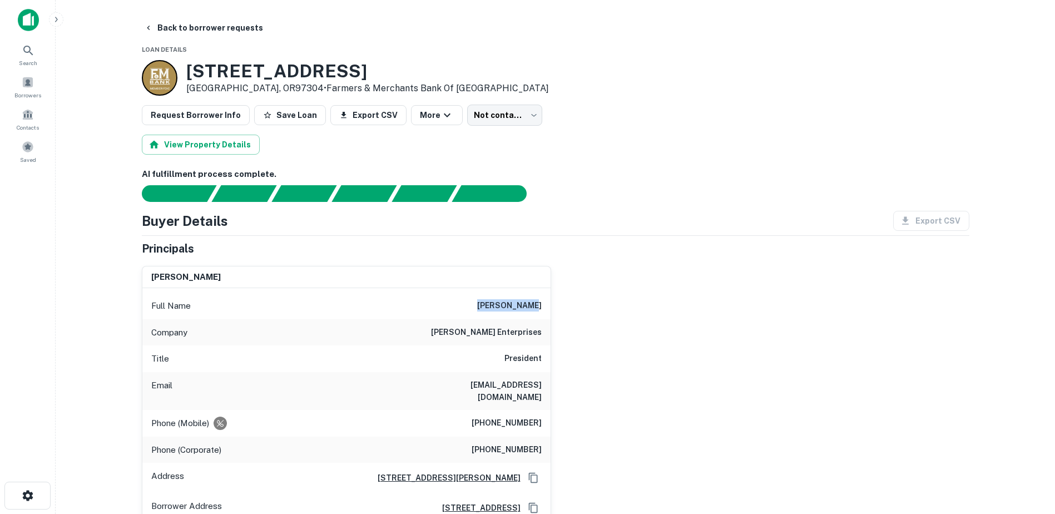
drag, startPoint x: 496, startPoint y: 300, endPoint x: 514, endPoint y: 304, distance: 17.6
click at [550, 304] on div "Full Name [PERSON_NAME]" at bounding box center [346, 306] width 408 height 27
copy h6 "[PERSON_NAME]"
click at [176, 31] on button "Back to borrower requests" at bounding box center [204, 28] width 128 height 20
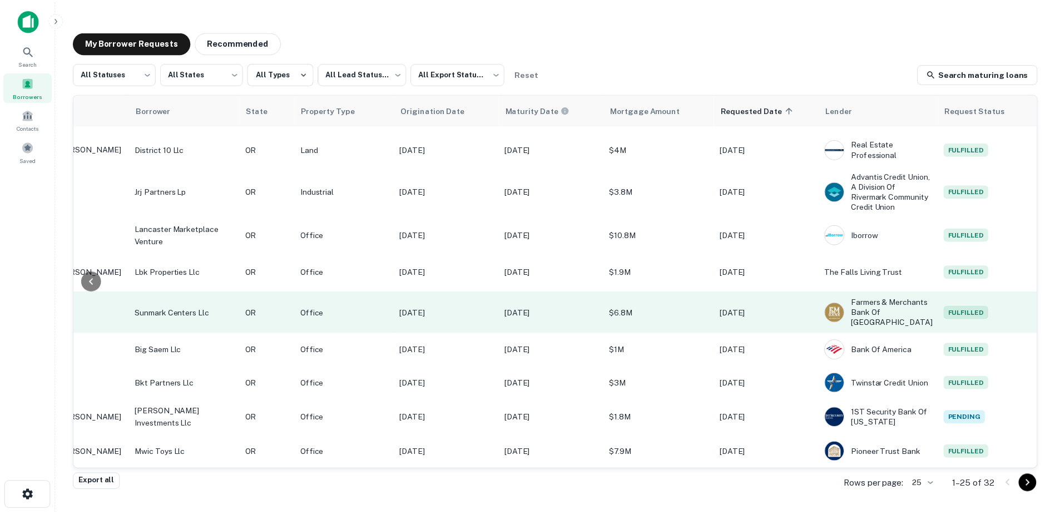
scroll to position [602, 0]
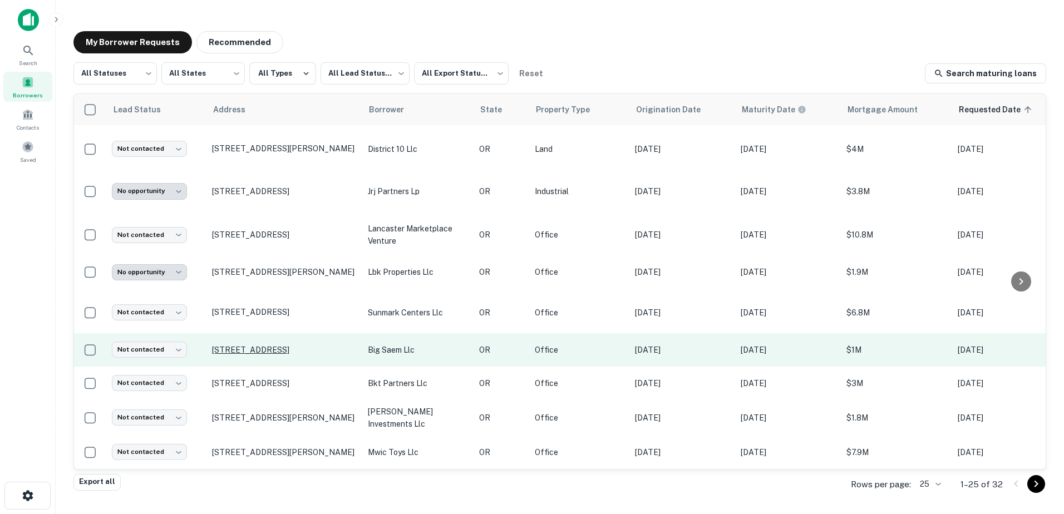
click at [261, 345] on p "[STREET_ADDRESS]" at bounding box center [284, 350] width 145 height 10
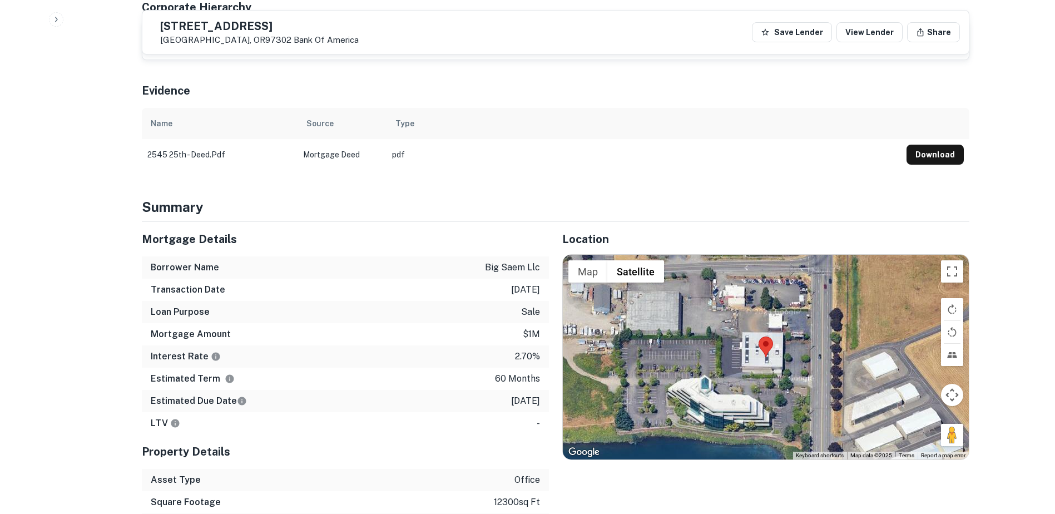
scroll to position [561, 0]
drag, startPoint x: 954, startPoint y: 401, endPoint x: 824, endPoint y: 322, distance: 152.3
click at [824, 322] on div "To activate drag with keyboard, press Alt + Enter. Once in keyboard drag state,…" at bounding box center [766, 356] width 406 height 205
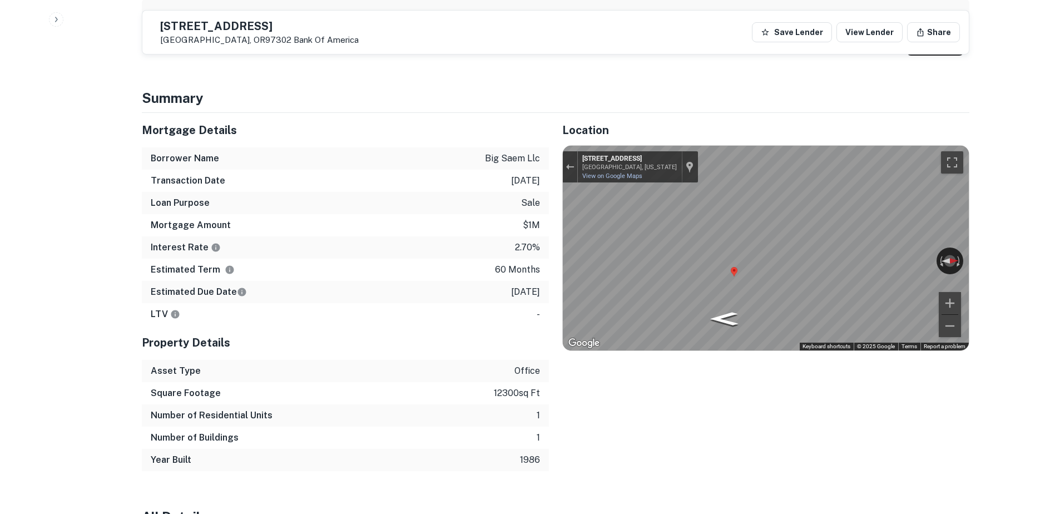
scroll to position [698, 0]
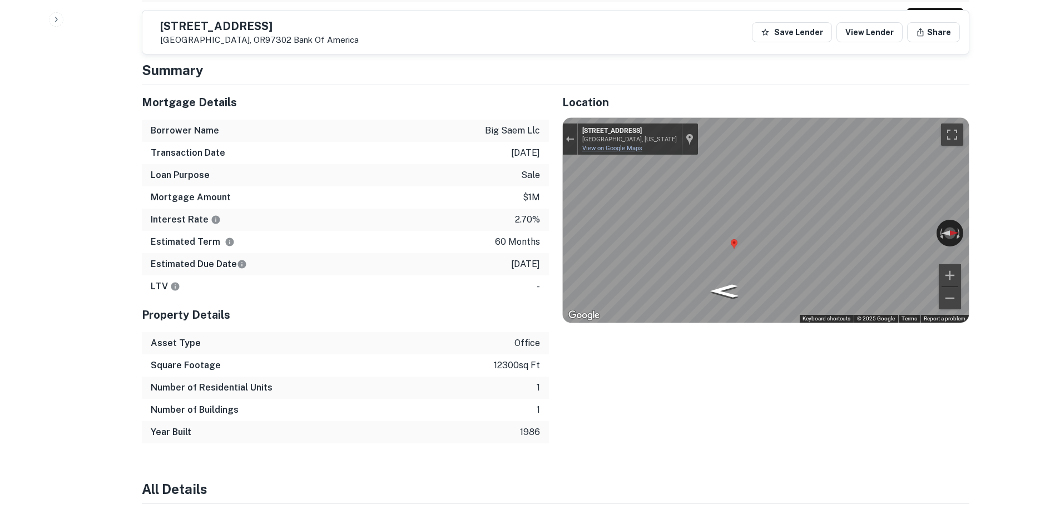
click at [621, 145] on link "View on Google Maps" at bounding box center [612, 148] width 60 height 7
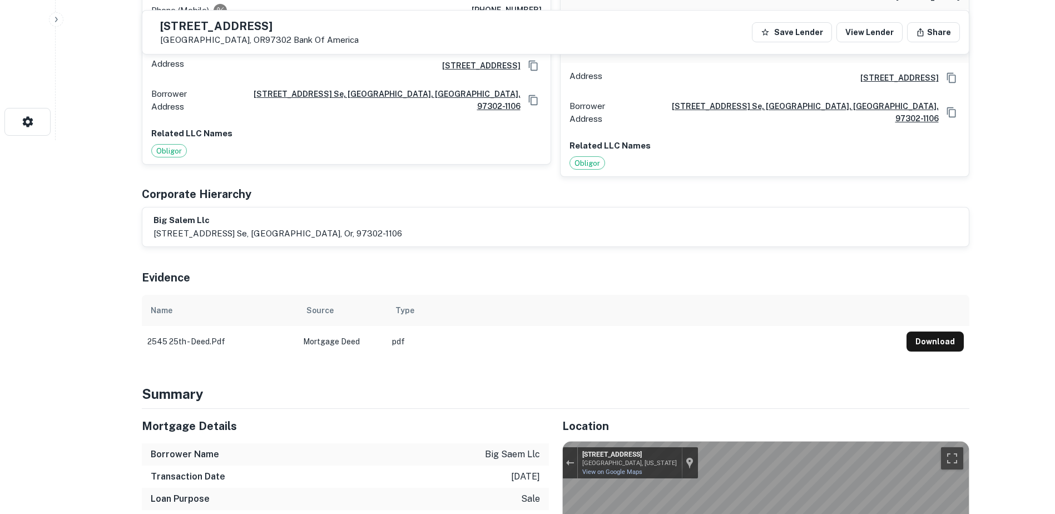
scroll to position [373, 0]
click at [915, 332] on button "Download" at bounding box center [935, 342] width 57 height 20
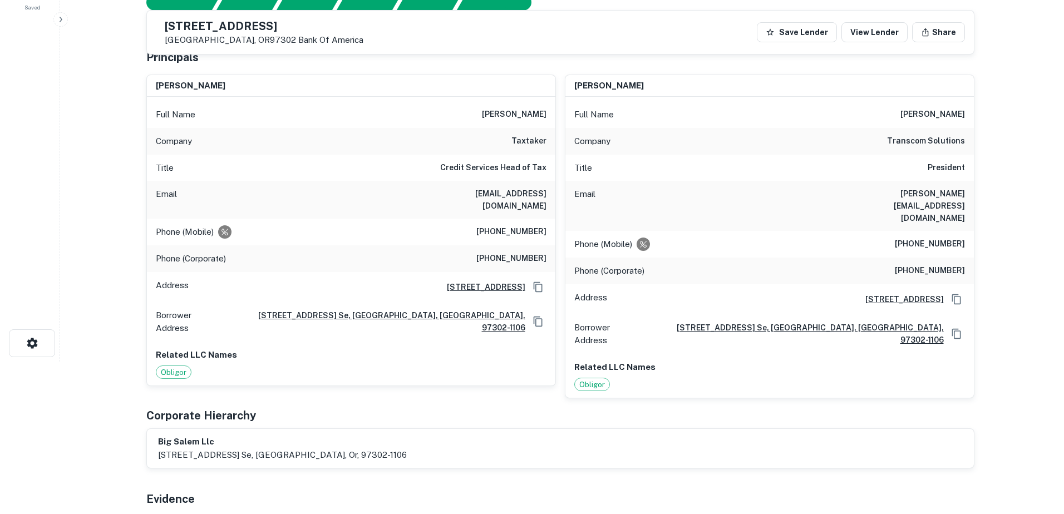
scroll to position [0, 0]
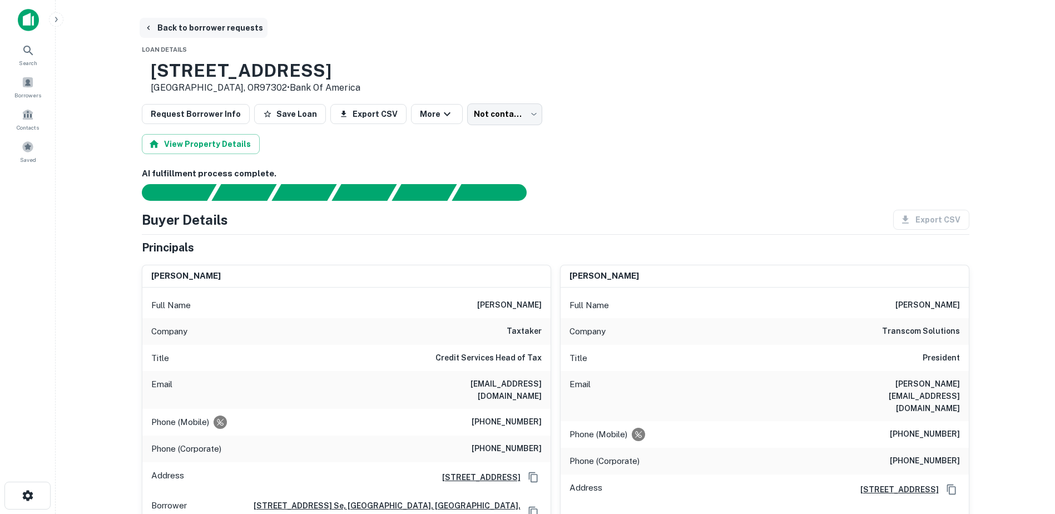
click at [206, 27] on button "Back to borrower requests" at bounding box center [204, 28] width 128 height 20
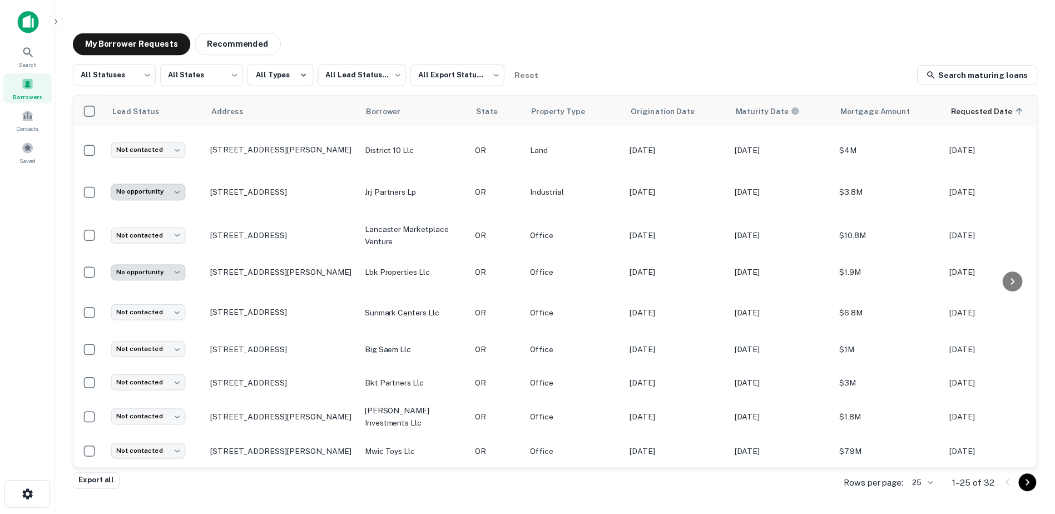
scroll to position [604, 0]
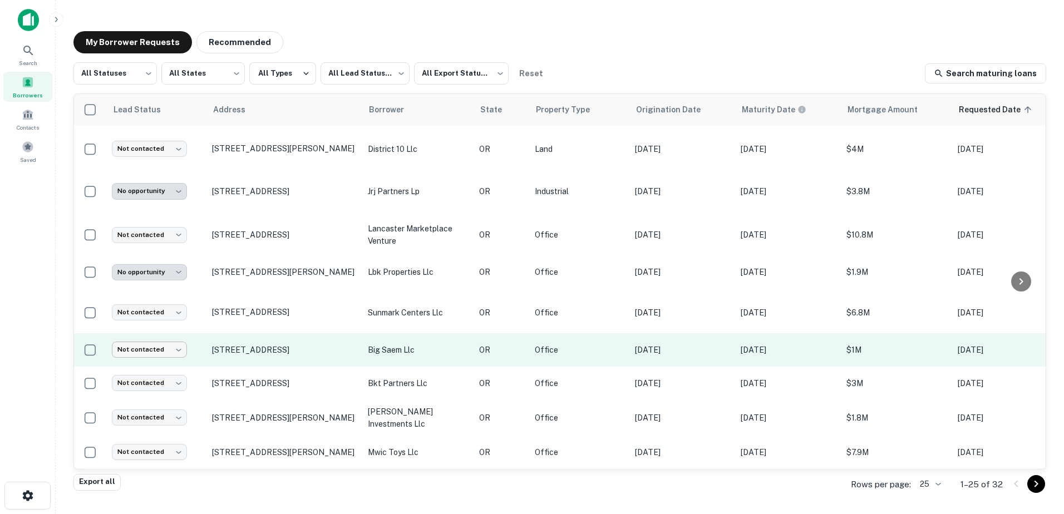
click at [170, 347] on body "**********" at bounding box center [532, 257] width 1064 height 514
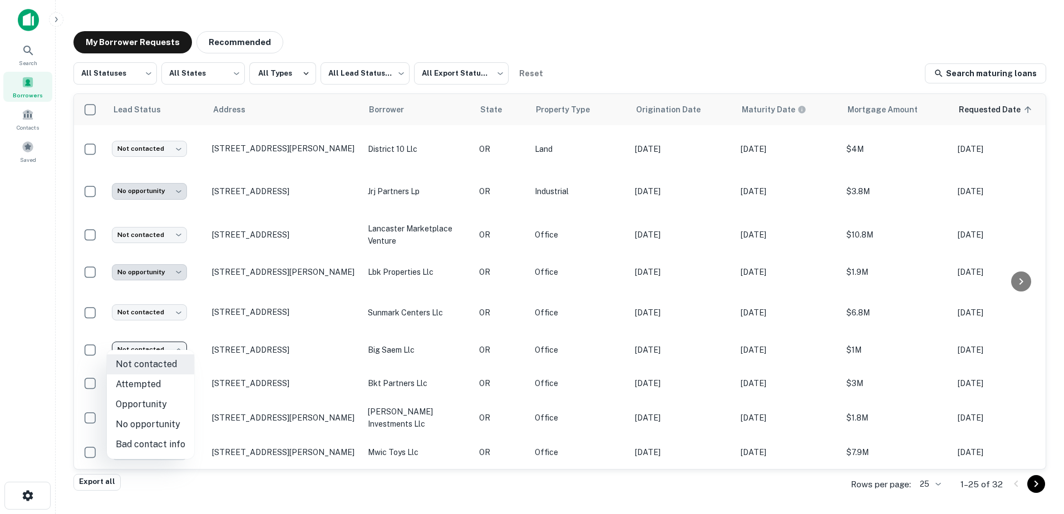
click at [154, 440] on li "Bad contact info" at bounding box center [150, 445] width 87 height 20
type input "**********"
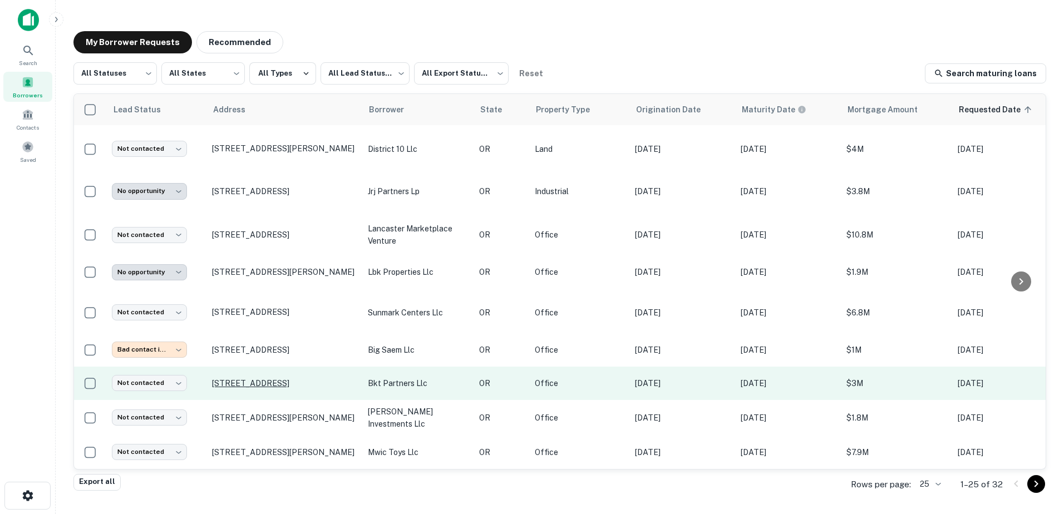
click at [245, 378] on p "[STREET_ADDRESS]" at bounding box center [284, 383] width 145 height 10
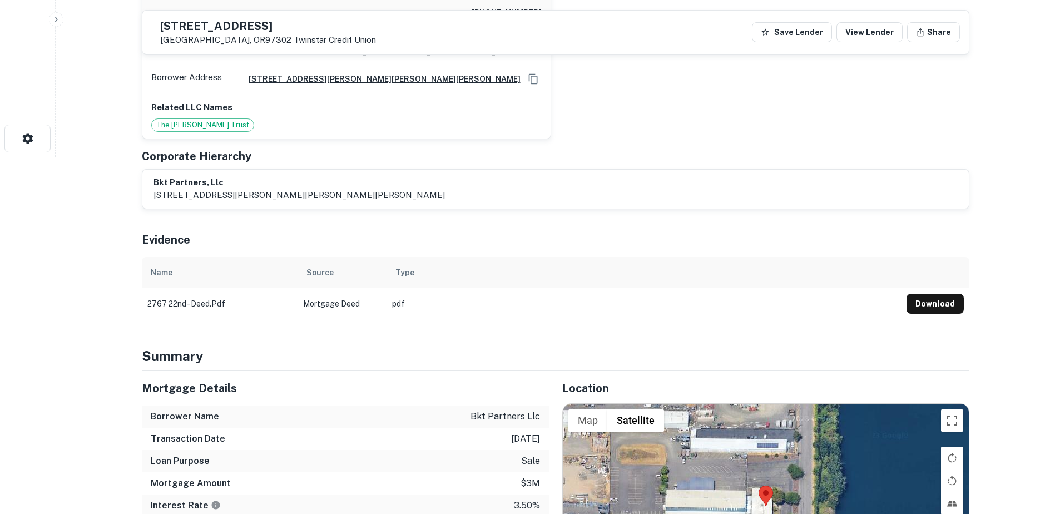
scroll to position [506, 0]
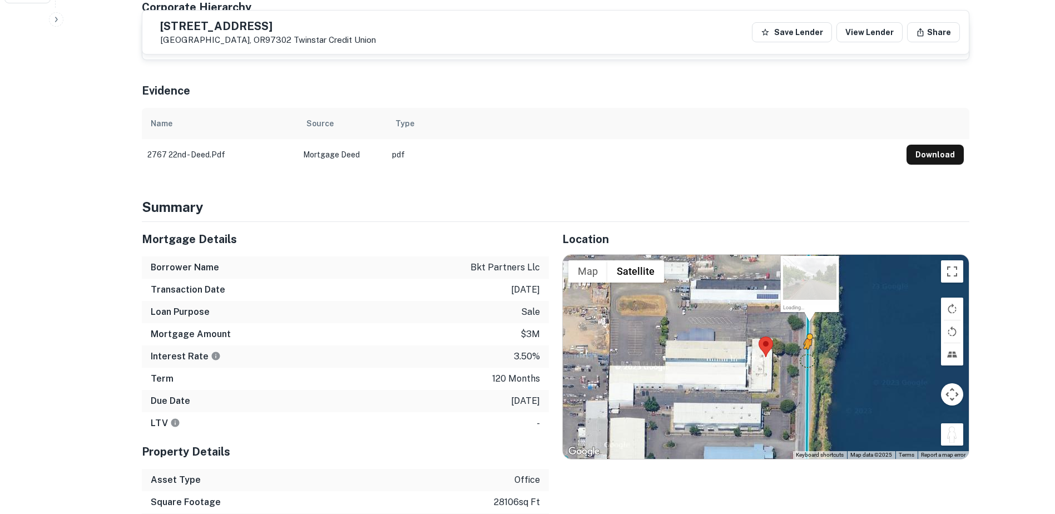
drag, startPoint x: 955, startPoint y: 401, endPoint x: 806, endPoint y: 330, distance: 165.7
click at [806, 330] on div "To activate drag with keyboard, press Alt + Enter. Once in keyboard drag state,…" at bounding box center [766, 357] width 406 height 205
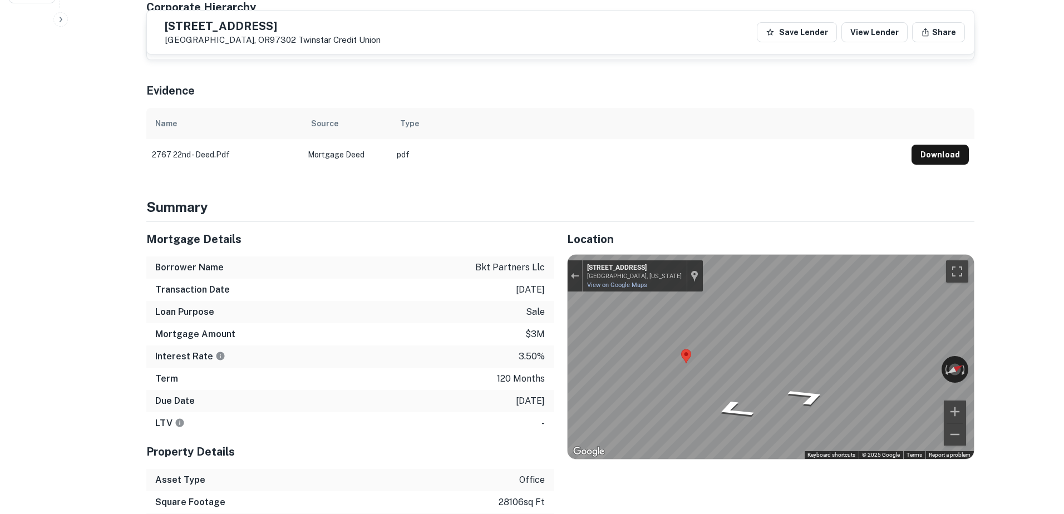
scroll to position [0, 0]
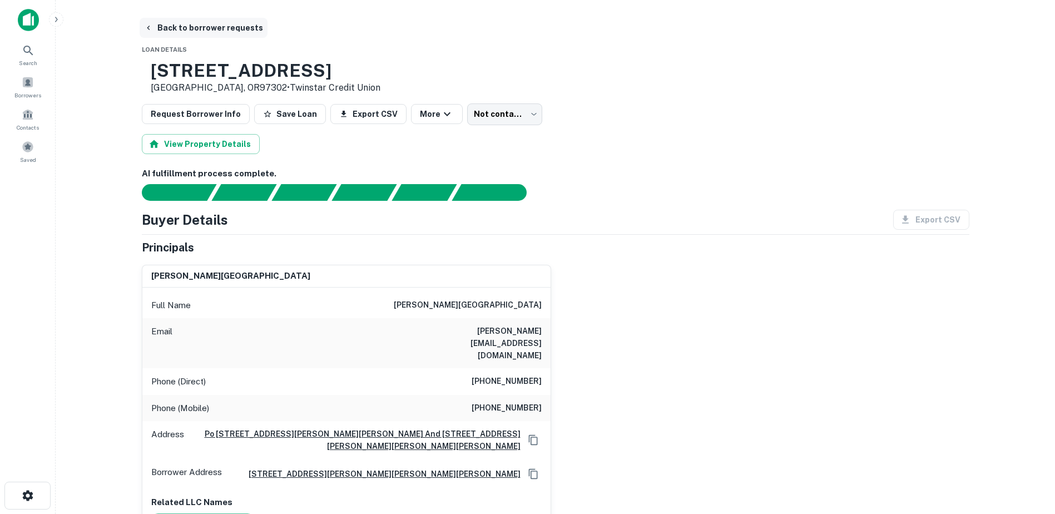
click at [163, 29] on button "Back to borrower requests" at bounding box center [204, 28] width 128 height 20
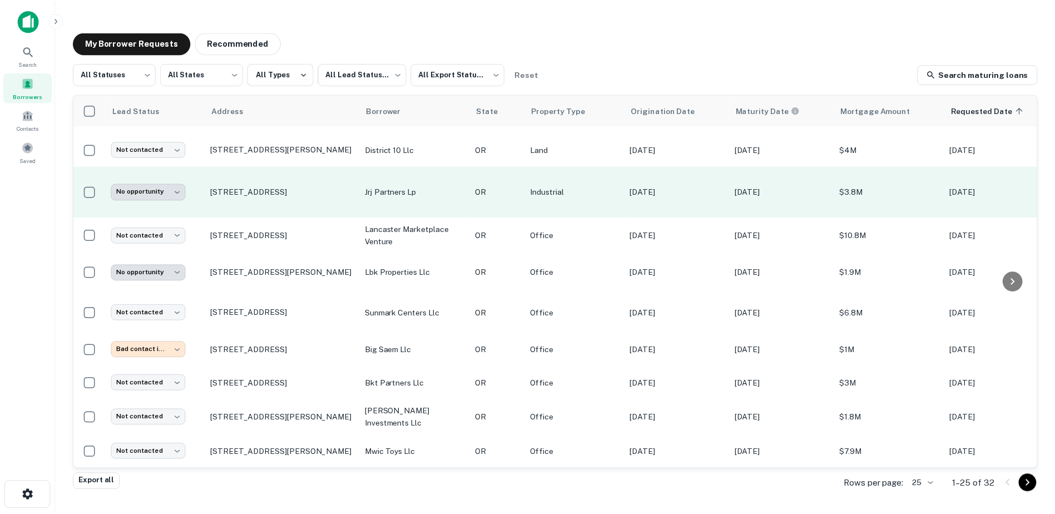
scroll to position [604, 0]
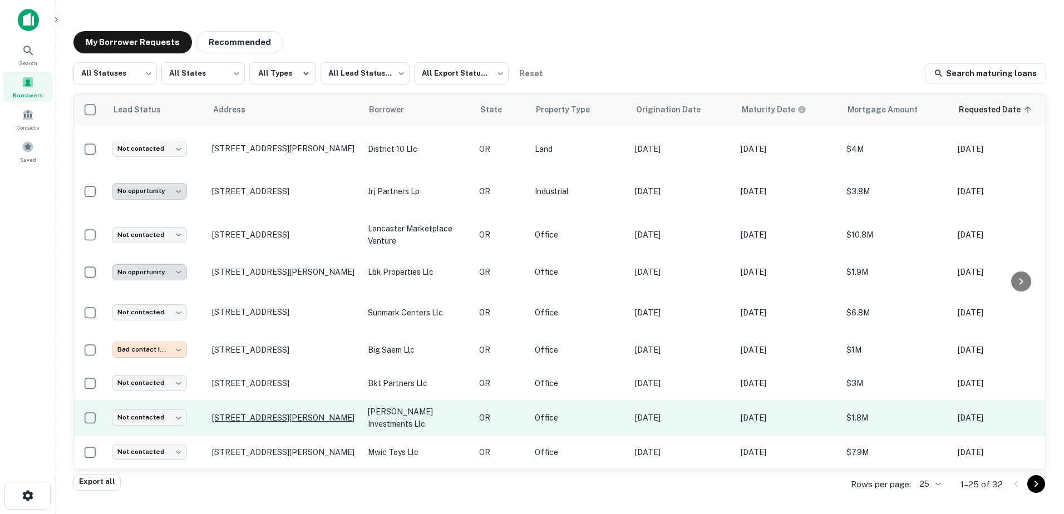
click at [271, 413] on p "[STREET_ADDRESS][PERSON_NAME]" at bounding box center [284, 418] width 145 height 10
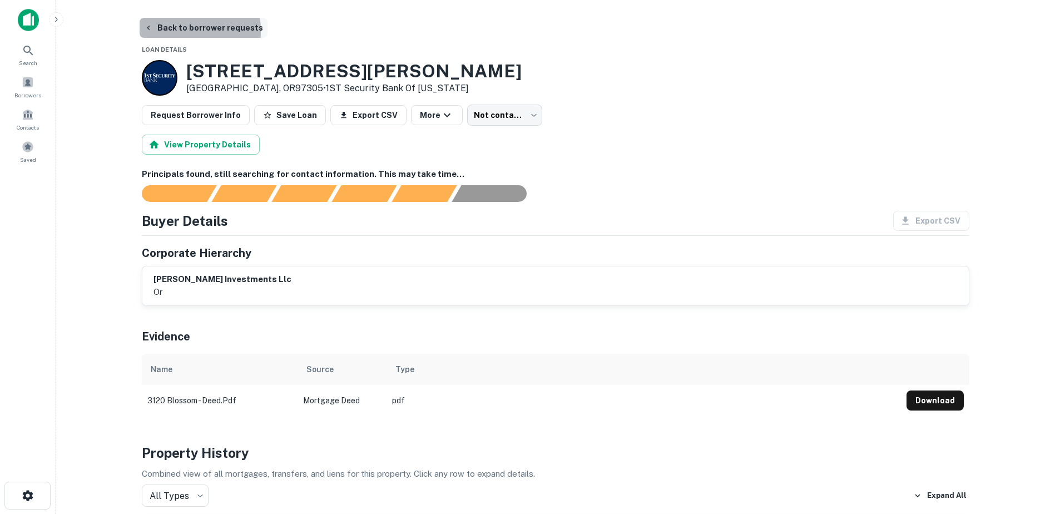
click at [160, 31] on button "Back to borrower requests" at bounding box center [204, 28] width 128 height 20
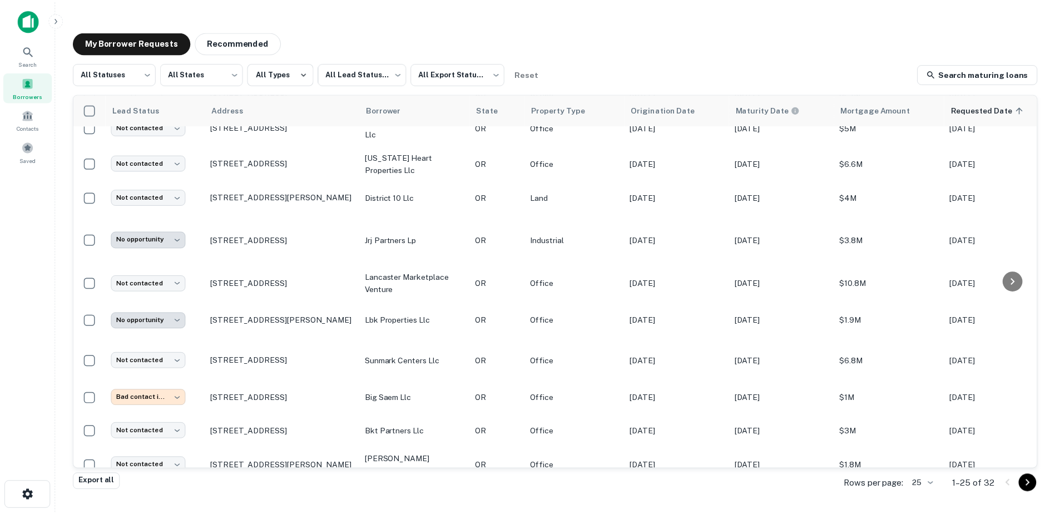
scroll to position [604, 0]
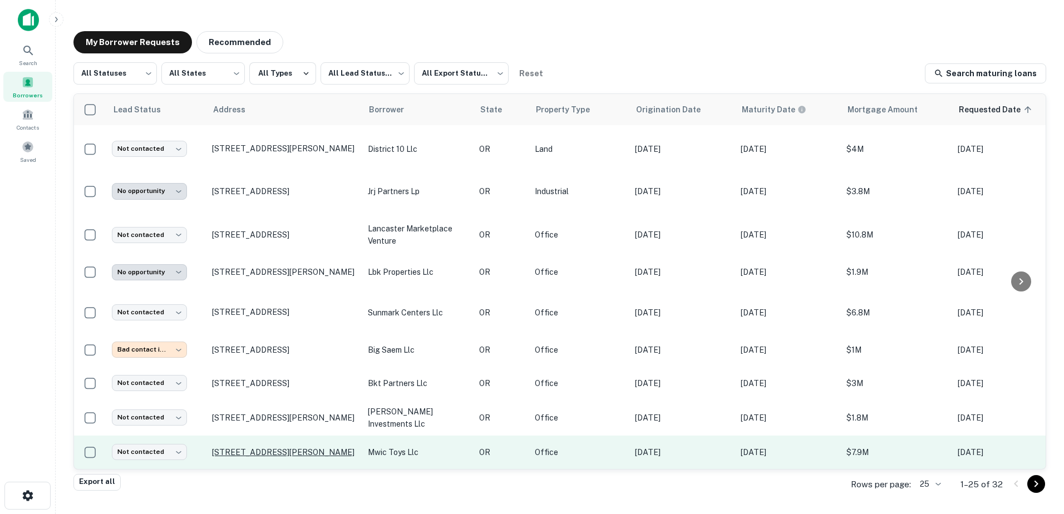
click at [255, 447] on p "[STREET_ADDRESS][PERSON_NAME]" at bounding box center [284, 452] width 145 height 10
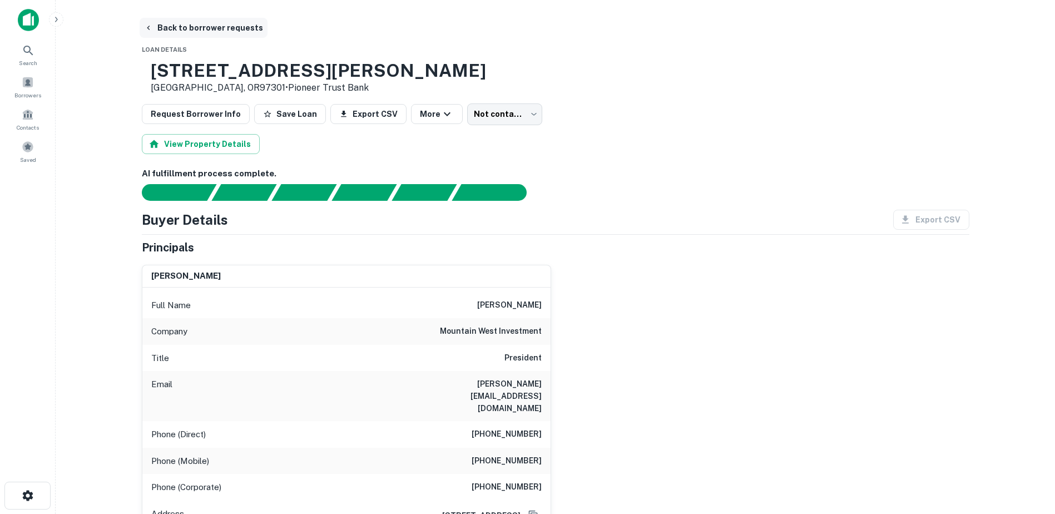
click at [167, 31] on button "Back to borrower requests" at bounding box center [204, 28] width 128 height 20
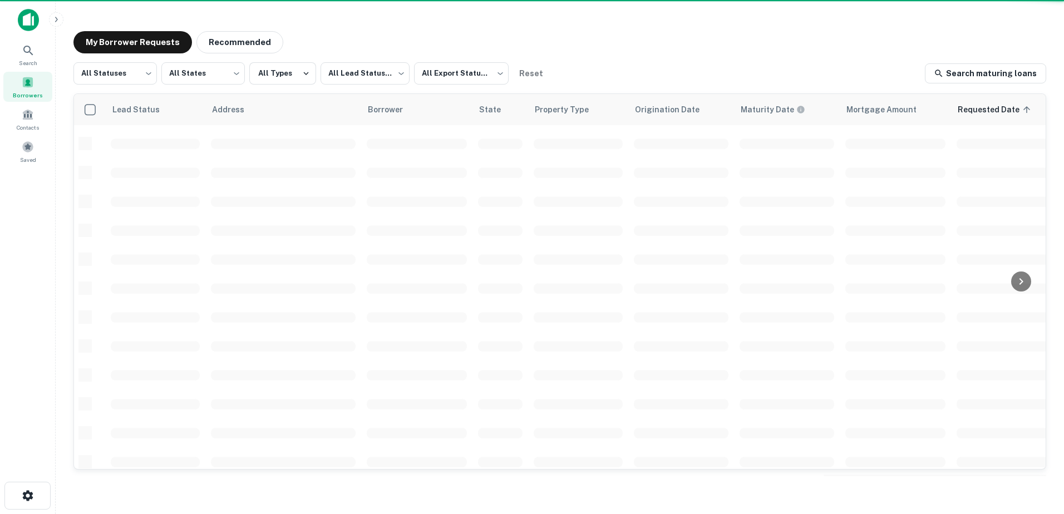
scroll to position [388, 0]
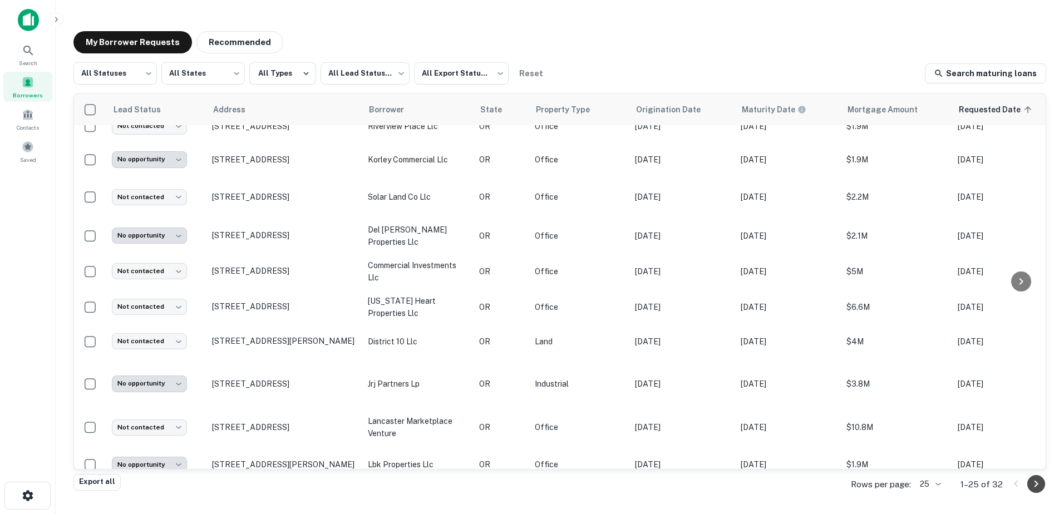
click at [1038, 486] on icon "Go to next page" at bounding box center [1035, 483] width 13 height 13
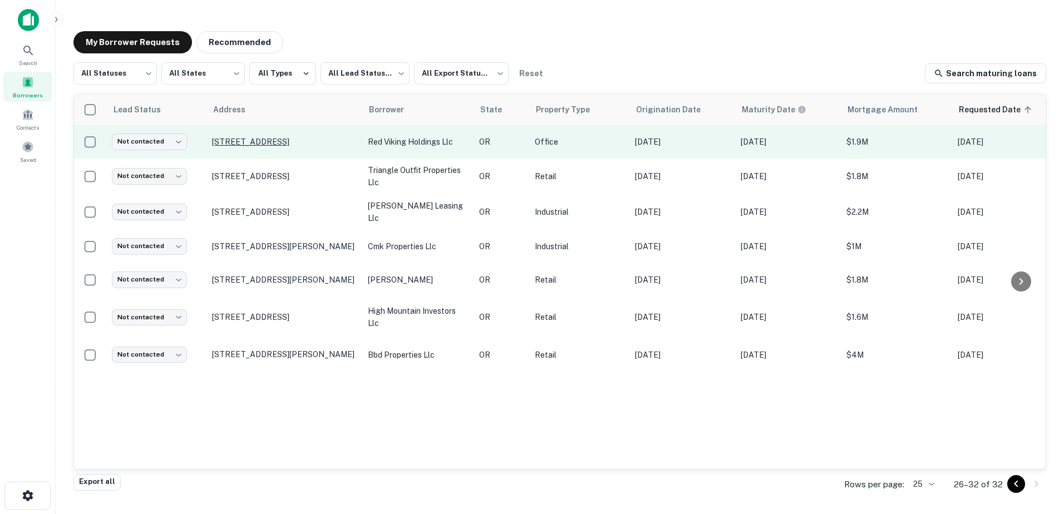
click at [299, 141] on p "[STREET_ADDRESS]" at bounding box center [284, 142] width 145 height 10
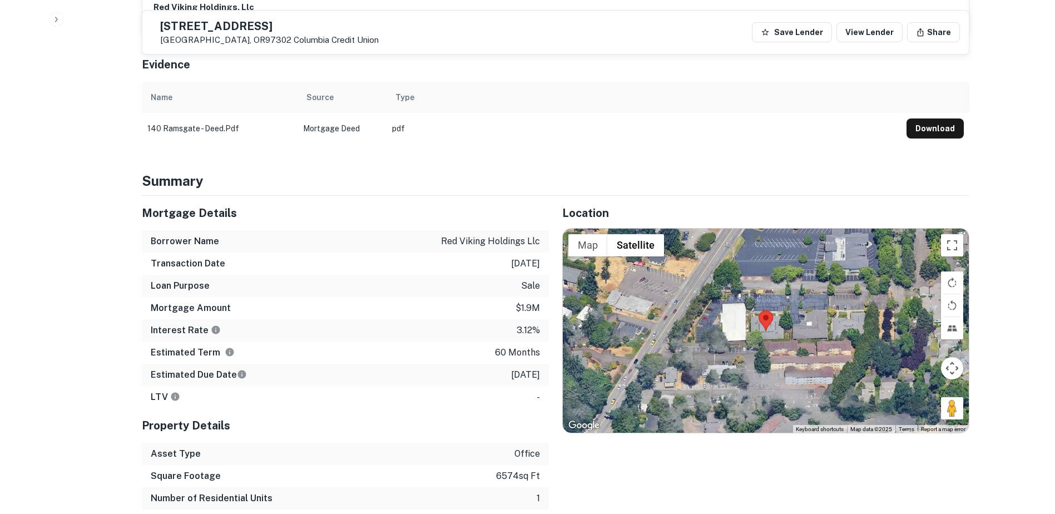
scroll to position [719, 0]
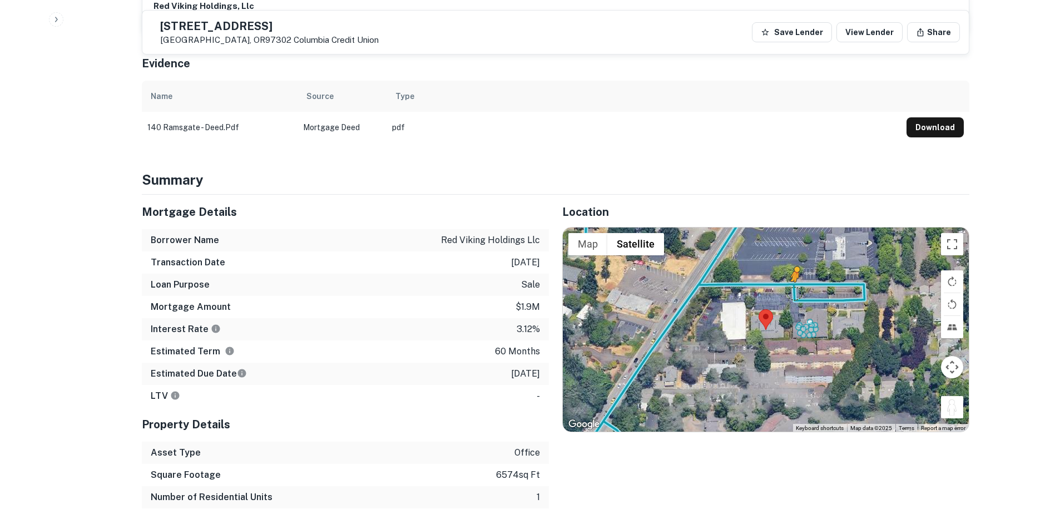
drag, startPoint x: 957, startPoint y: 387, endPoint x: 794, endPoint y: 268, distance: 201.1
click at [794, 268] on div "To activate drag with keyboard, press Alt + Enter. Once in keyboard drag state,…" at bounding box center [766, 330] width 406 height 205
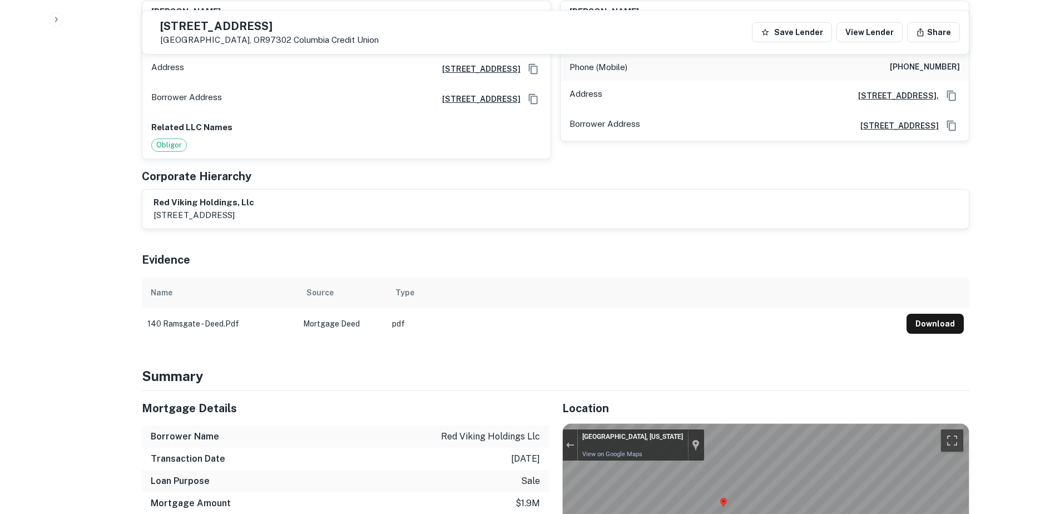
scroll to position [534, 0]
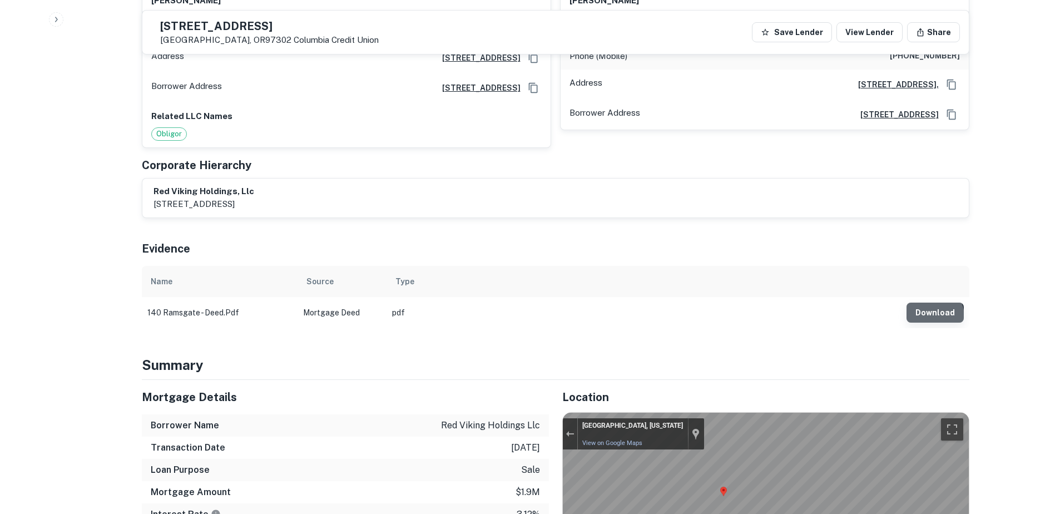
click at [934, 303] on button "Download" at bounding box center [935, 313] width 57 height 20
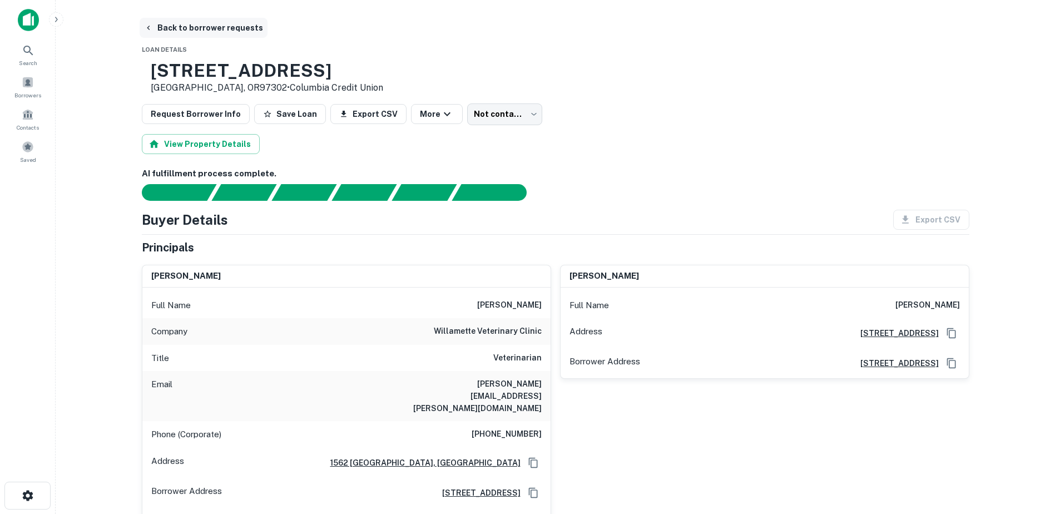
click at [147, 23] on button "Back to borrower requests" at bounding box center [204, 28] width 128 height 20
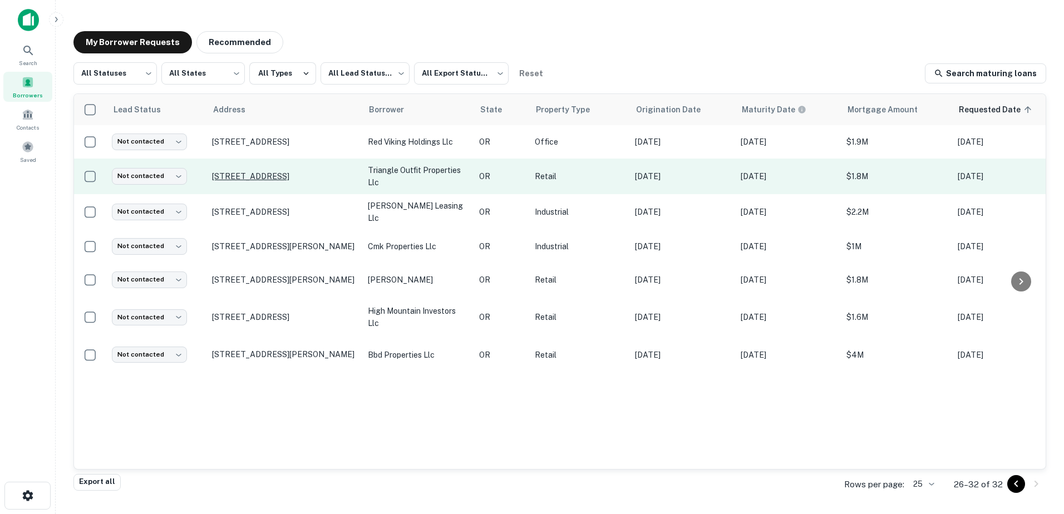
click at [282, 177] on p "[STREET_ADDRESS]" at bounding box center [284, 176] width 145 height 10
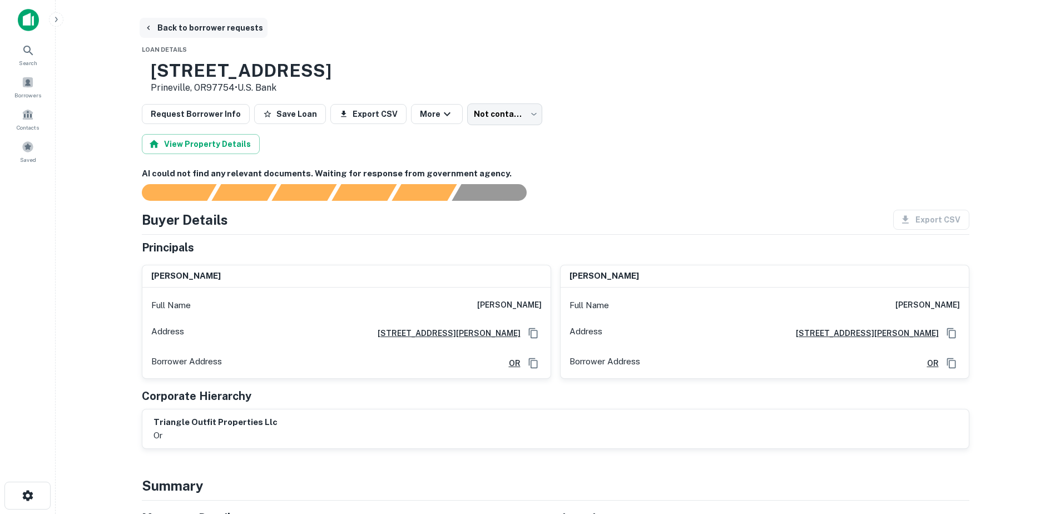
click at [196, 28] on button "Back to borrower requests" at bounding box center [204, 28] width 128 height 20
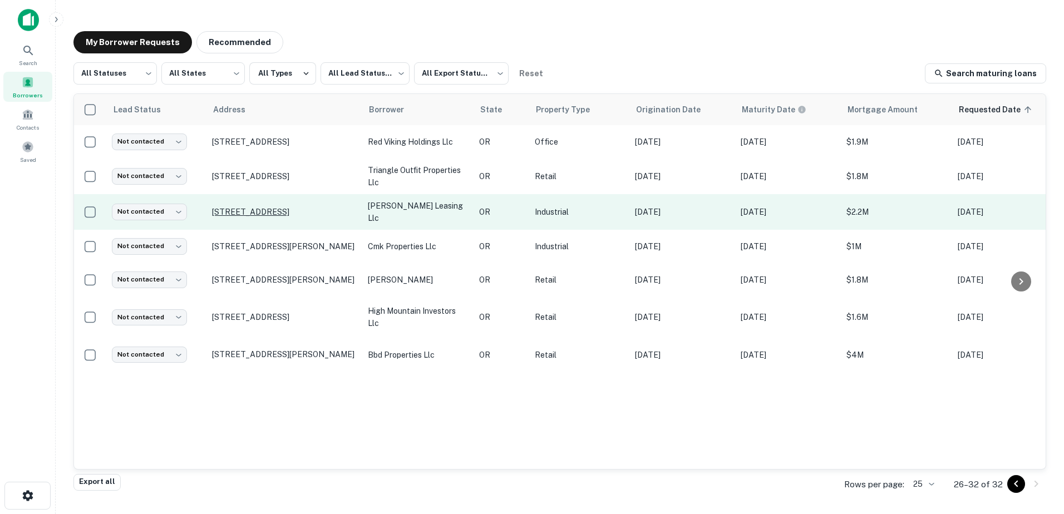
click at [298, 215] on p "[STREET_ADDRESS]" at bounding box center [284, 212] width 145 height 10
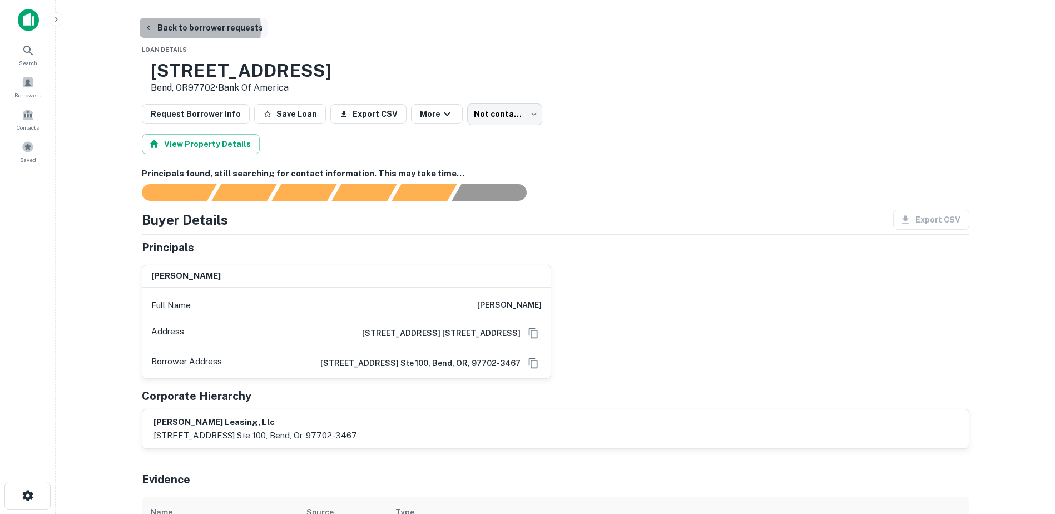
click at [170, 29] on button "Back to borrower requests" at bounding box center [204, 28] width 128 height 20
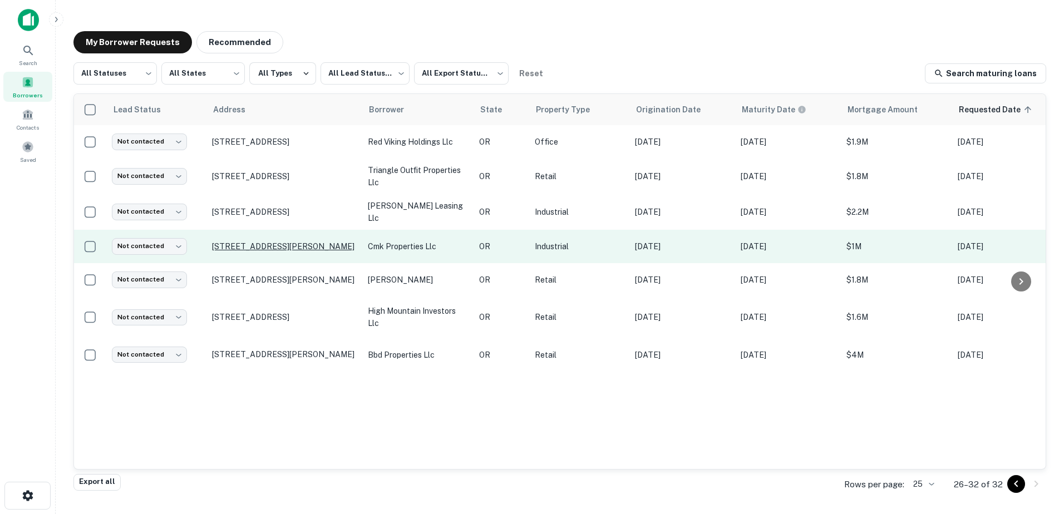
click at [252, 246] on p "[STREET_ADDRESS][PERSON_NAME]" at bounding box center [284, 246] width 145 height 10
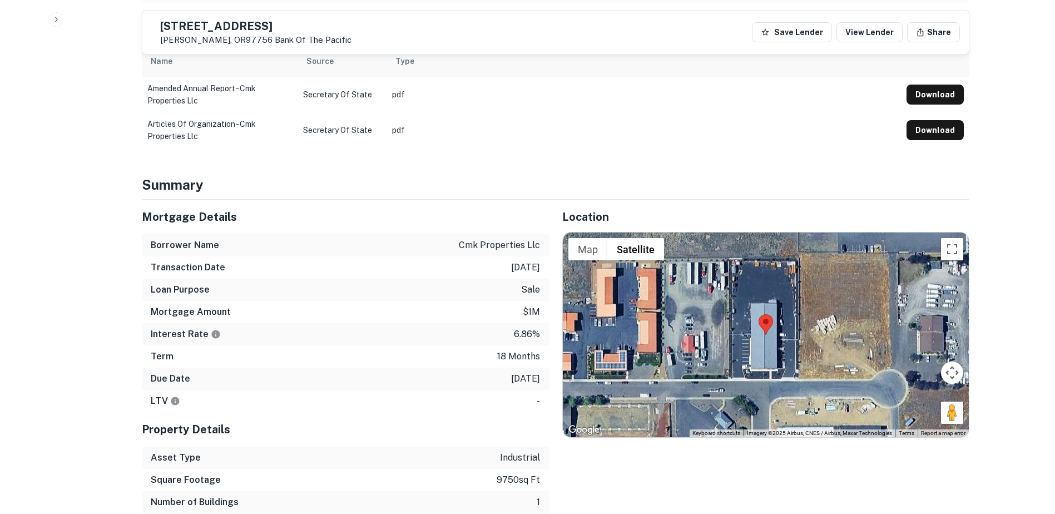
scroll to position [718, 0]
drag, startPoint x: 958, startPoint y: 395, endPoint x: 737, endPoint y: 367, distance: 222.7
click at [737, 367] on div "To activate drag with keyboard, press Alt + Enter. Once in keyboard drag state,…" at bounding box center [766, 334] width 406 height 205
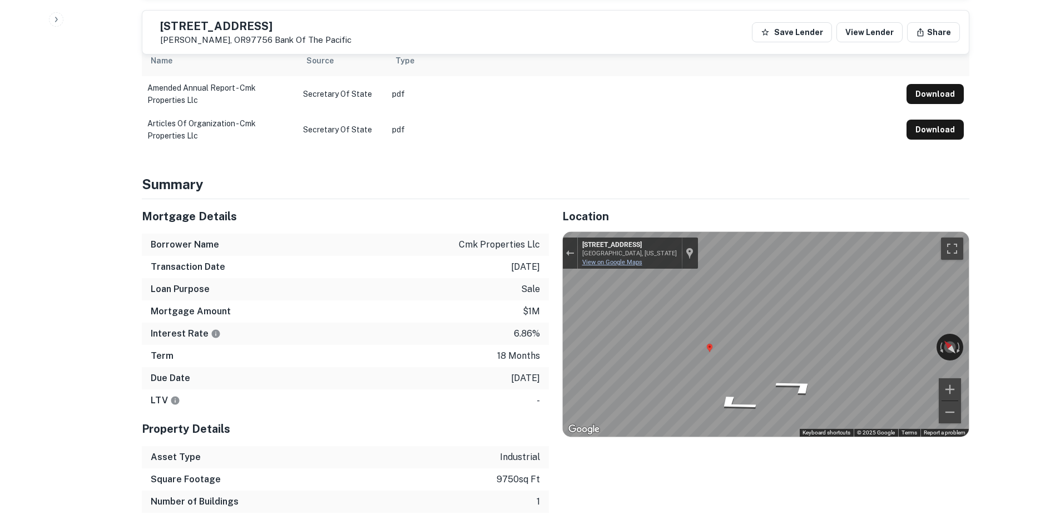
click at [609, 259] on link "View on Google Maps" at bounding box center [612, 262] width 60 height 7
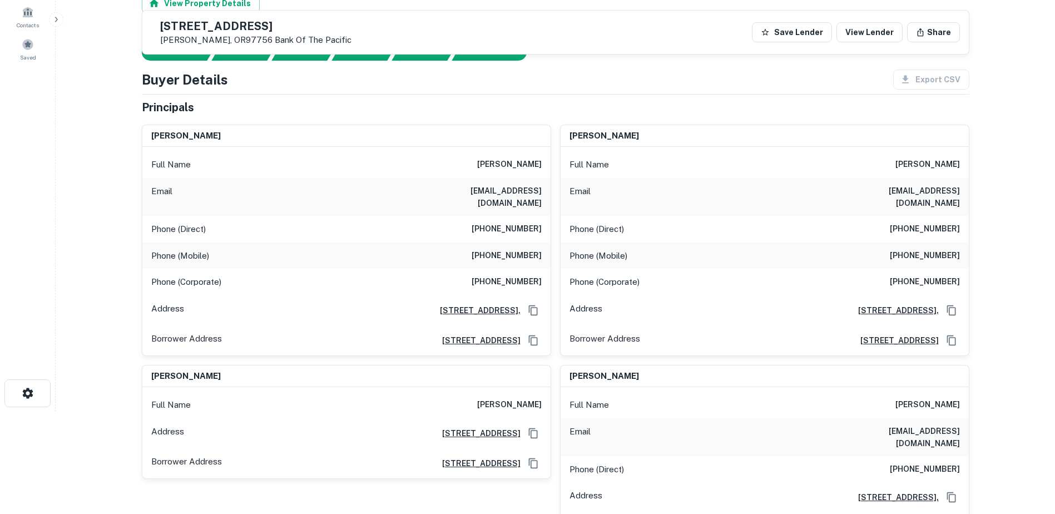
scroll to position [0, 0]
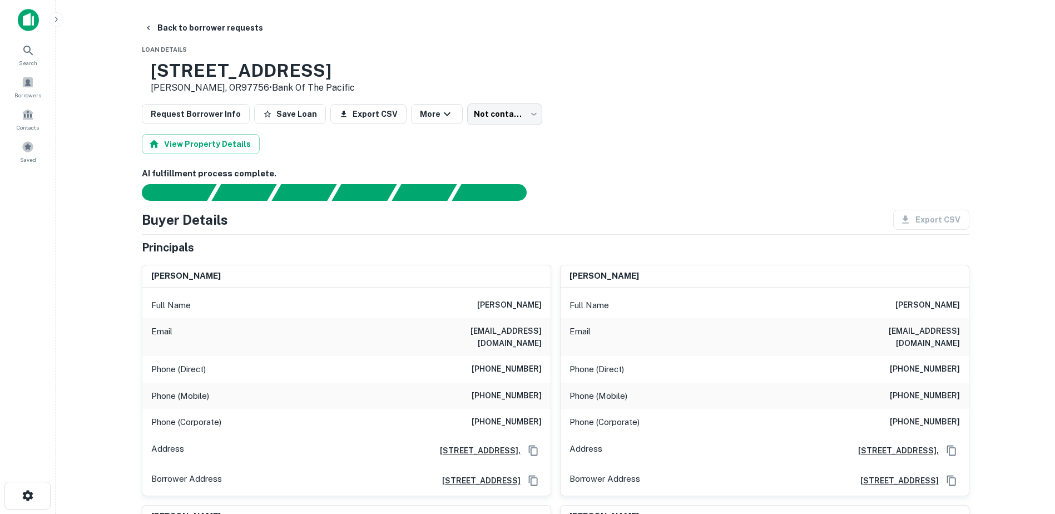
drag, startPoint x: 353, startPoint y: 68, endPoint x: 179, endPoint y: 77, distance: 174.9
click at [179, 77] on div "[STREET_ADDRESS][PERSON_NAME] • Bank Of The Pacific" at bounding box center [248, 77] width 213 height 34
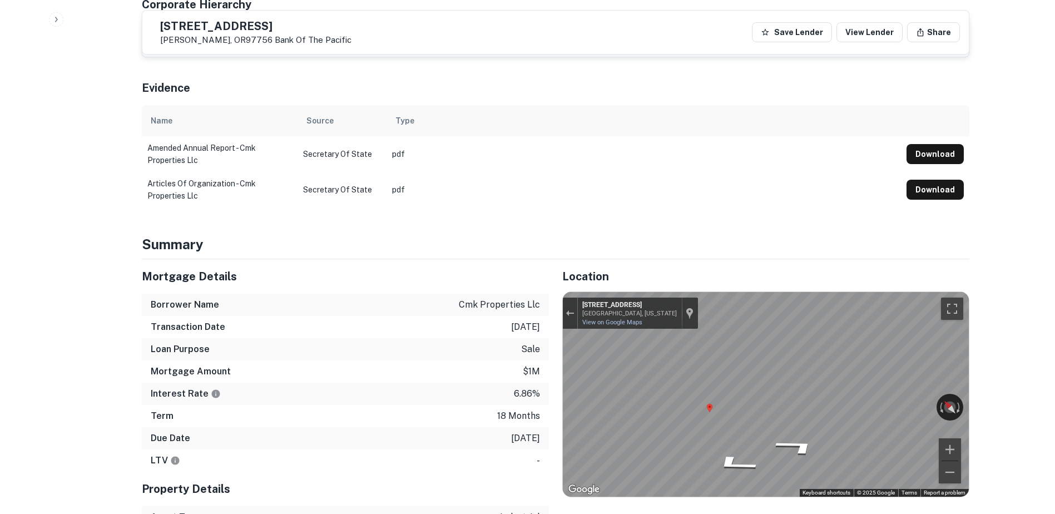
scroll to position [676, 0]
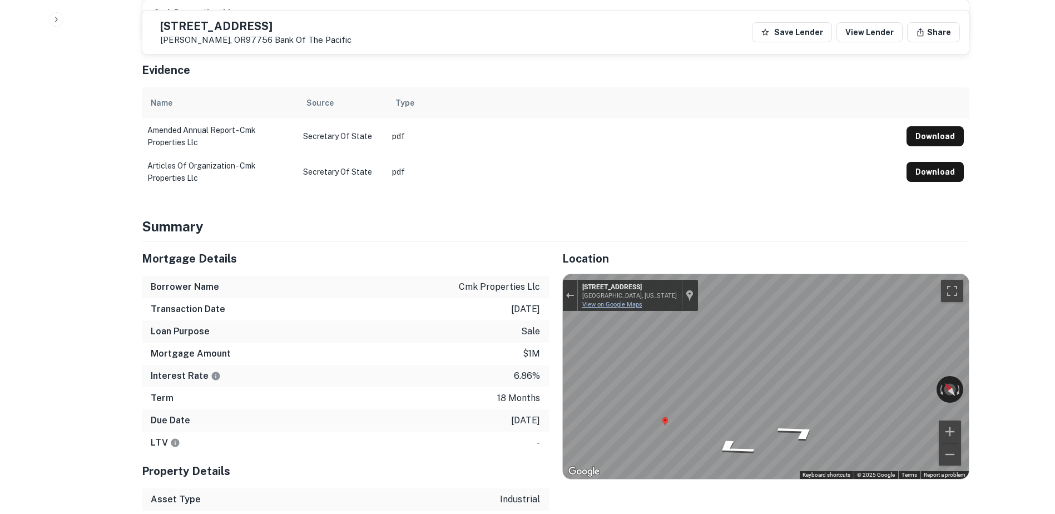
click at [611, 301] on link "View on Google Maps" at bounding box center [612, 304] width 60 height 7
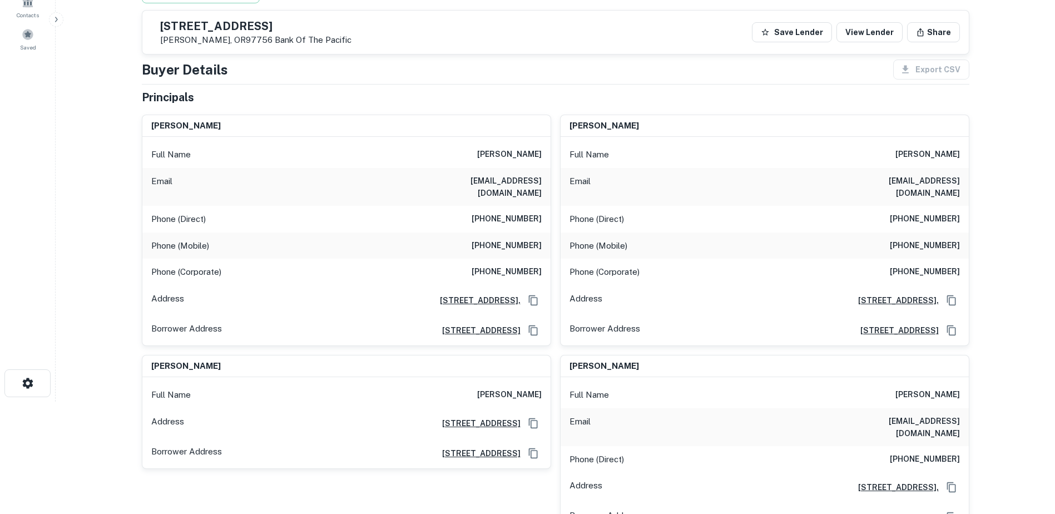
scroll to position [0, 0]
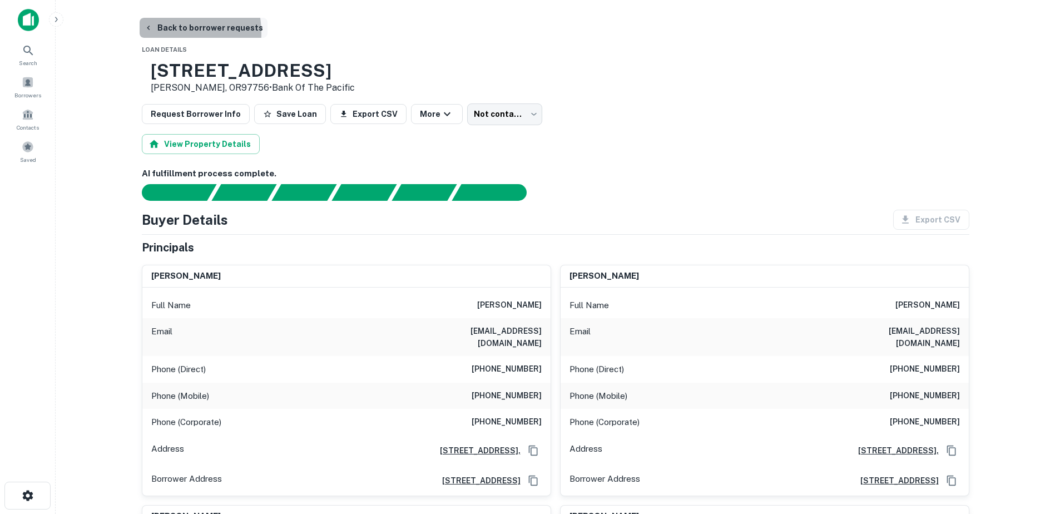
click at [160, 33] on button "Back to borrower requests" at bounding box center [204, 28] width 128 height 20
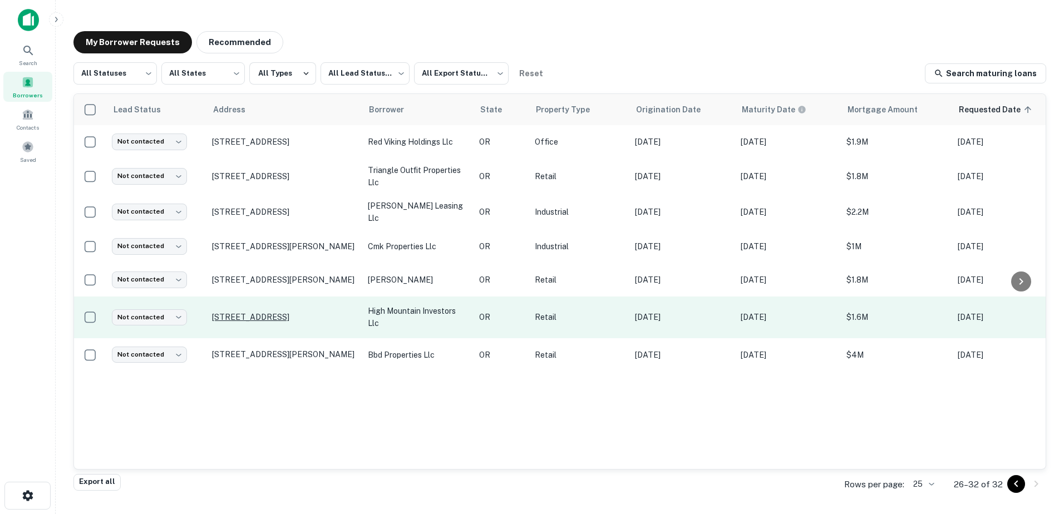
click at [275, 316] on p "[STREET_ADDRESS]" at bounding box center [284, 317] width 145 height 10
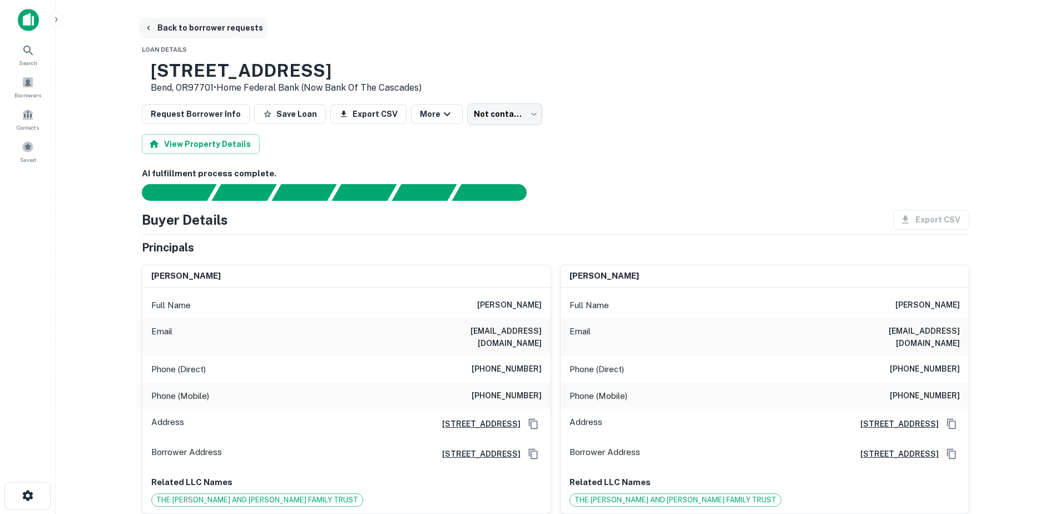
click at [177, 20] on button "Back to borrower requests" at bounding box center [204, 28] width 128 height 20
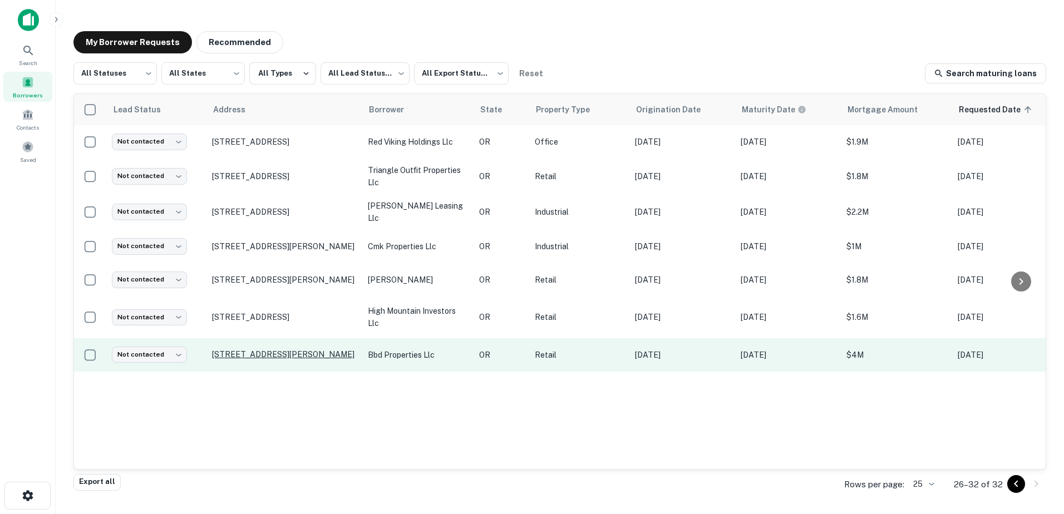
click at [277, 354] on p "[STREET_ADDRESS][PERSON_NAME]" at bounding box center [284, 354] width 145 height 10
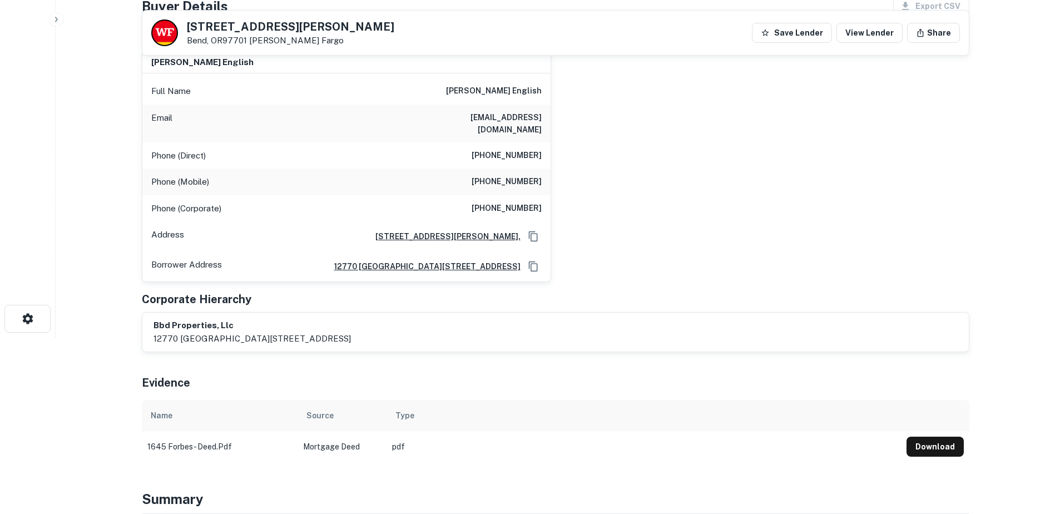
scroll to position [176, 0]
click at [941, 437] on button "Download" at bounding box center [935, 447] width 57 height 20
click at [947, 437] on button "Download" at bounding box center [935, 447] width 57 height 20
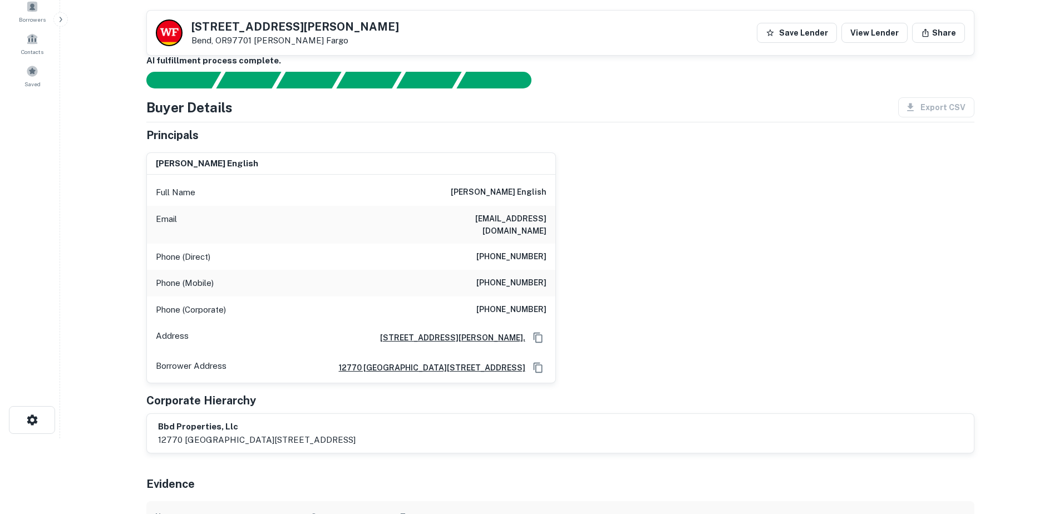
scroll to position [0, 0]
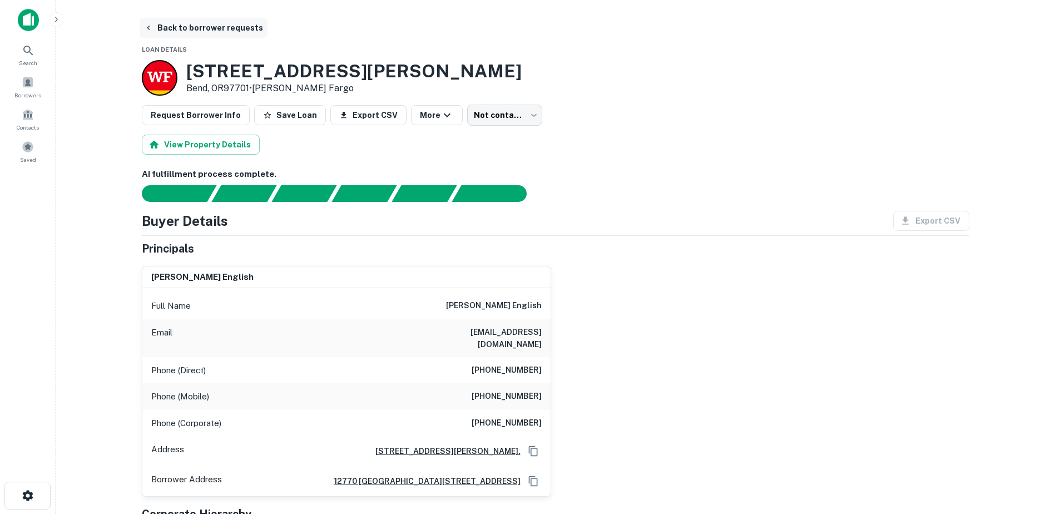
click at [174, 29] on button "Back to borrower requests" at bounding box center [204, 28] width 128 height 20
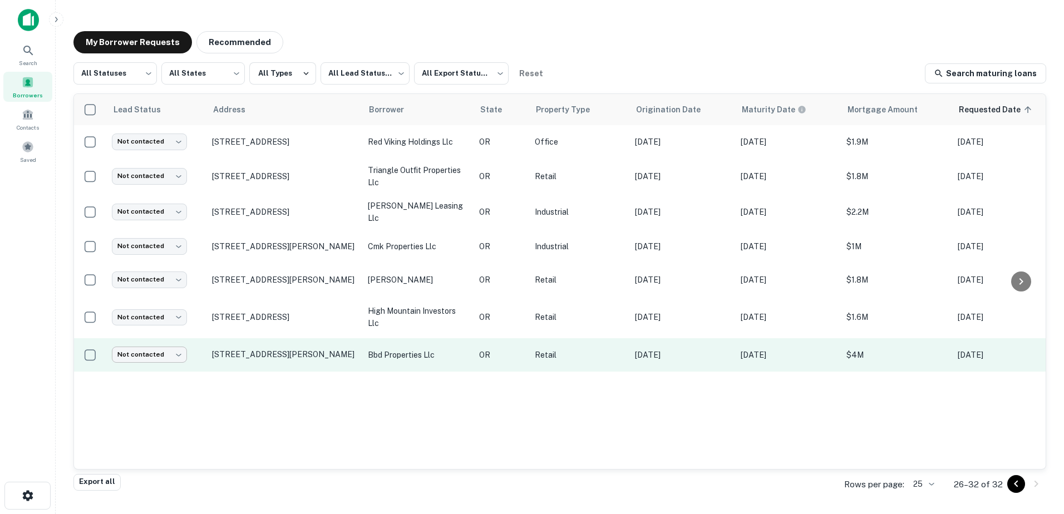
click at [141, 356] on body "Search Borrowers Contacts Saved My Borrower Requests Recommended All Statuses *…" at bounding box center [532, 257] width 1064 height 514
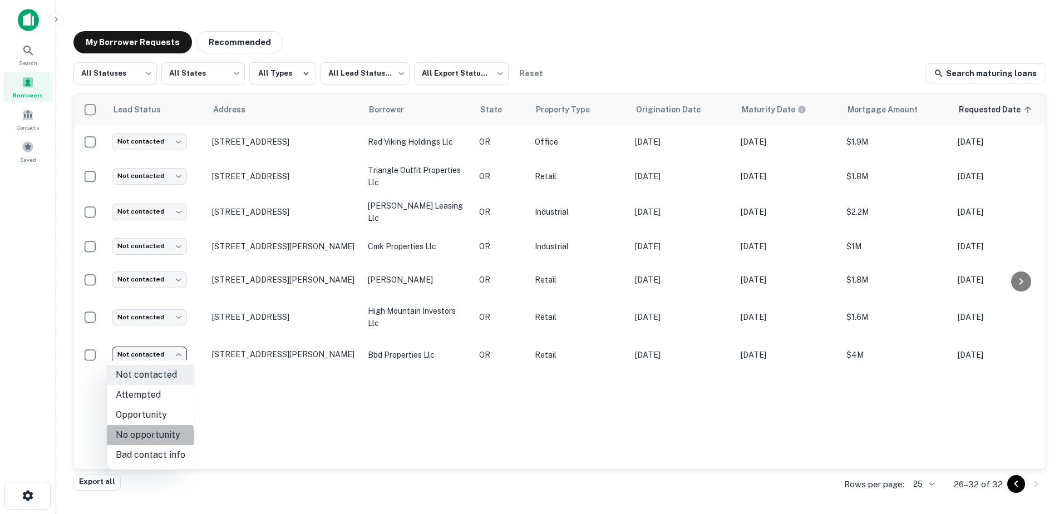
click at [149, 436] on li "No opportunity" at bounding box center [150, 435] width 87 height 20
type input "**********"
